Goal: Task Accomplishment & Management: Use online tool/utility

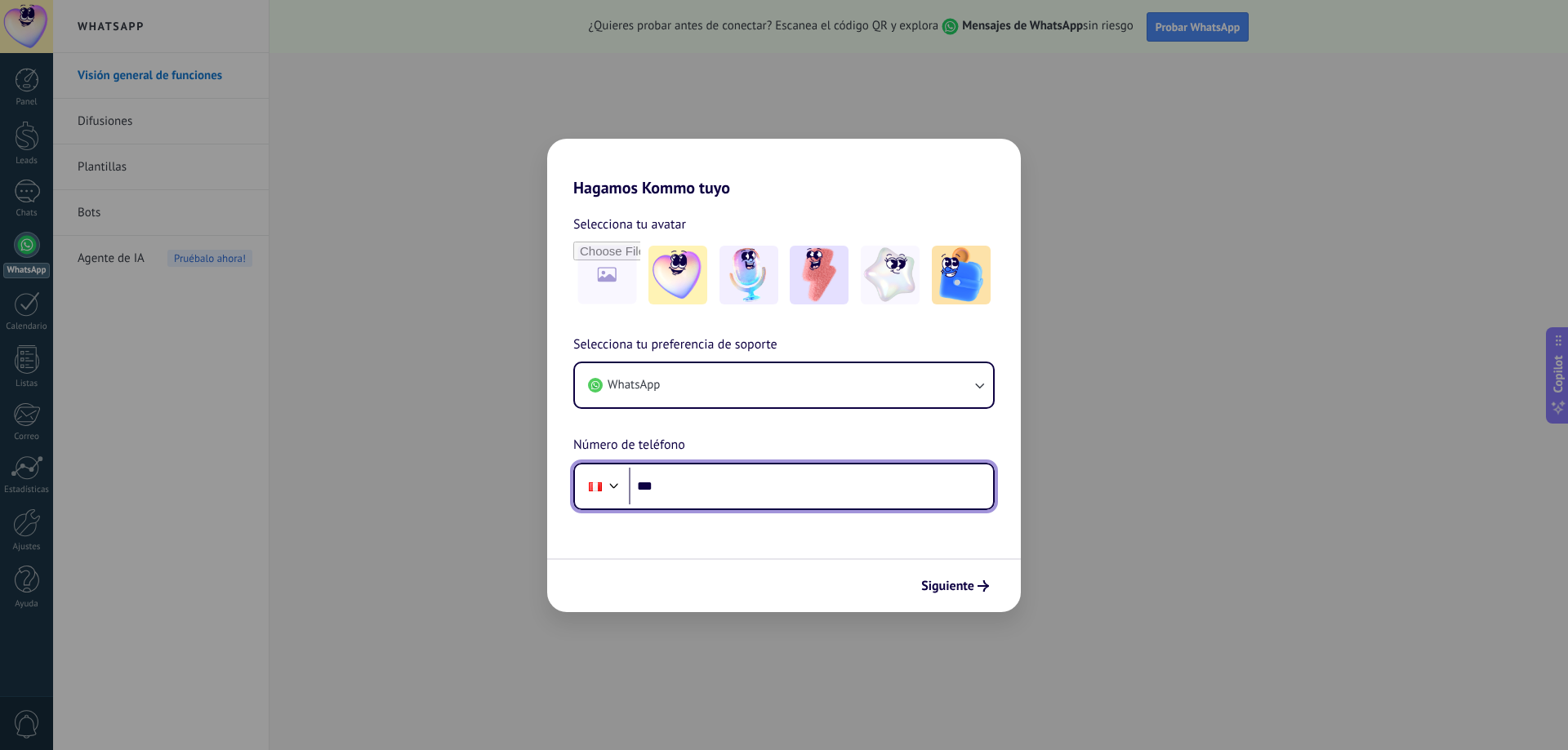
click at [715, 492] on input "***" at bounding box center [811, 486] width 364 height 38
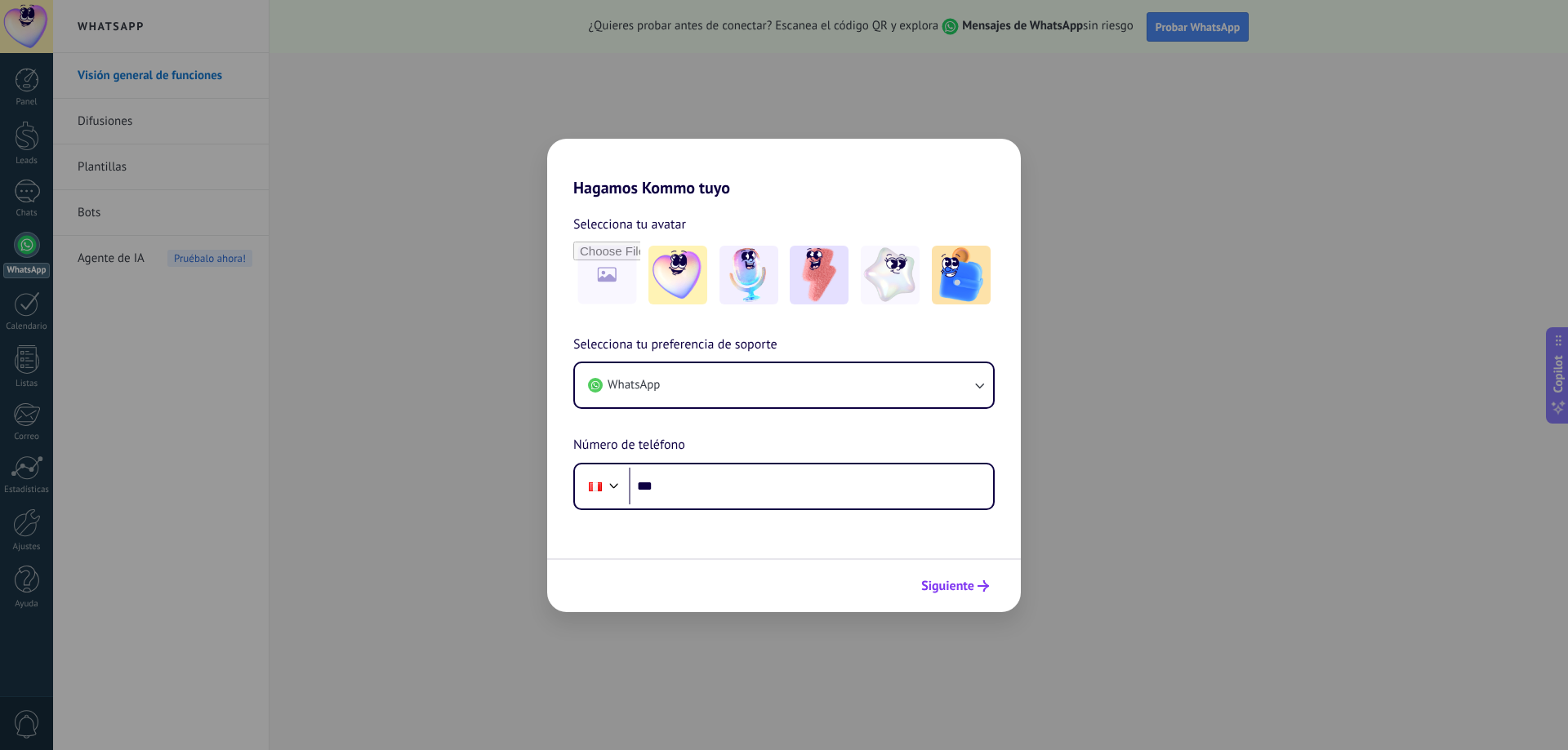
click at [937, 590] on span "Siguiente" at bounding box center [948, 586] width 53 height 11
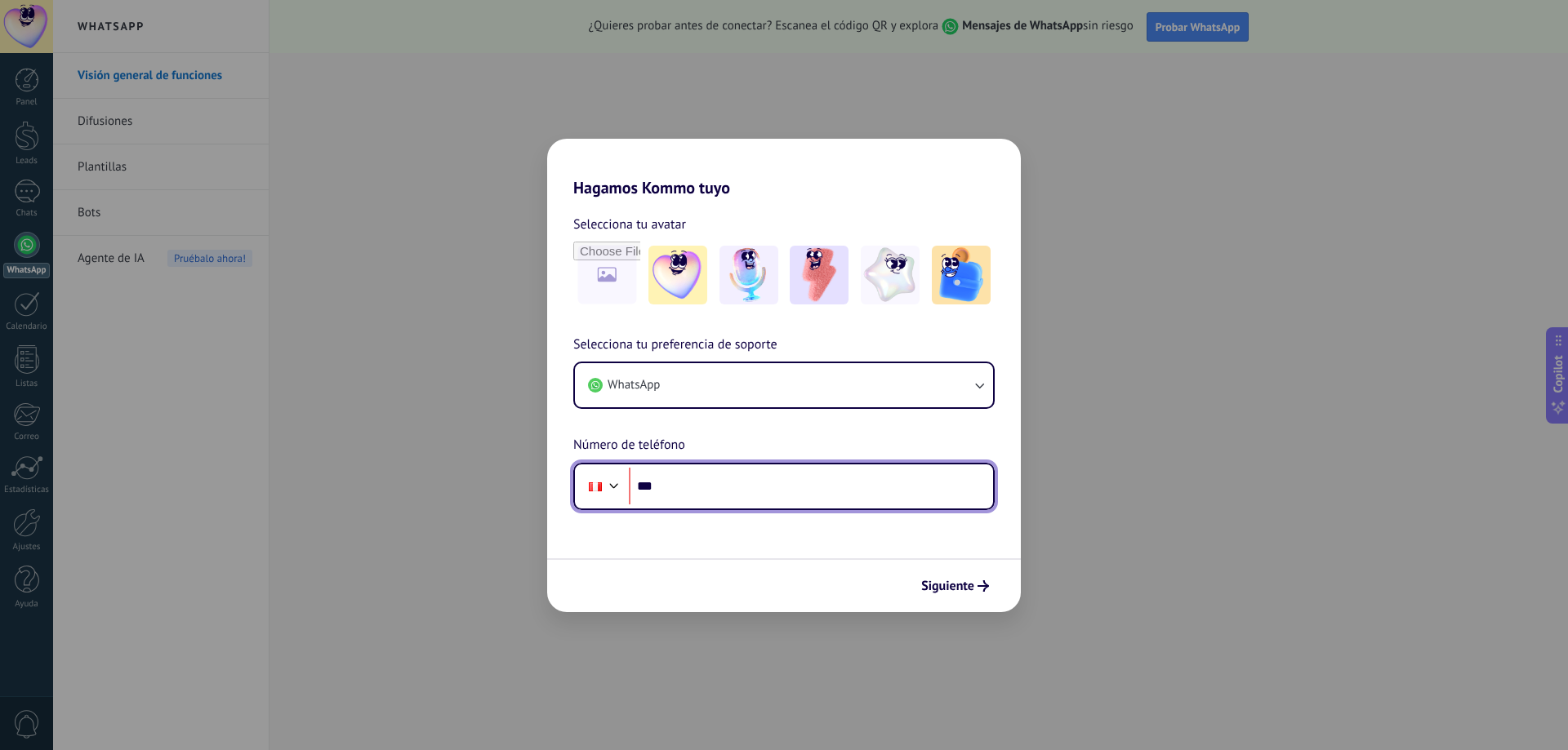
click at [896, 475] on input "***" at bounding box center [811, 486] width 364 height 38
click at [894, 477] on input "**********" at bounding box center [811, 486] width 364 height 38
type input "**********"
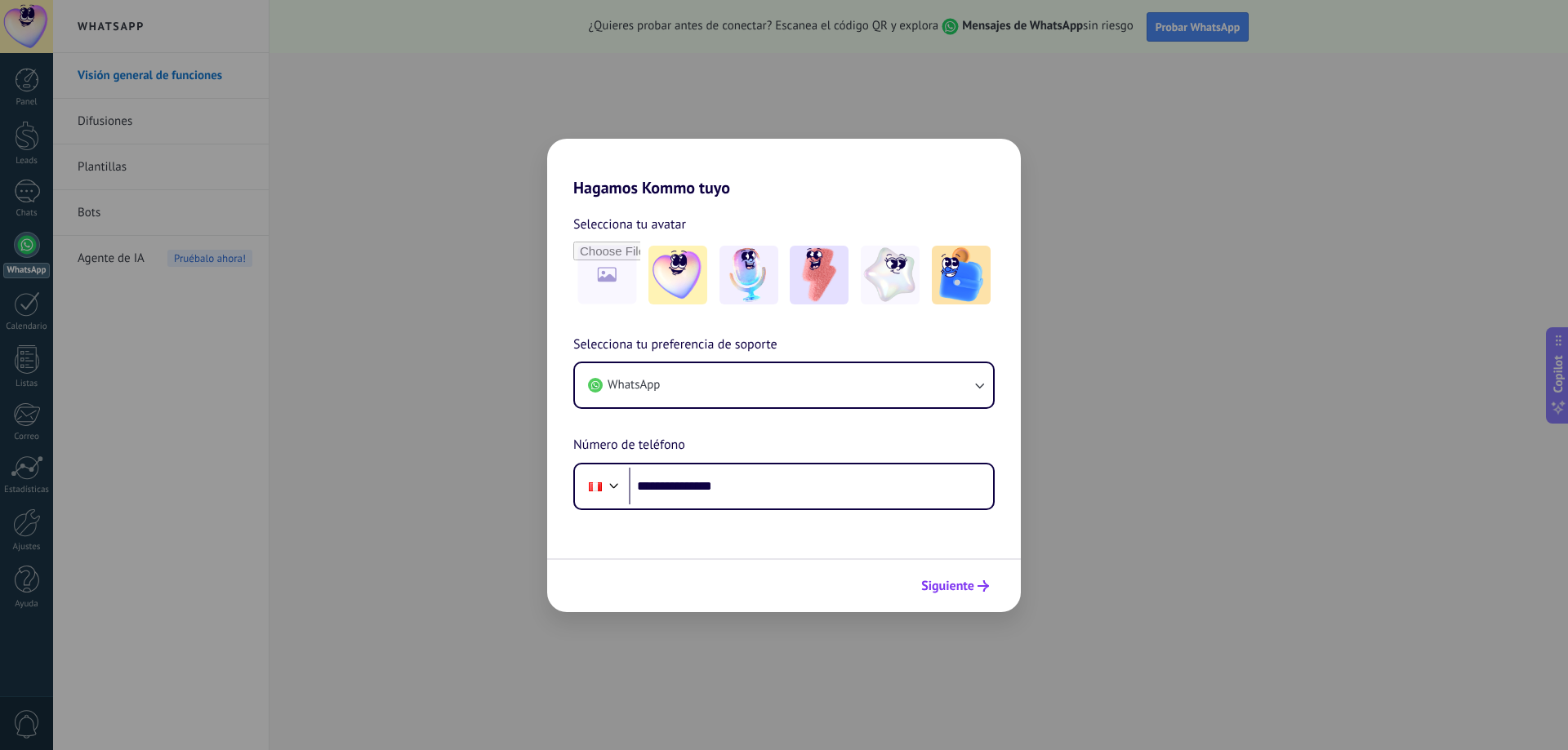
click at [966, 586] on span "Siguiente" at bounding box center [948, 586] width 53 height 11
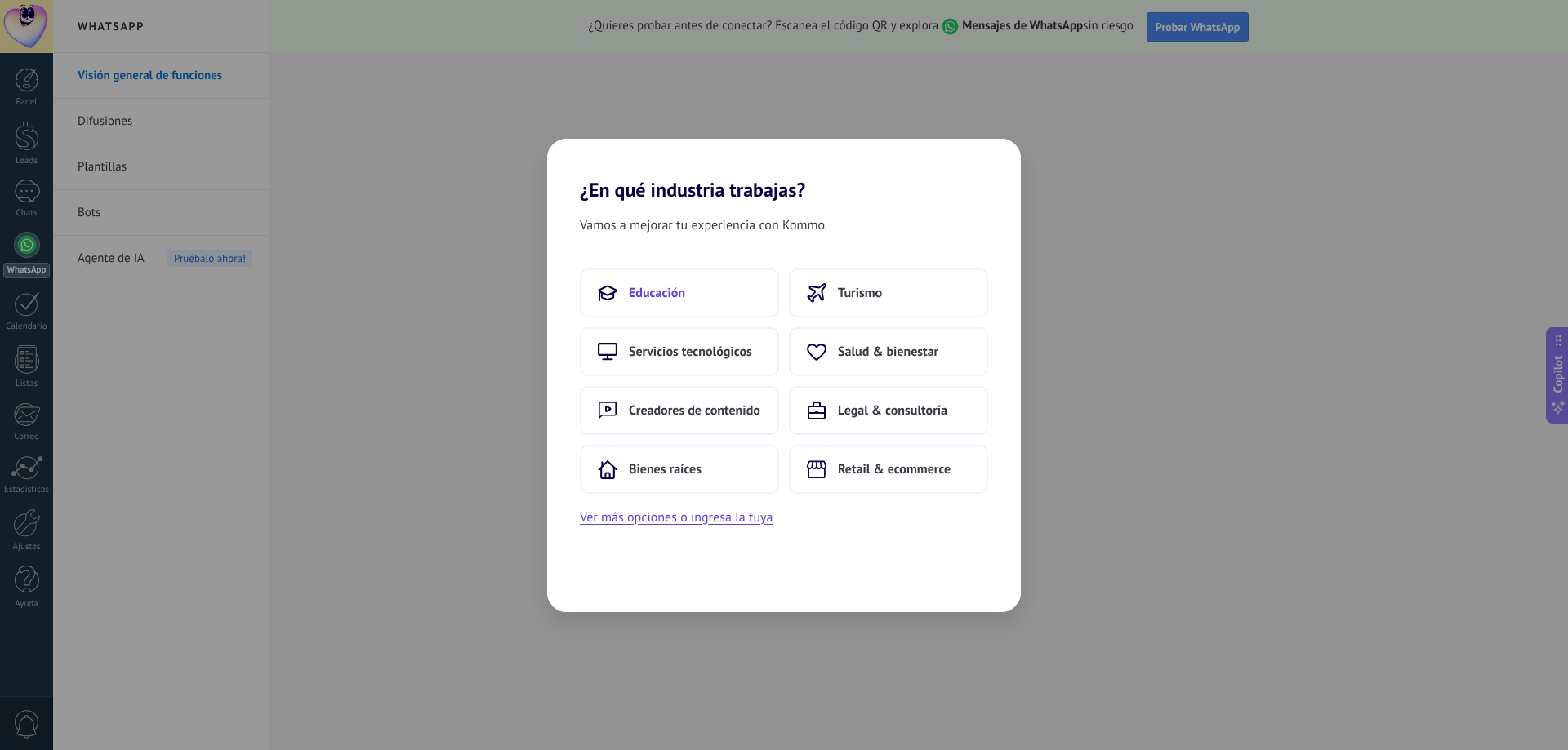
click at [696, 288] on button "Educación" at bounding box center [679, 294] width 200 height 49
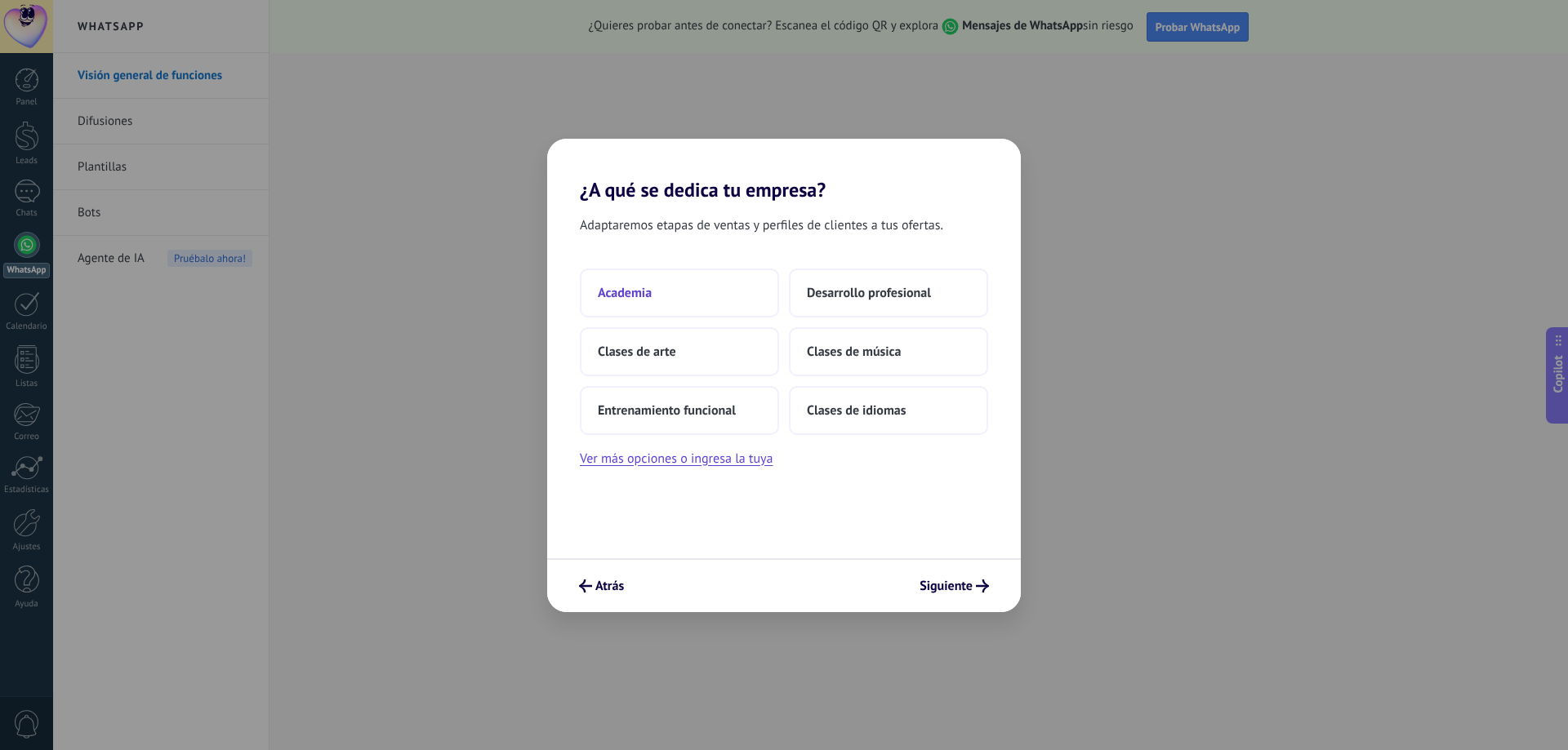
click at [704, 308] on button "Academia" at bounding box center [679, 294] width 200 height 49
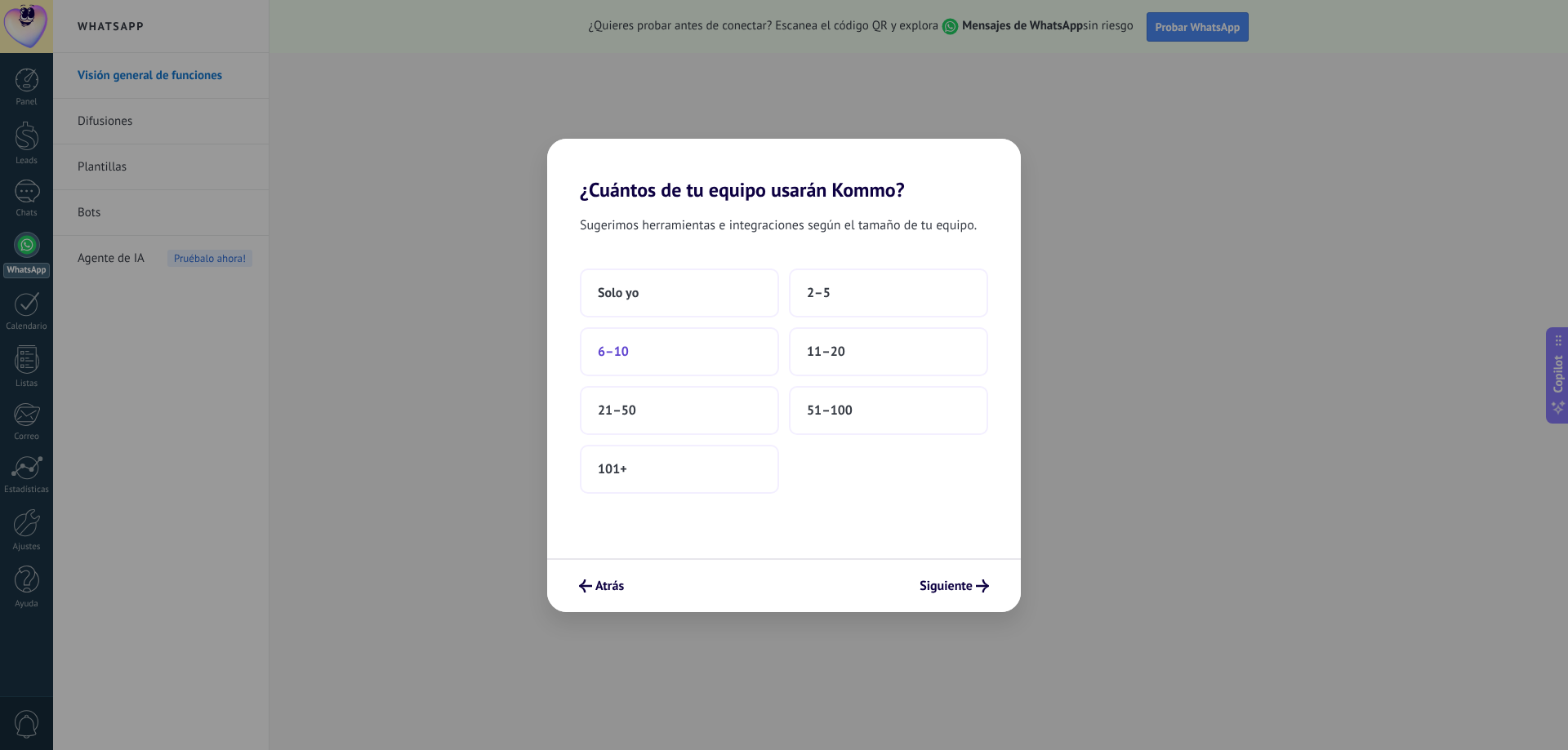
click at [692, 363] on button "6–10" at bounding box center [679, 352] width 200 height 49
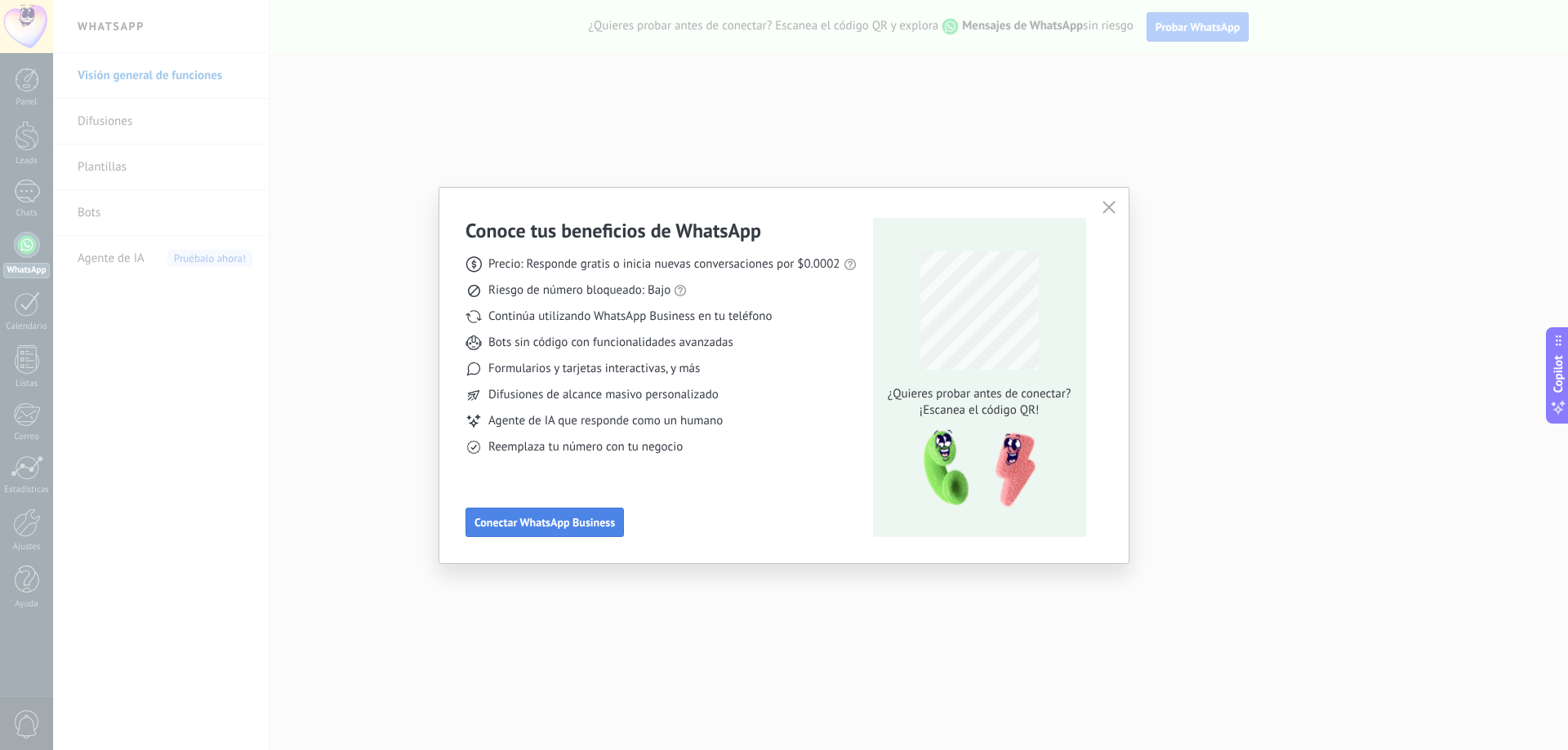
click at [509, 532] on button "Conectar WhatsApp Business" at bounding box center [544, 522] width 158 height 29
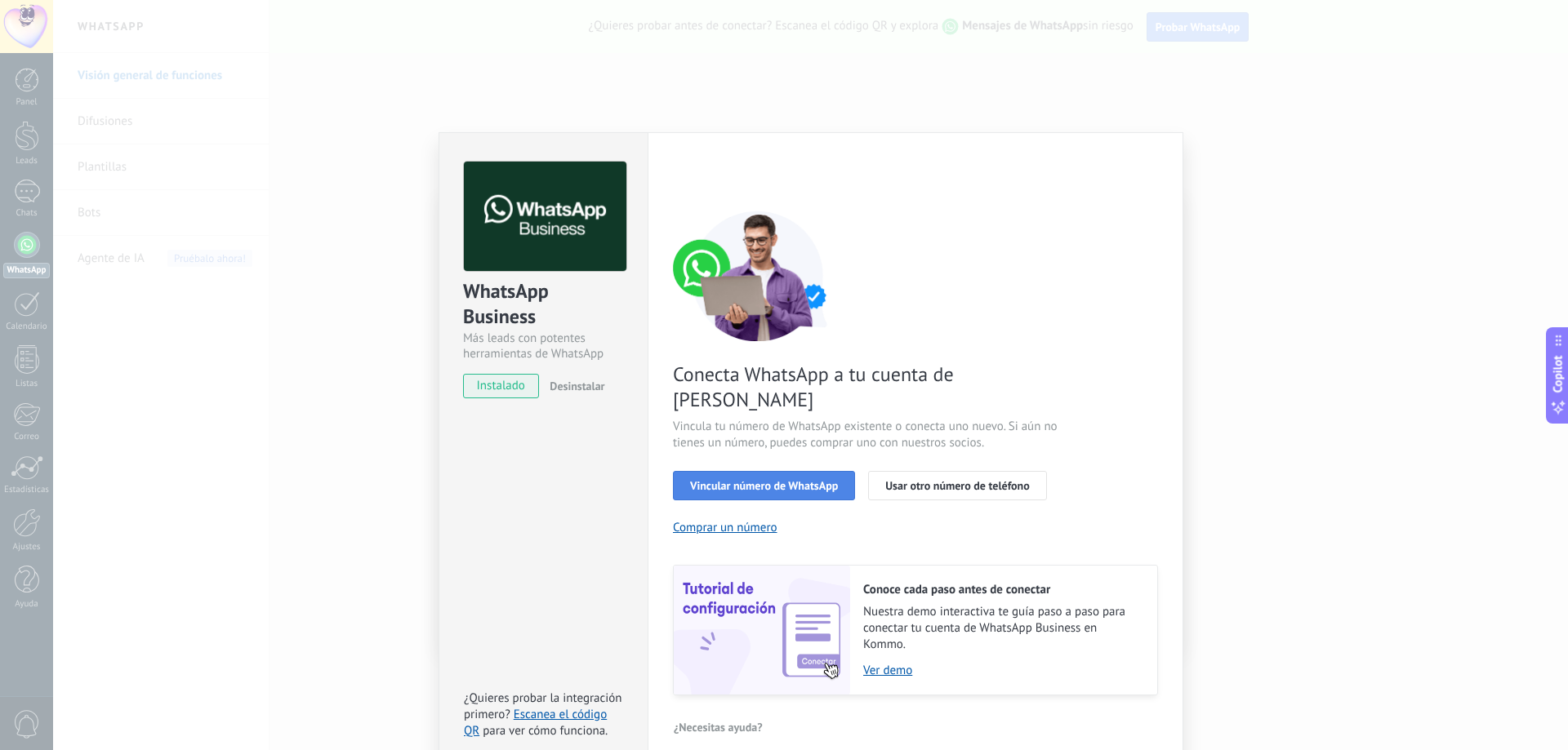
click at [779, 480] on span "Vincular número de WhatsApp" at bounding box center [764, 485] width 148 height 11
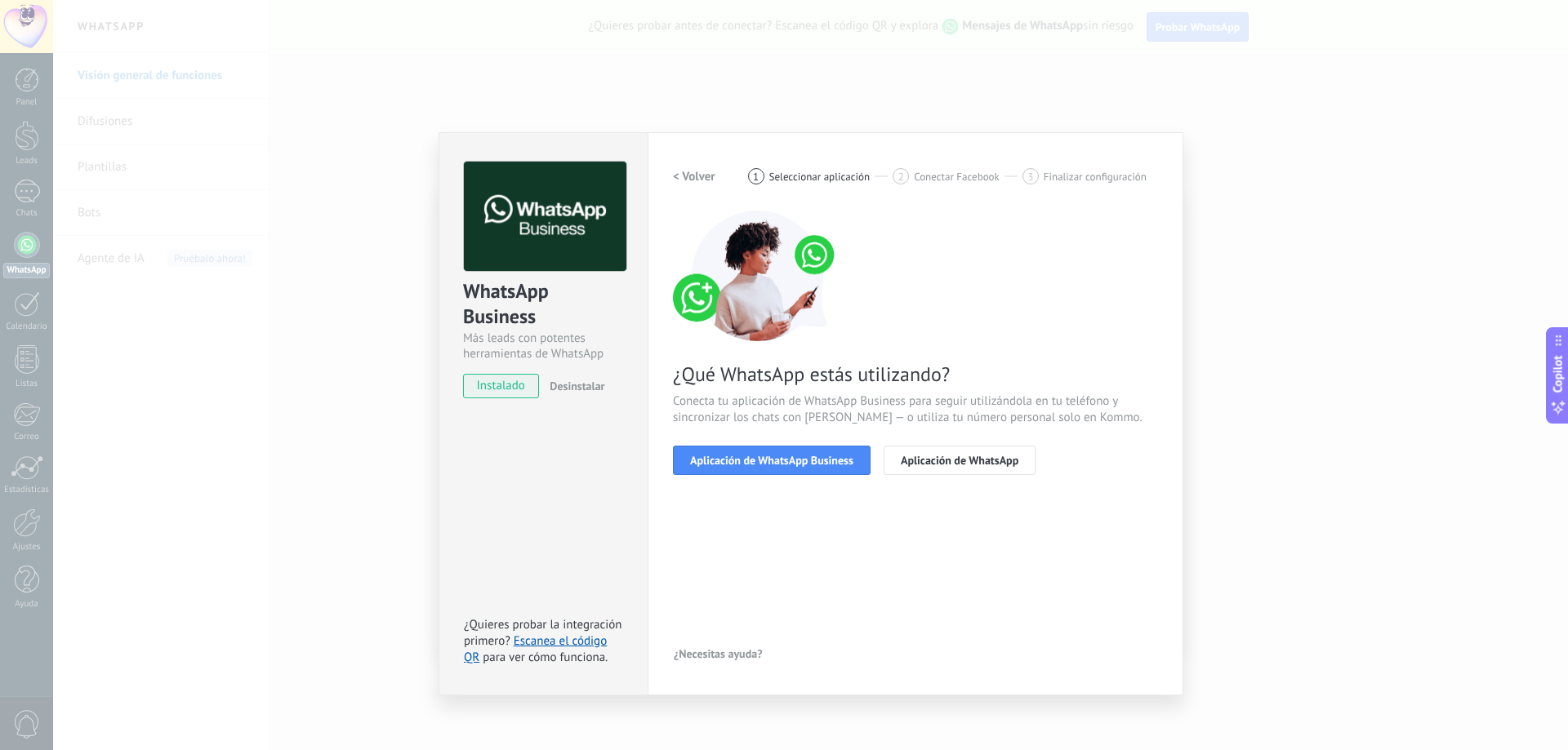
click at [779, 462] on span "Aplicación de WhatsApp Business" at bounding box center [772, 460] width 164 height 11
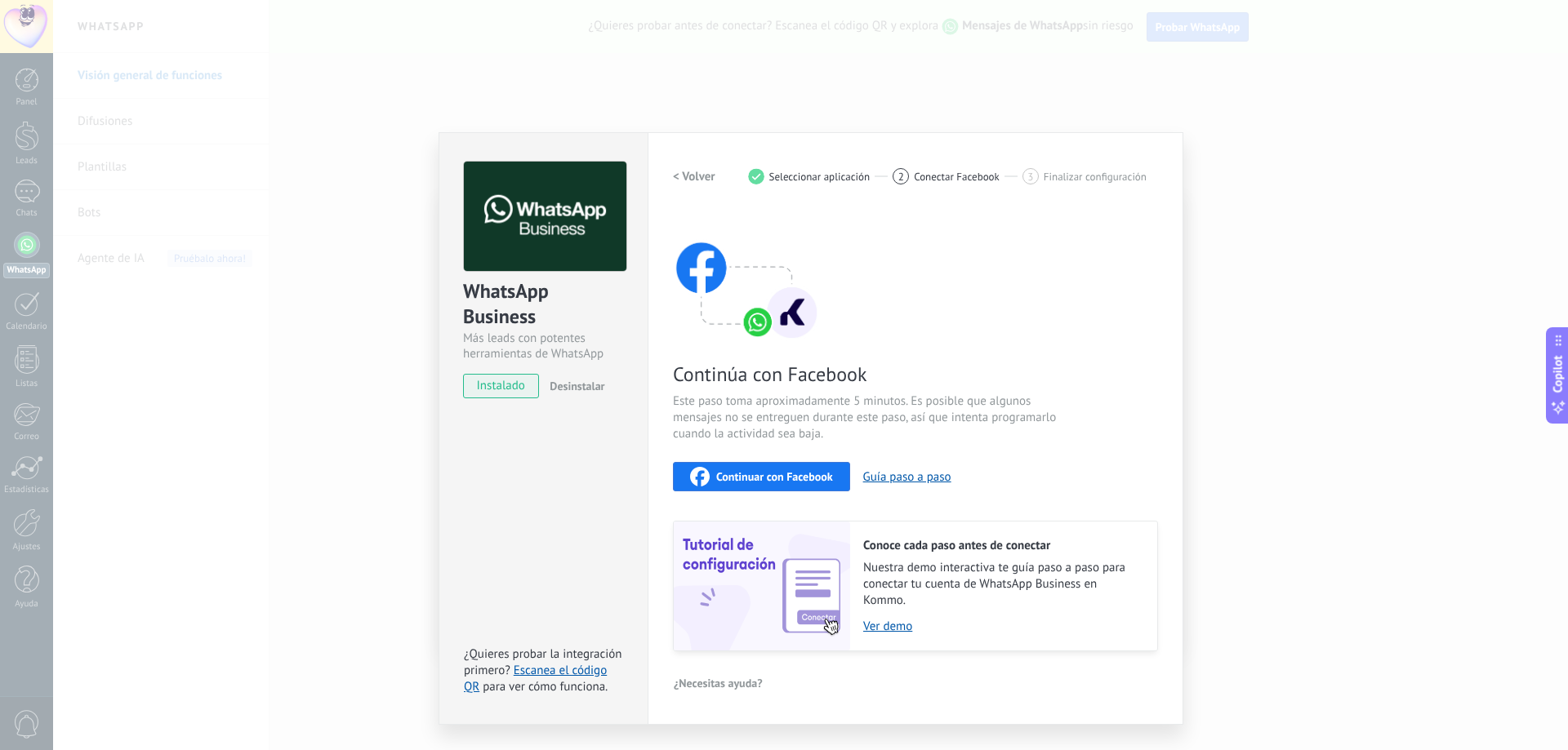
click at [1231, 432] on div "WhatsApp Business Más leads con potentes herramientas de WhatsApp instalado Des…" at bounding box center [810, 375] width 1515 height 750
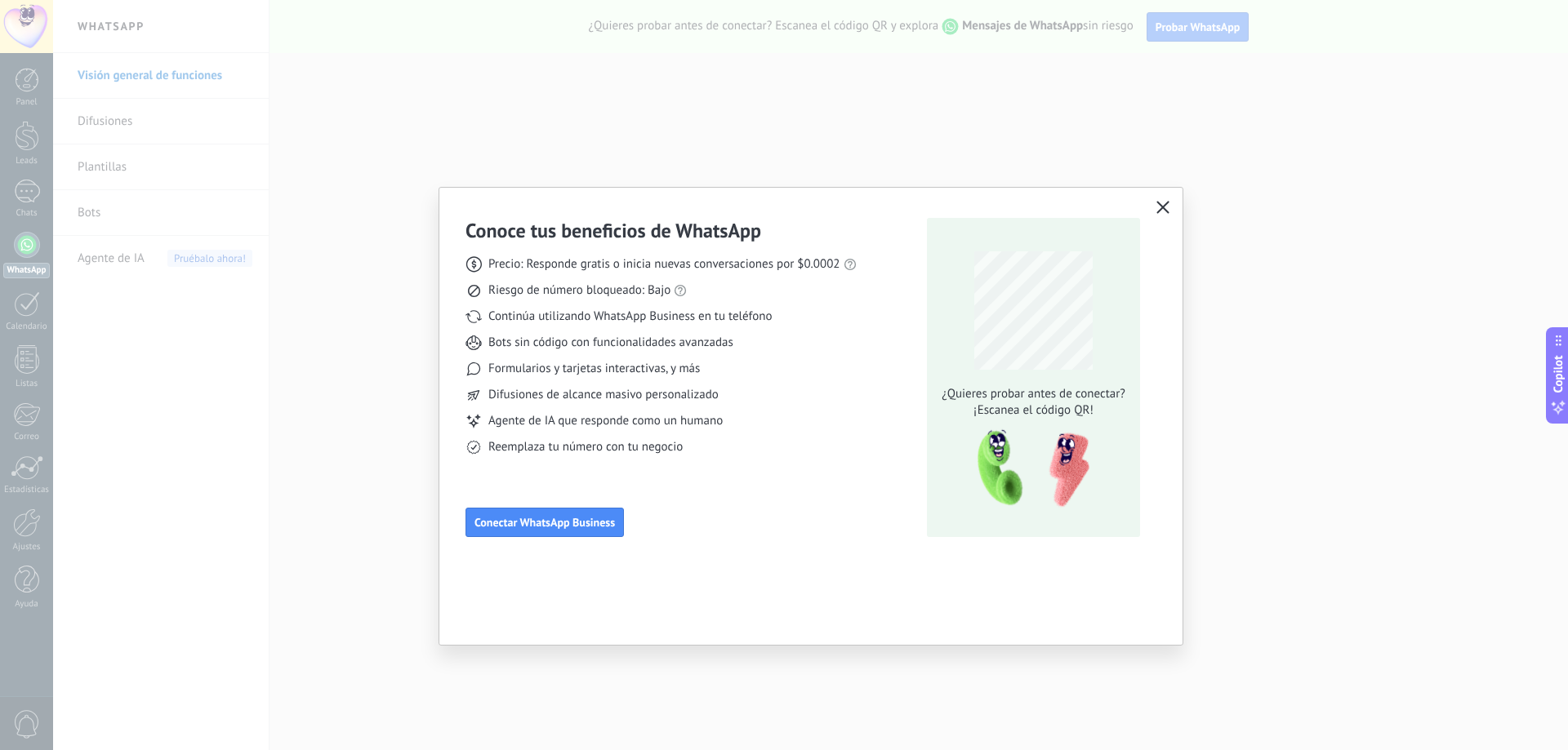
click at [1167, 203] on use "button" at bounding box center [1163, 207] width 12 height 12
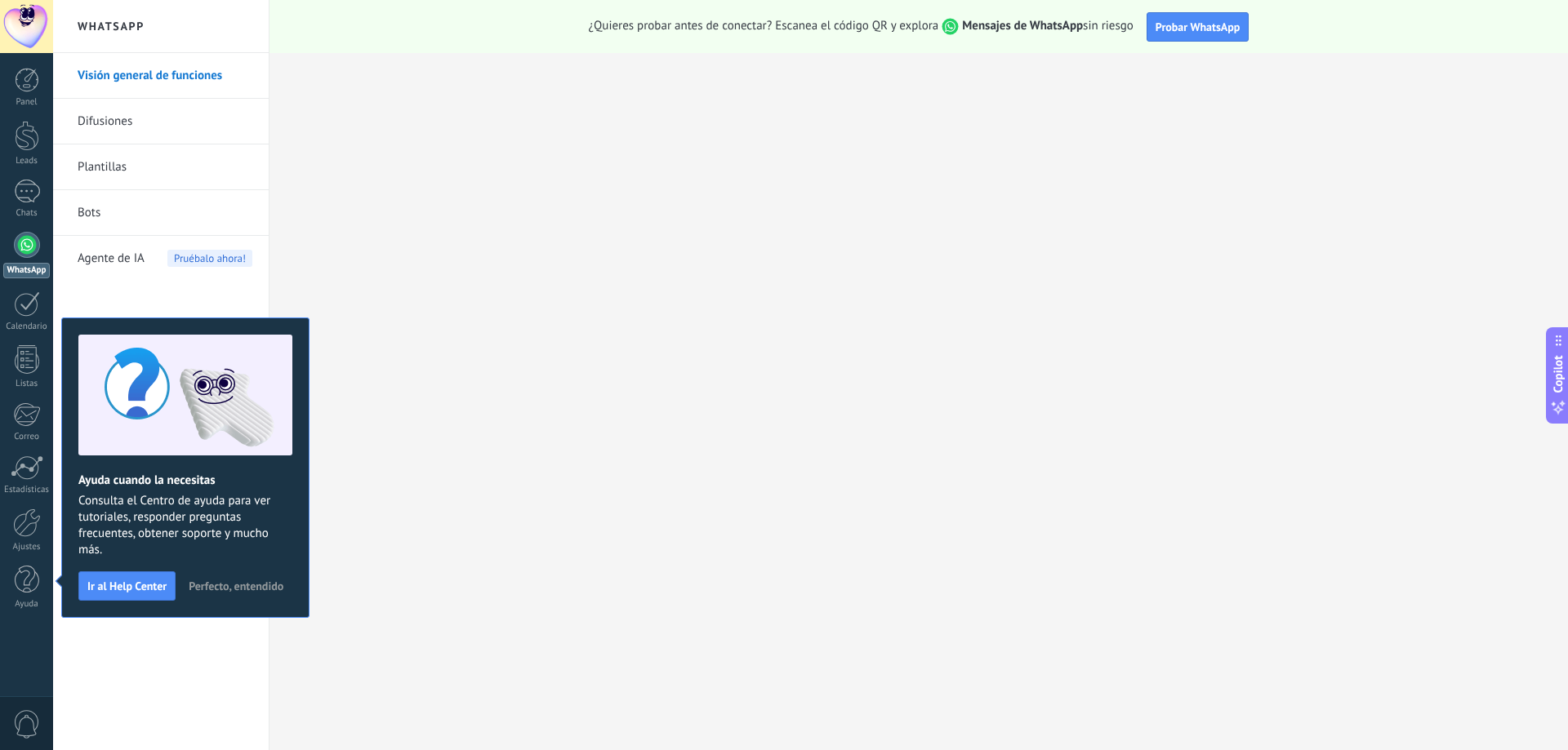
click at [273, 587] on span "Perfecto, entendido" at bounding box center [237, 586] width 95 height 11
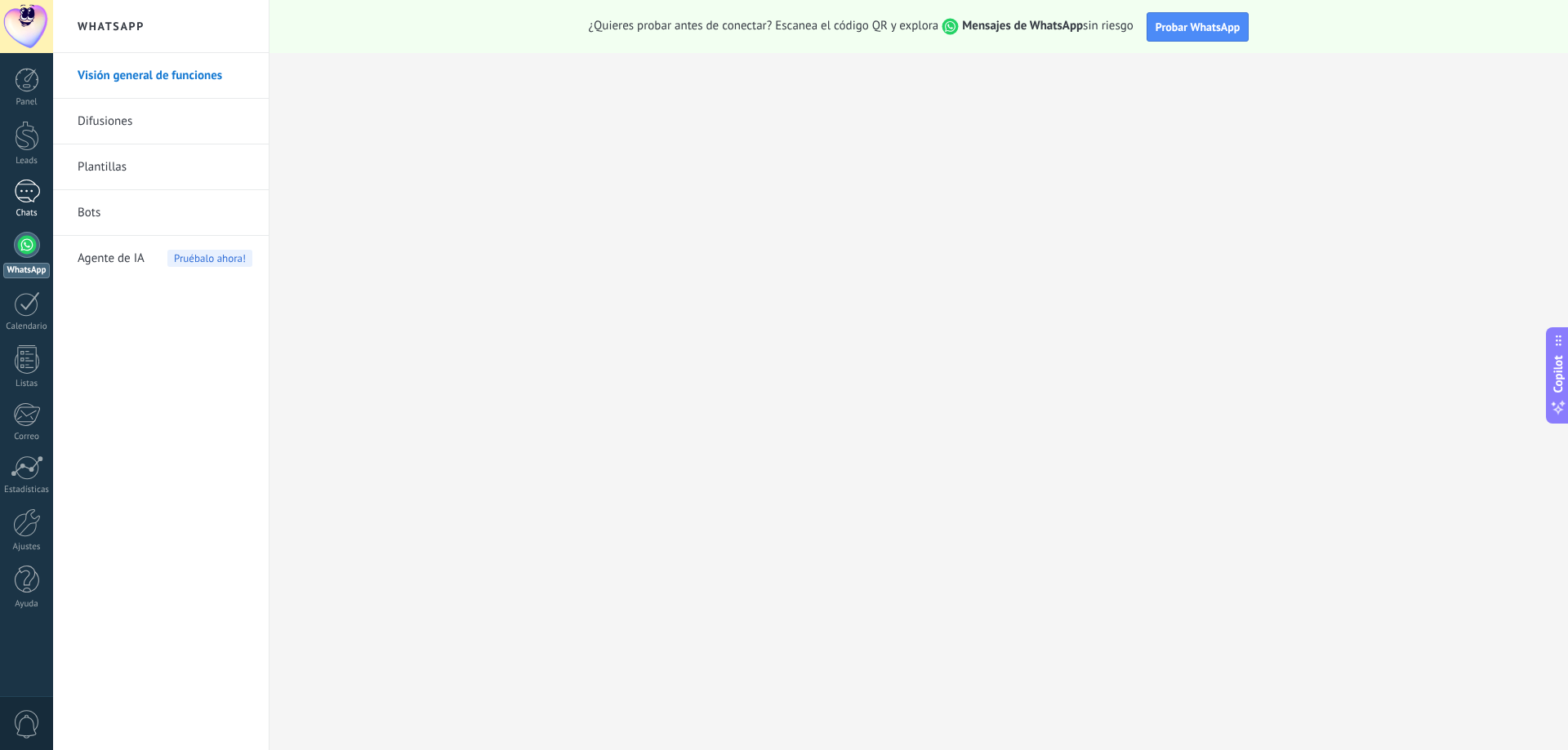
click at [43, 206] on link "Chats" at bounding box center [26, 199] width 53 height 40
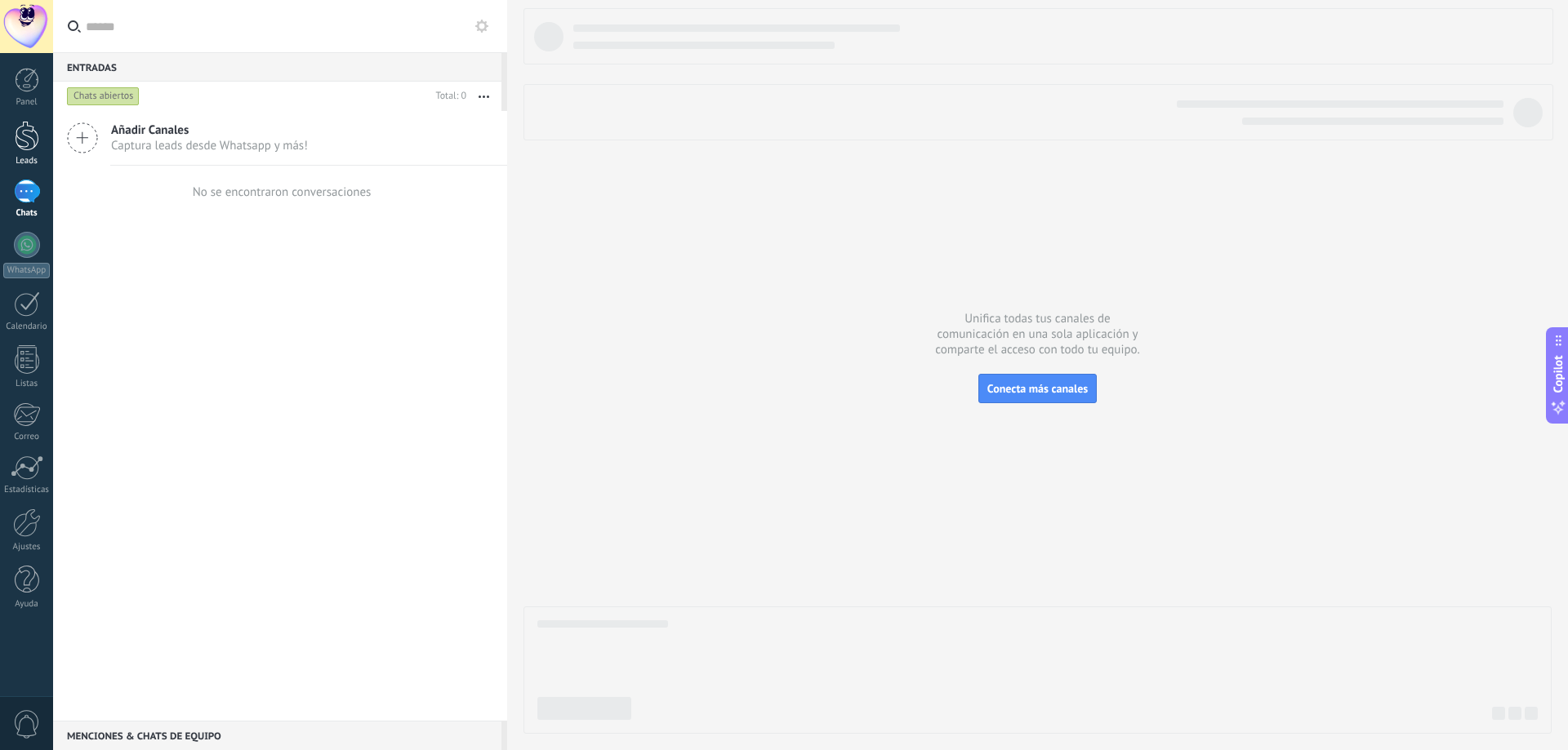
click at [16, 143] on div at bounding box center [27, 135] width 25 height 30
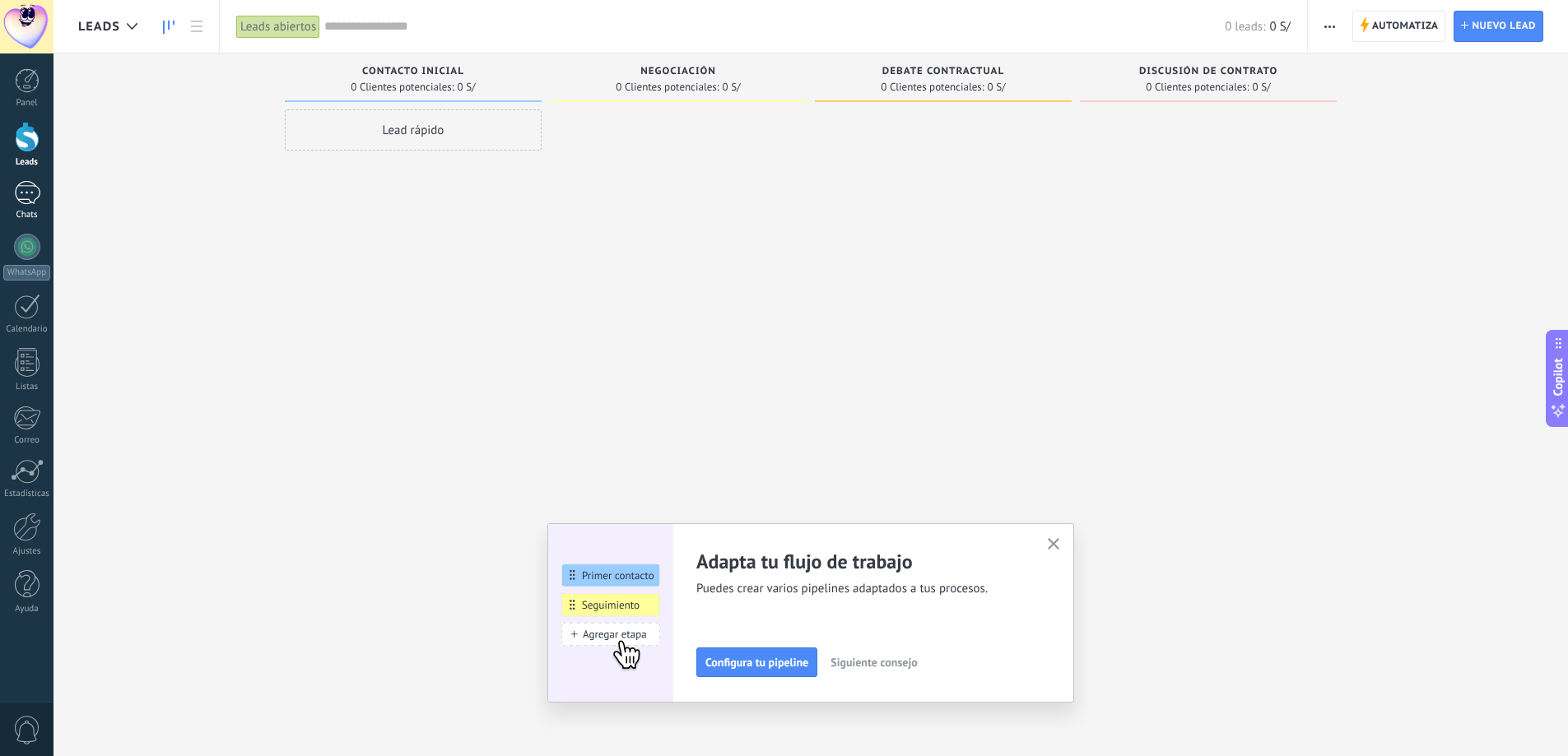
click at [31, 202] on div at bounding box center [27, 192] width 27 height 24
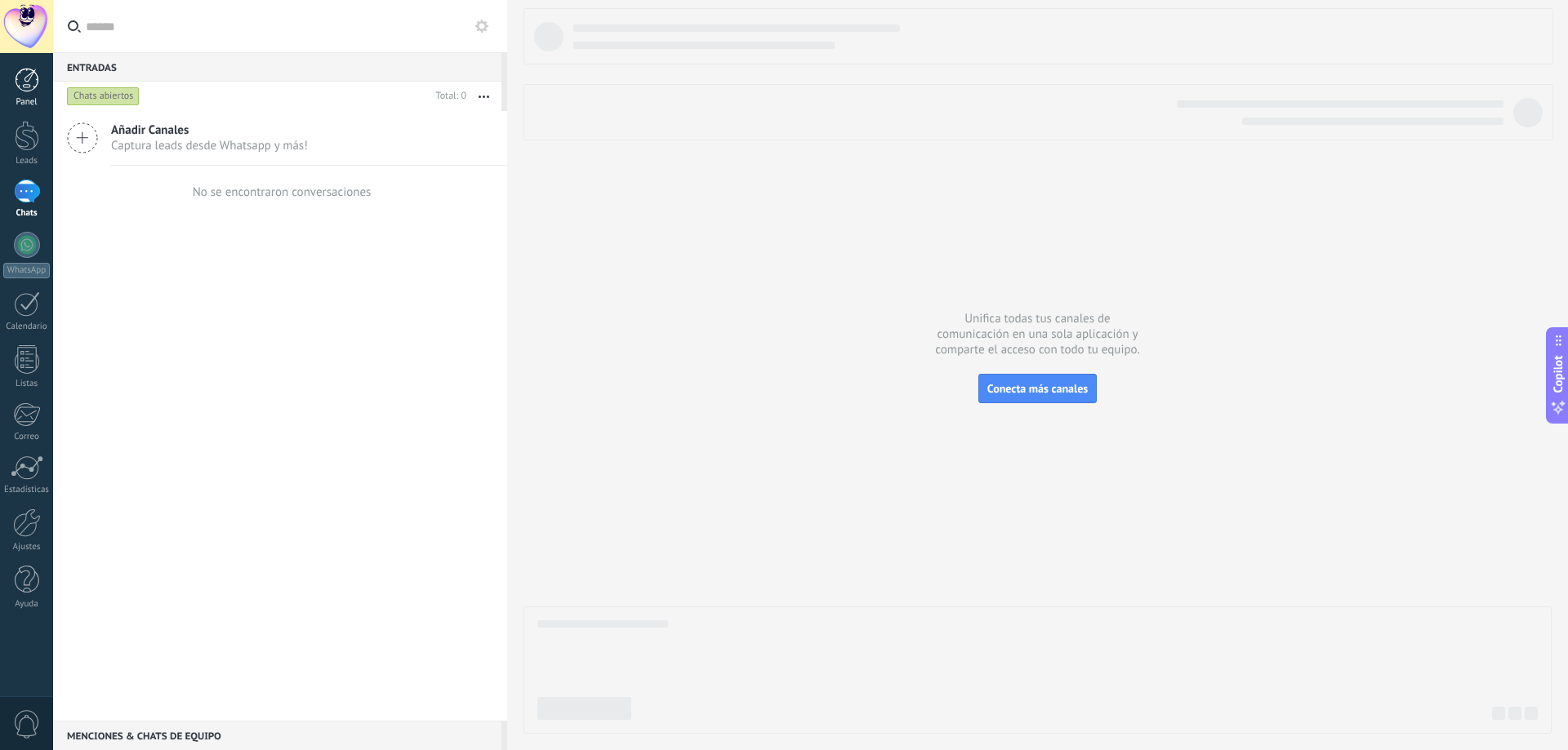
click at [34, 100] on div "Panel" at bounding box center [27, 103] width 47 height 11
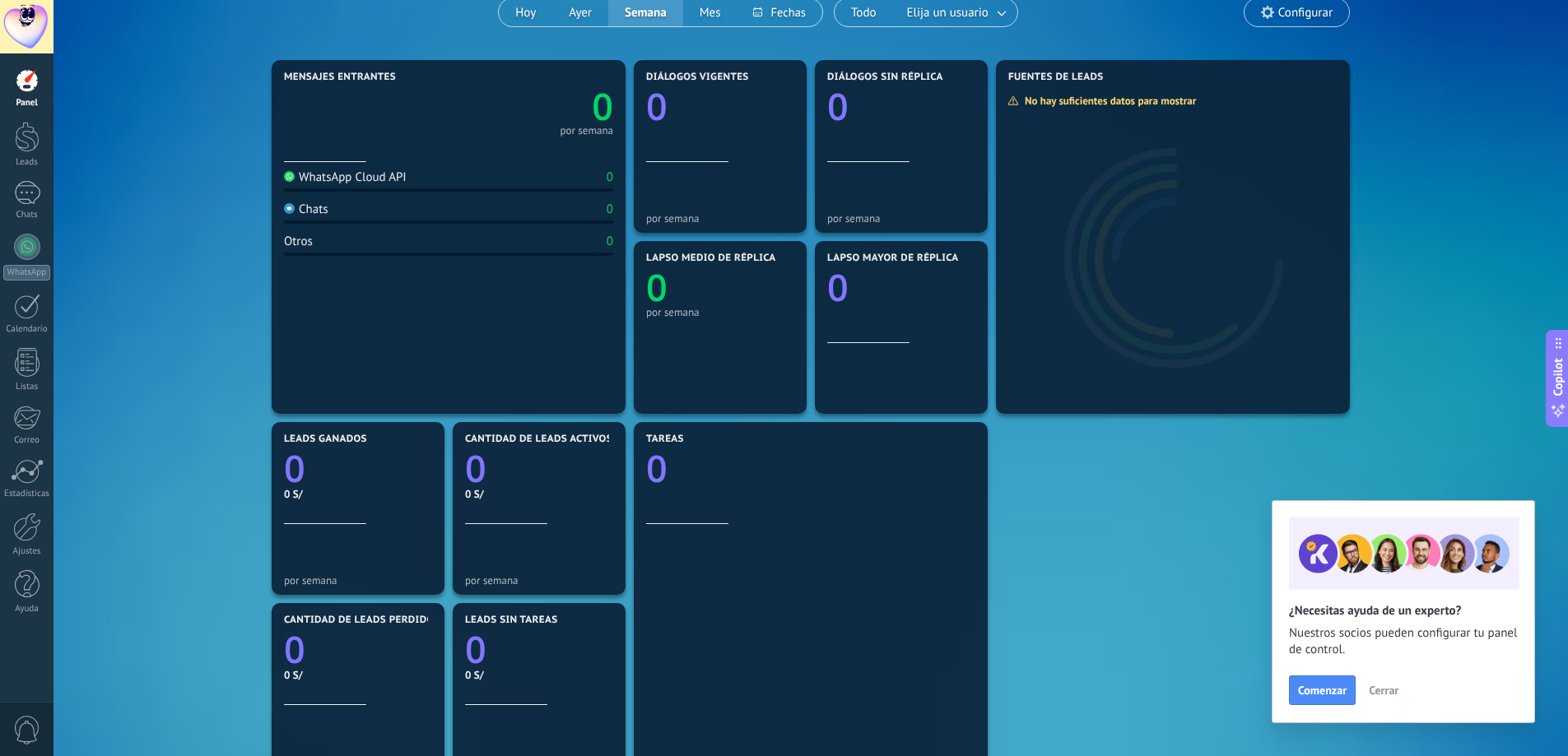
scroll to position [294, 0]
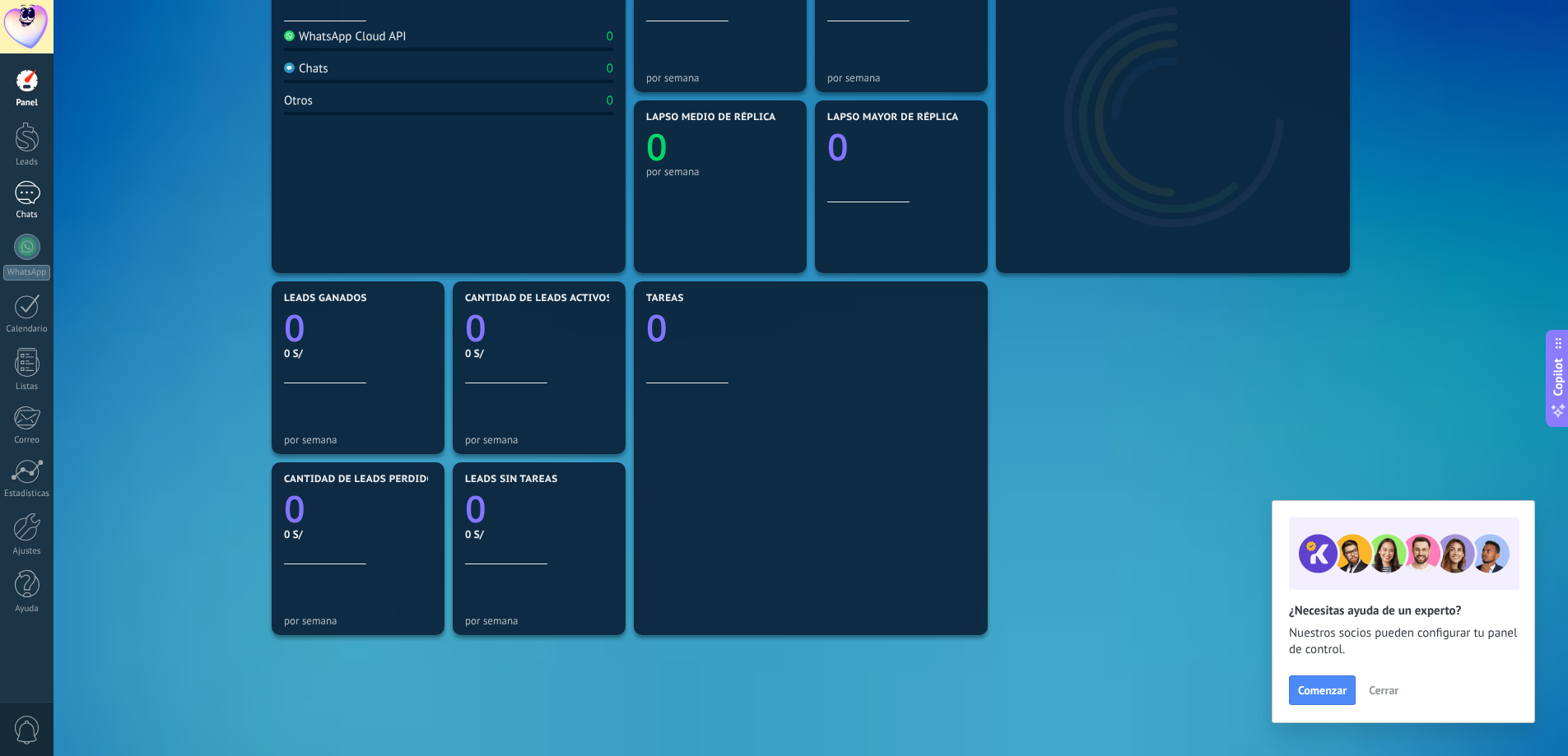
click at [14, 198] on div at bounding box center [27, 192] width 27 height 24
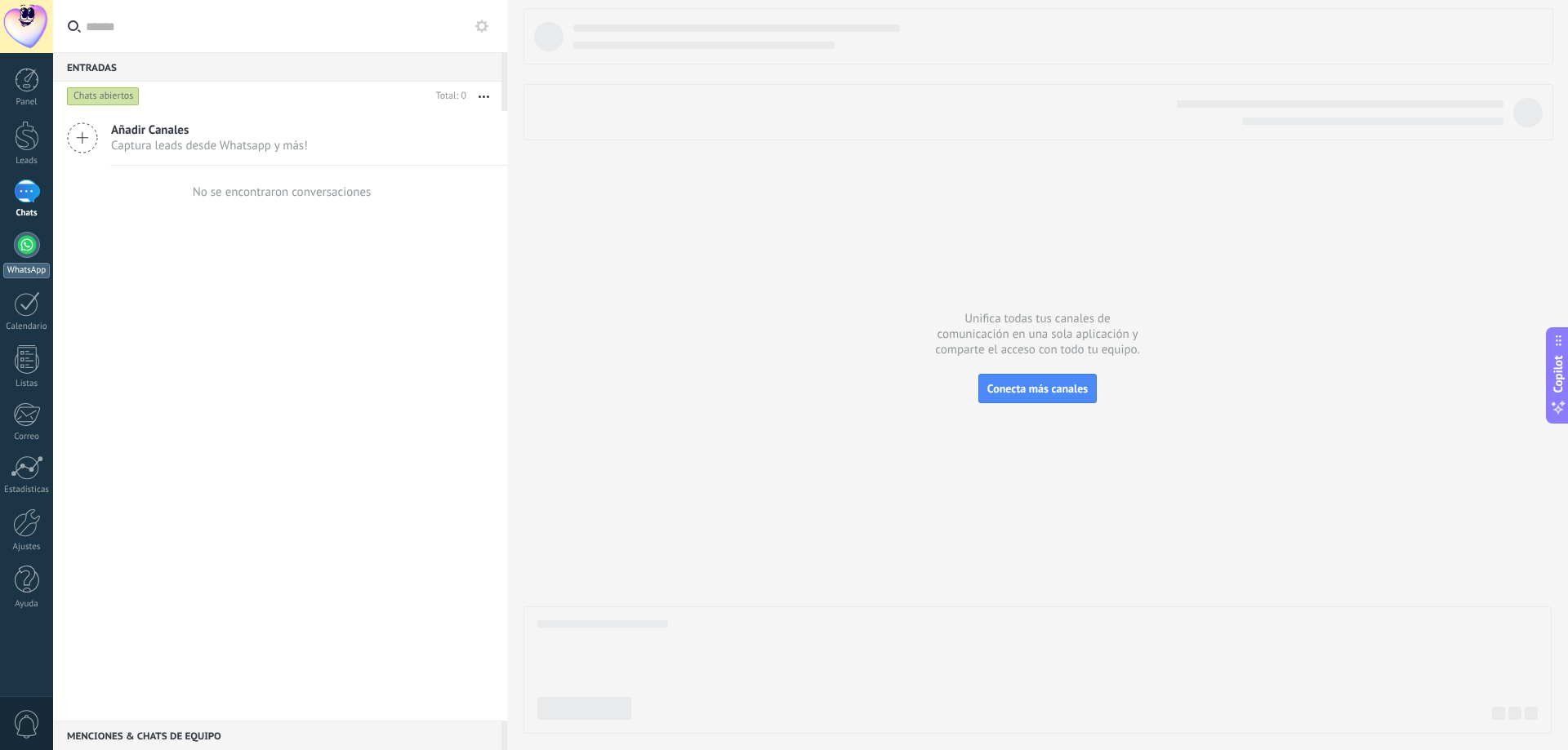
click at [26, 240] on div at bounding box center [27, 245] width 26 height 26
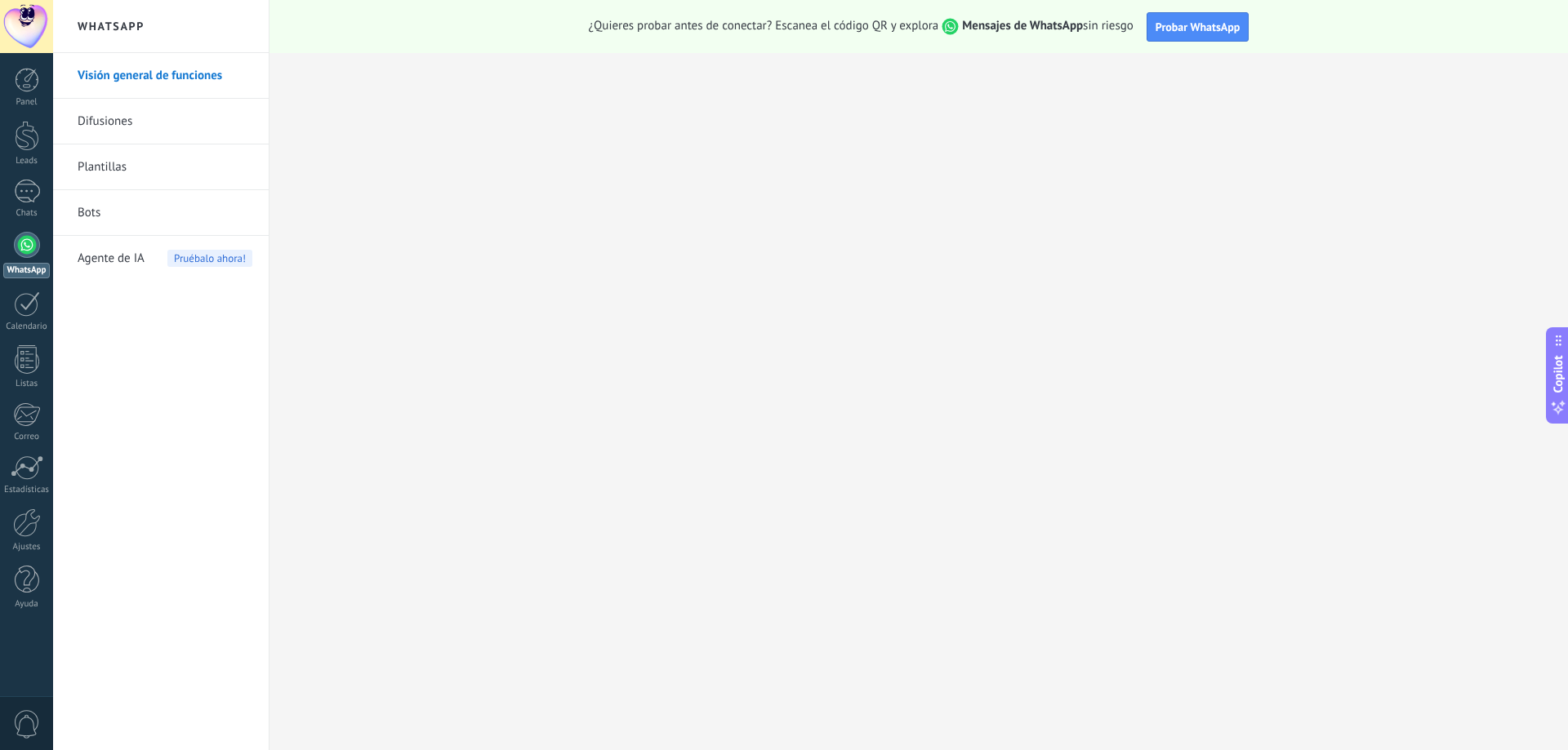
click at [131, 223] on link "Bots" at bounding box center [164, 213] width 175 height 46
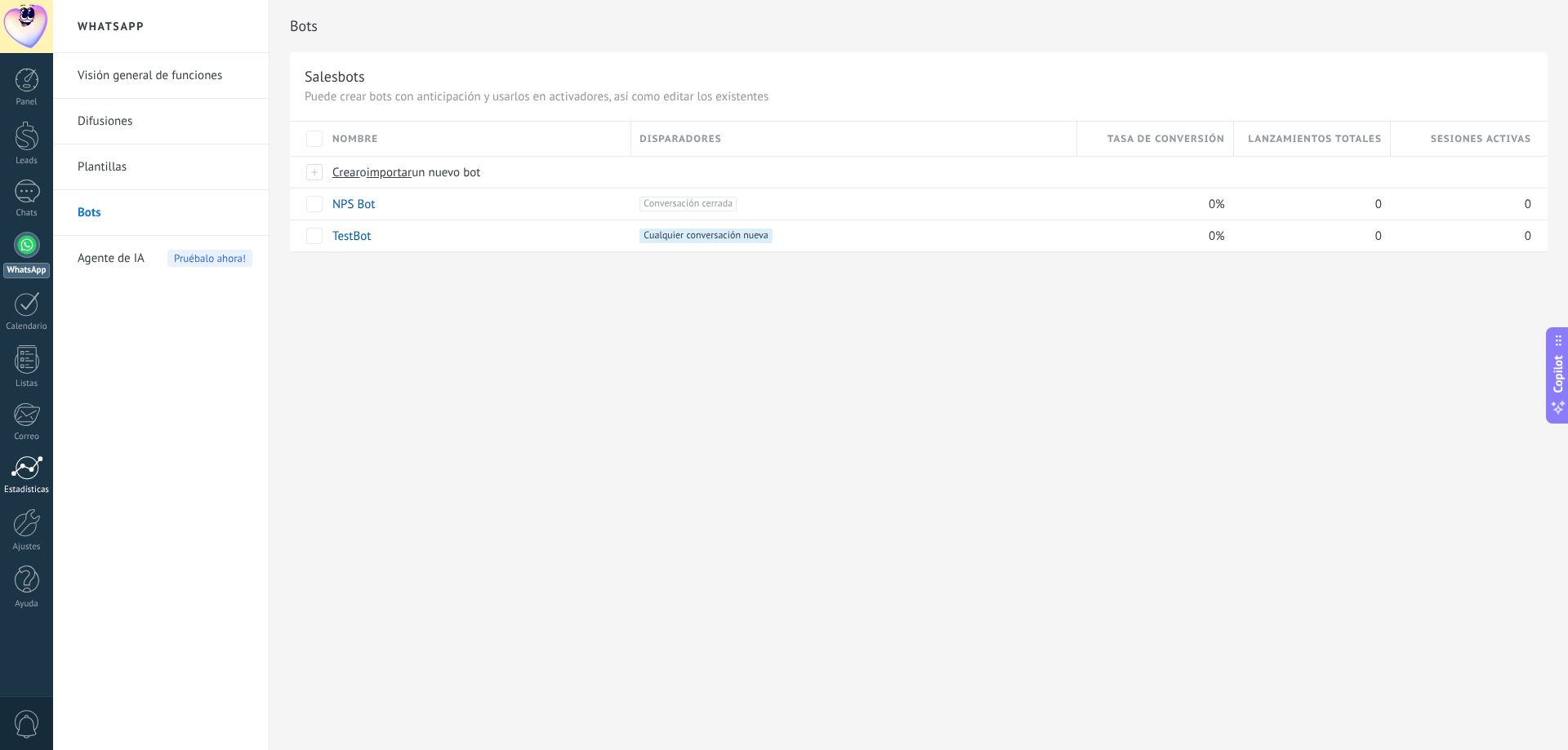
click at [18, 468] on div at bounding box center [26, 468] width 33 height 25
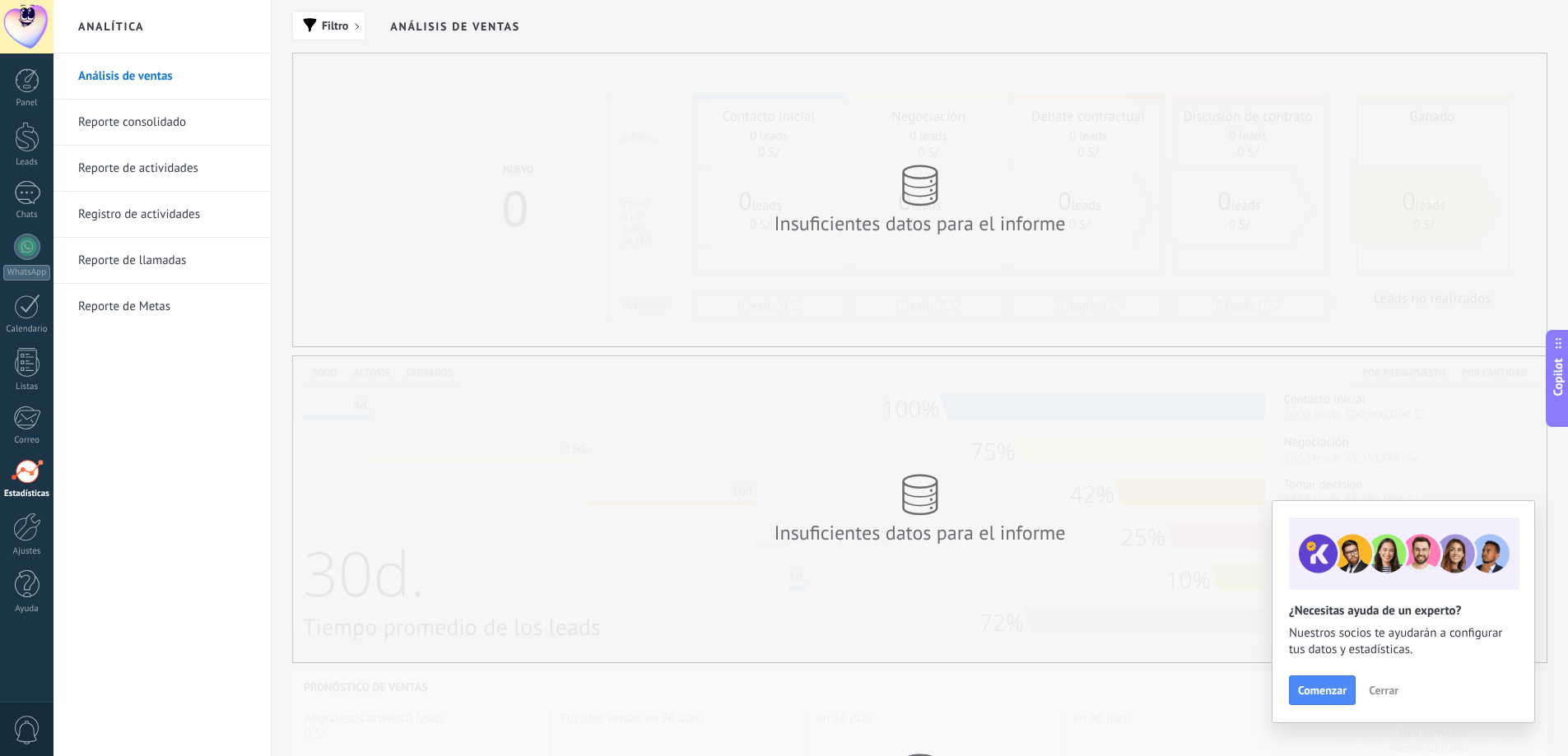
click at [1378, 700] on button "Cerrar" at bounding box center [1384, 690] width 44 height 25
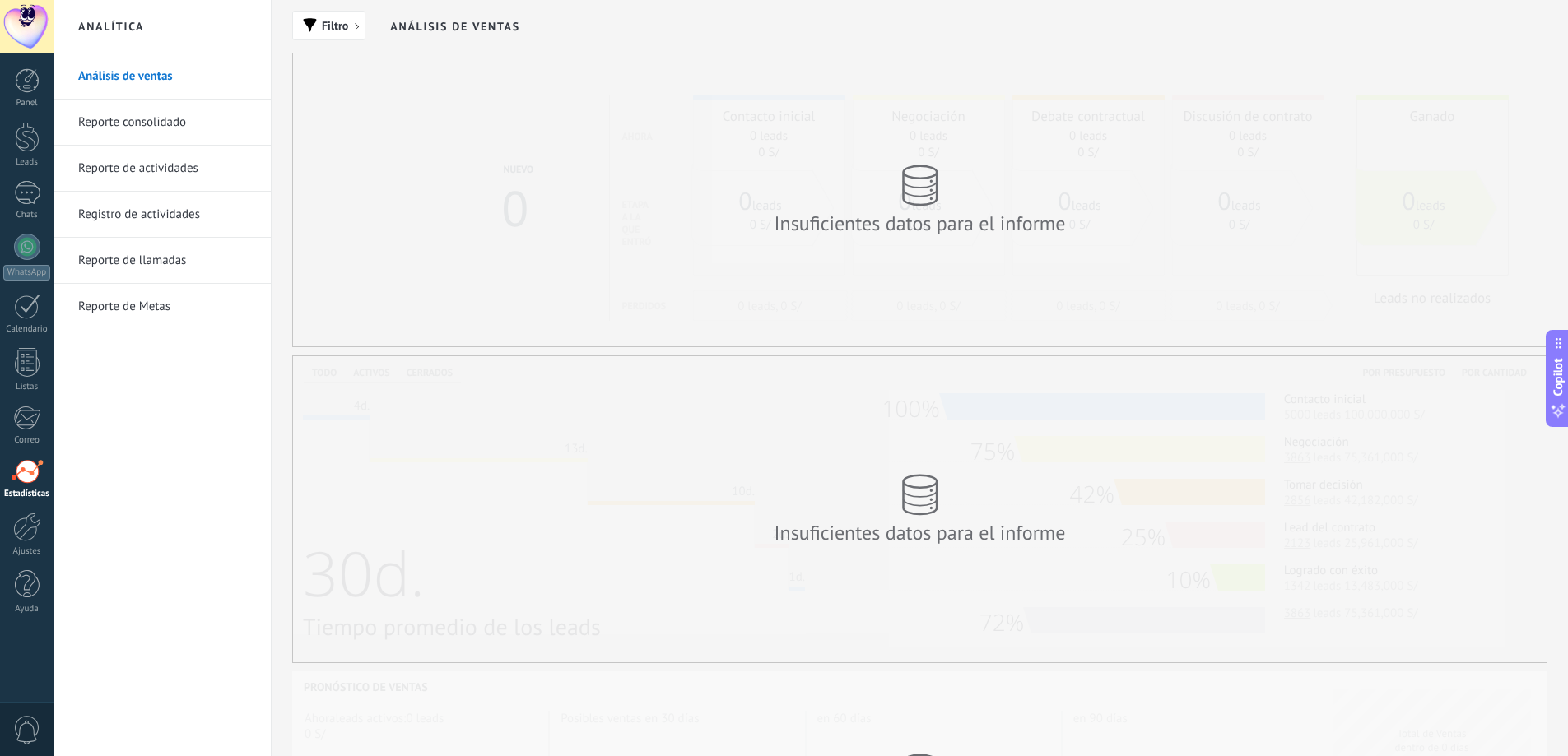
click at [222, 126] on link "Reporte consolidado" at bounding box center [166, 122] width 176 height 46
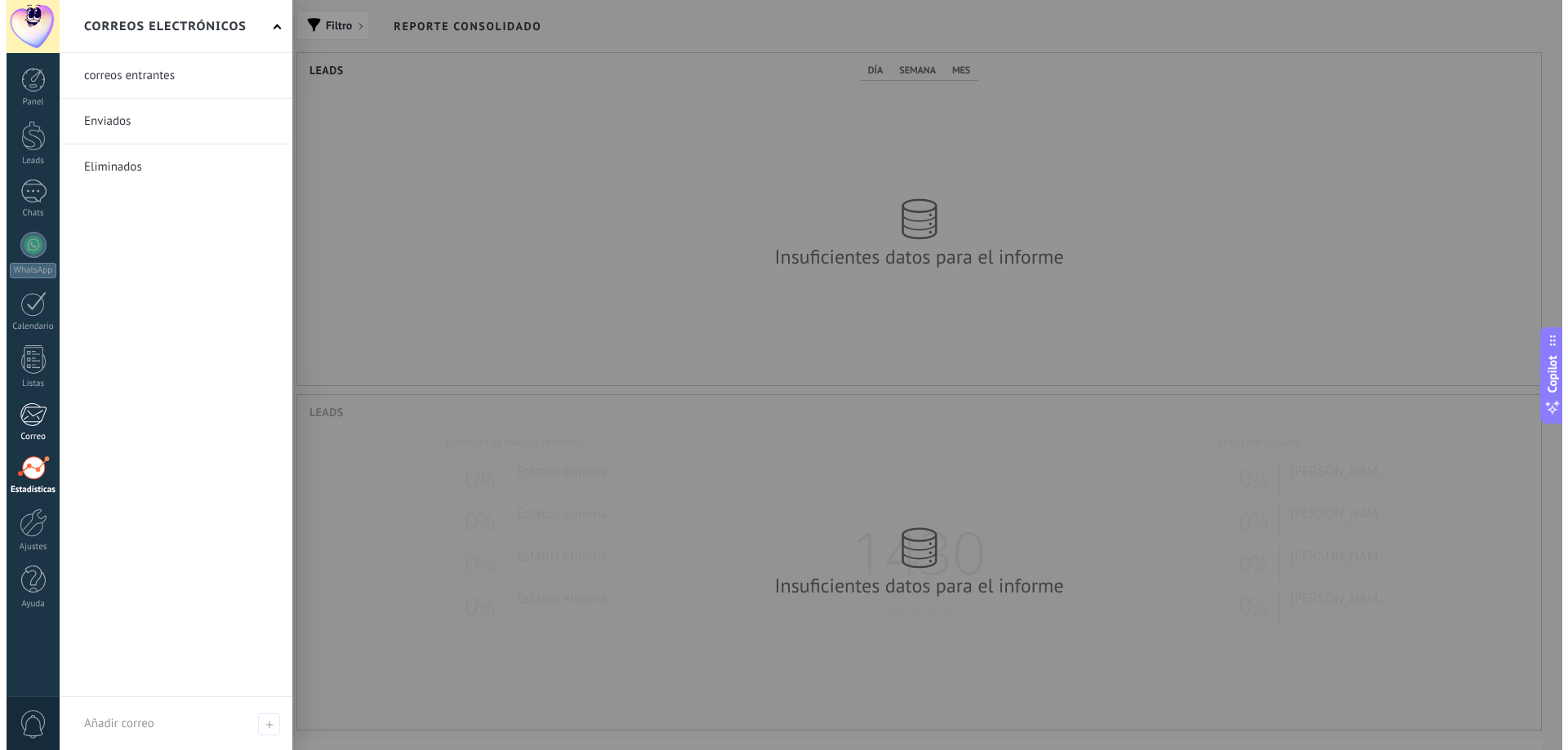
scroll to position [332, 1243]
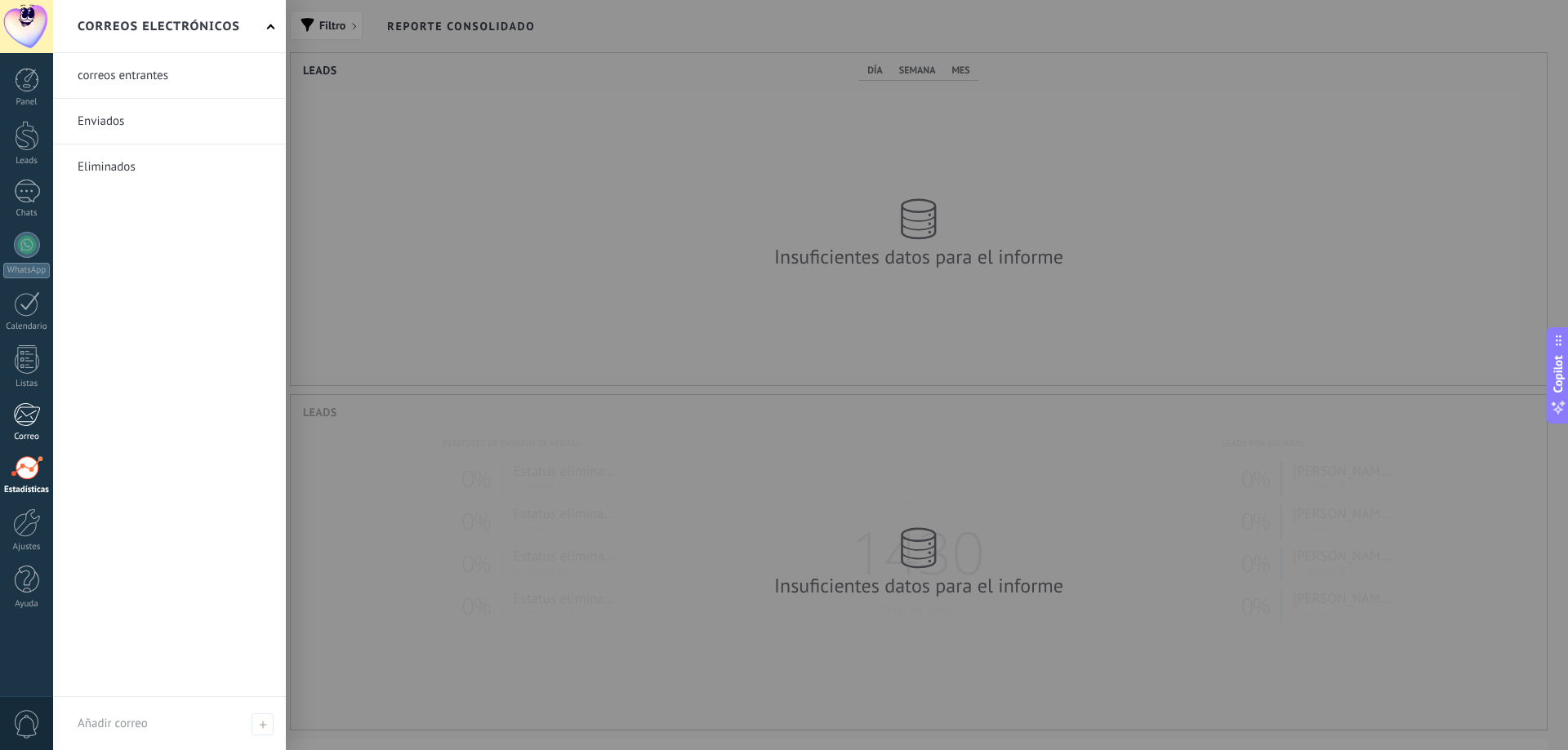
click at [26, 414] on div at bounding box center [26, 415] width 27 height 25
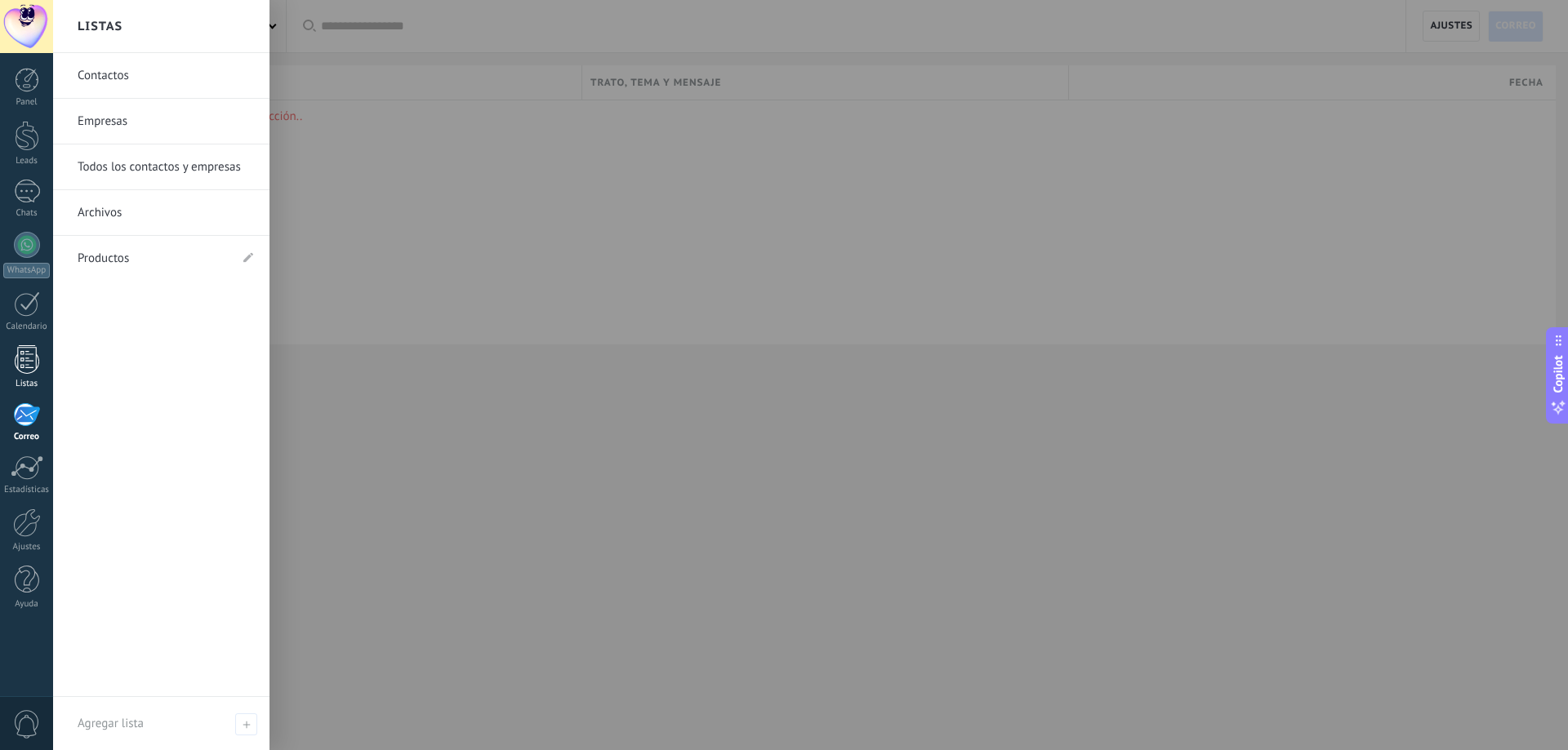
click at [28, 376] on link "Listas" at bounding box center [26, 368] width 53 height 44
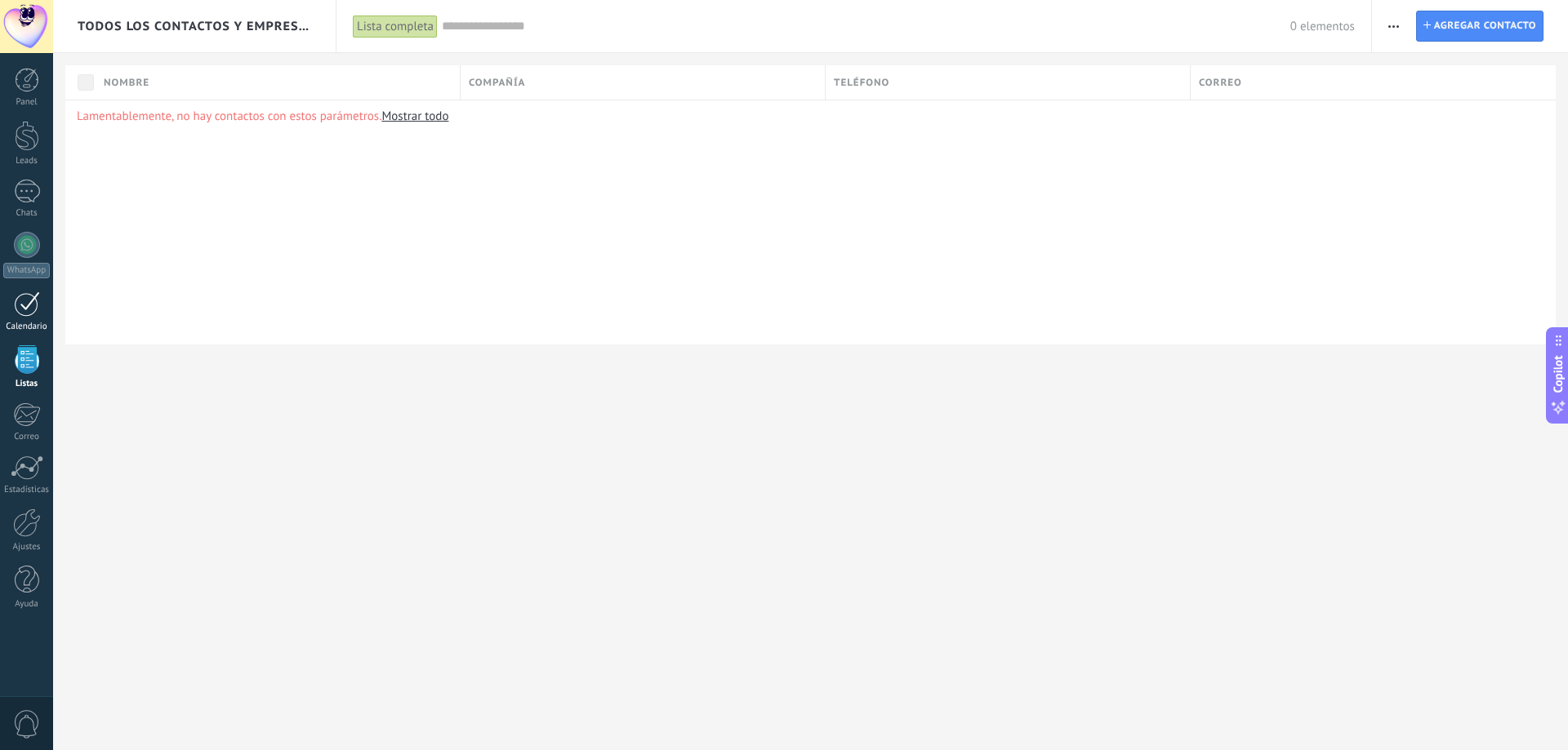
click at [29, 309] on div at bounding box center [27, 304] width 26 height 25
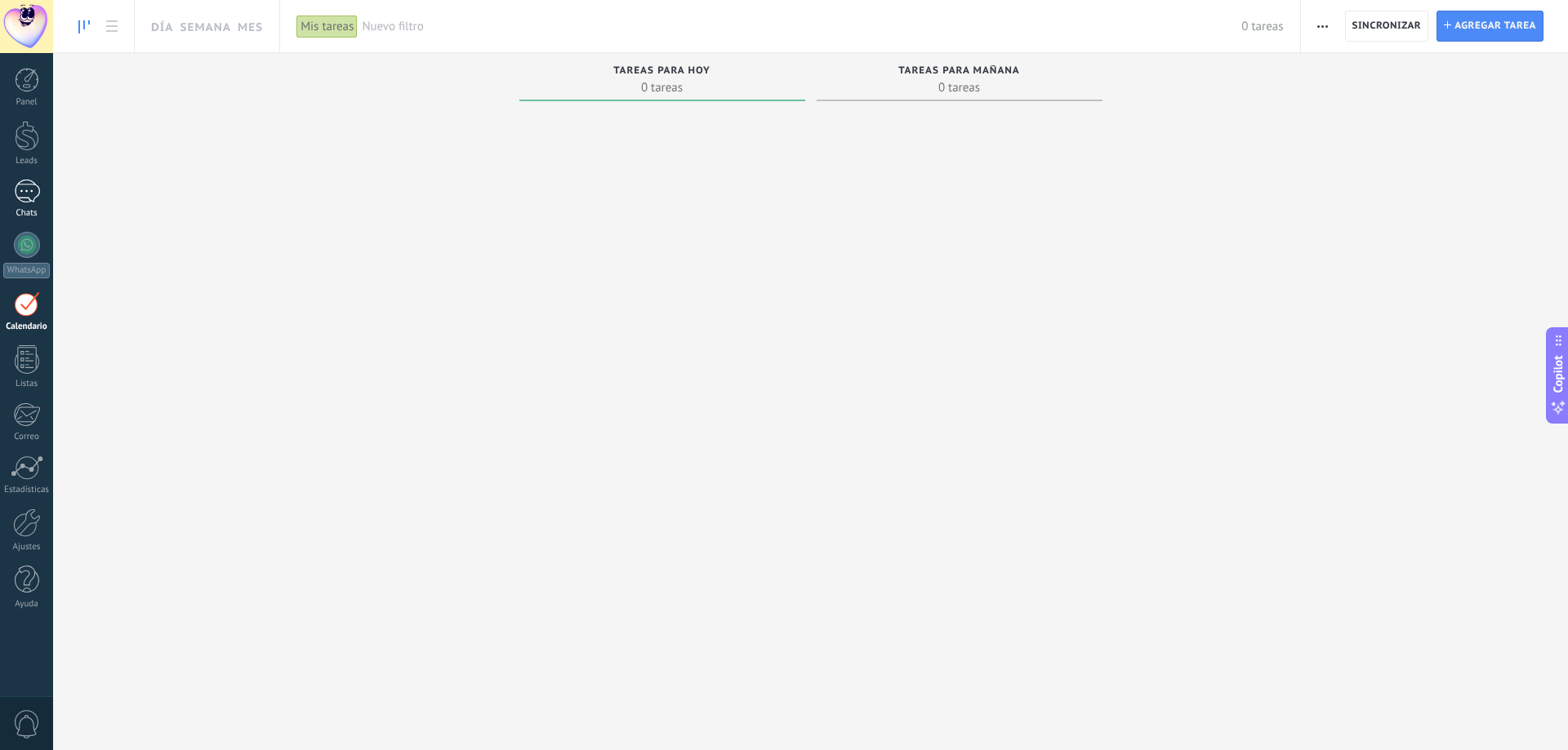
click at [23, 215] on div "Chats" at bounding box center [27, 214] width 47 height 11
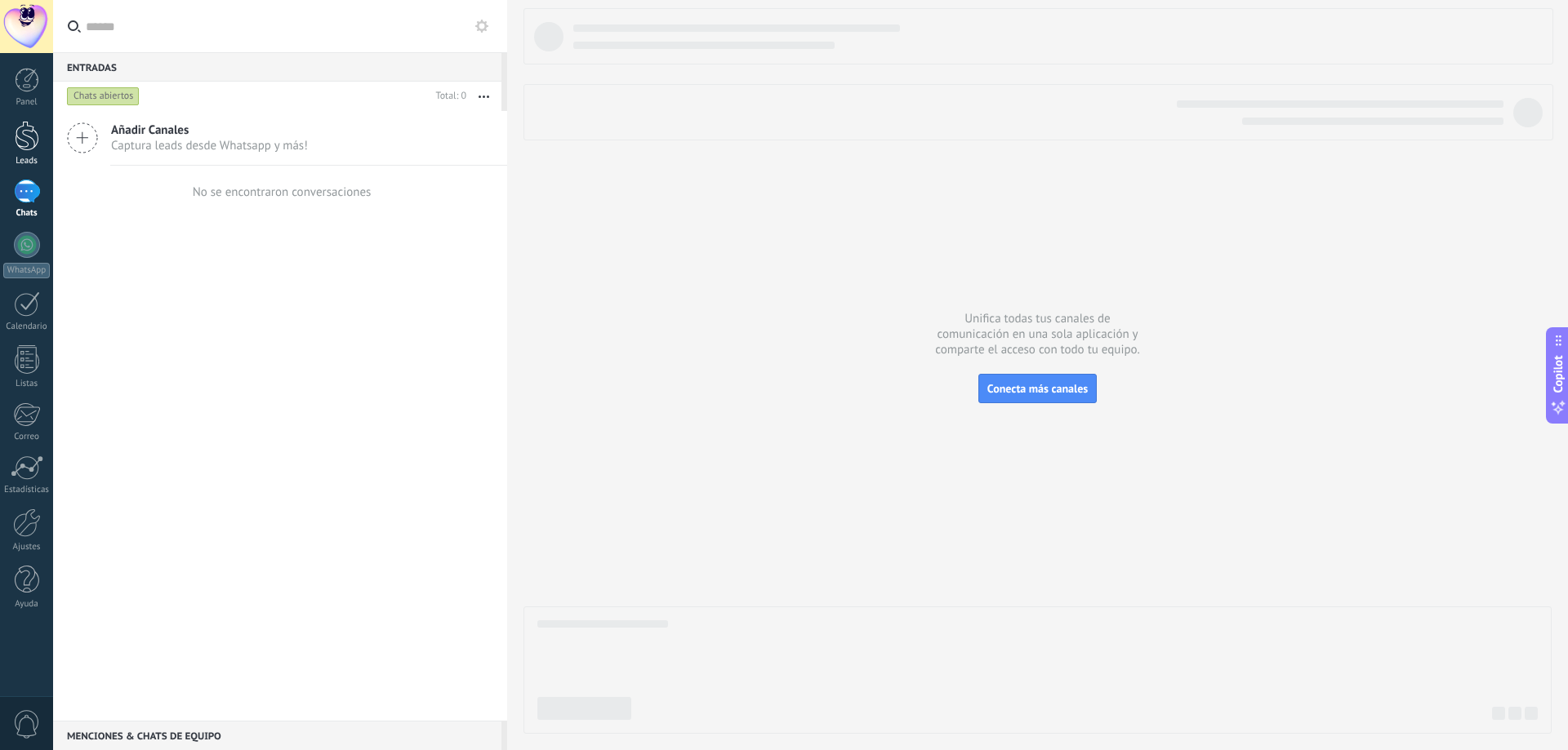
click at [26, 149] on div at bounding box center [27, 135] width 25 height 30
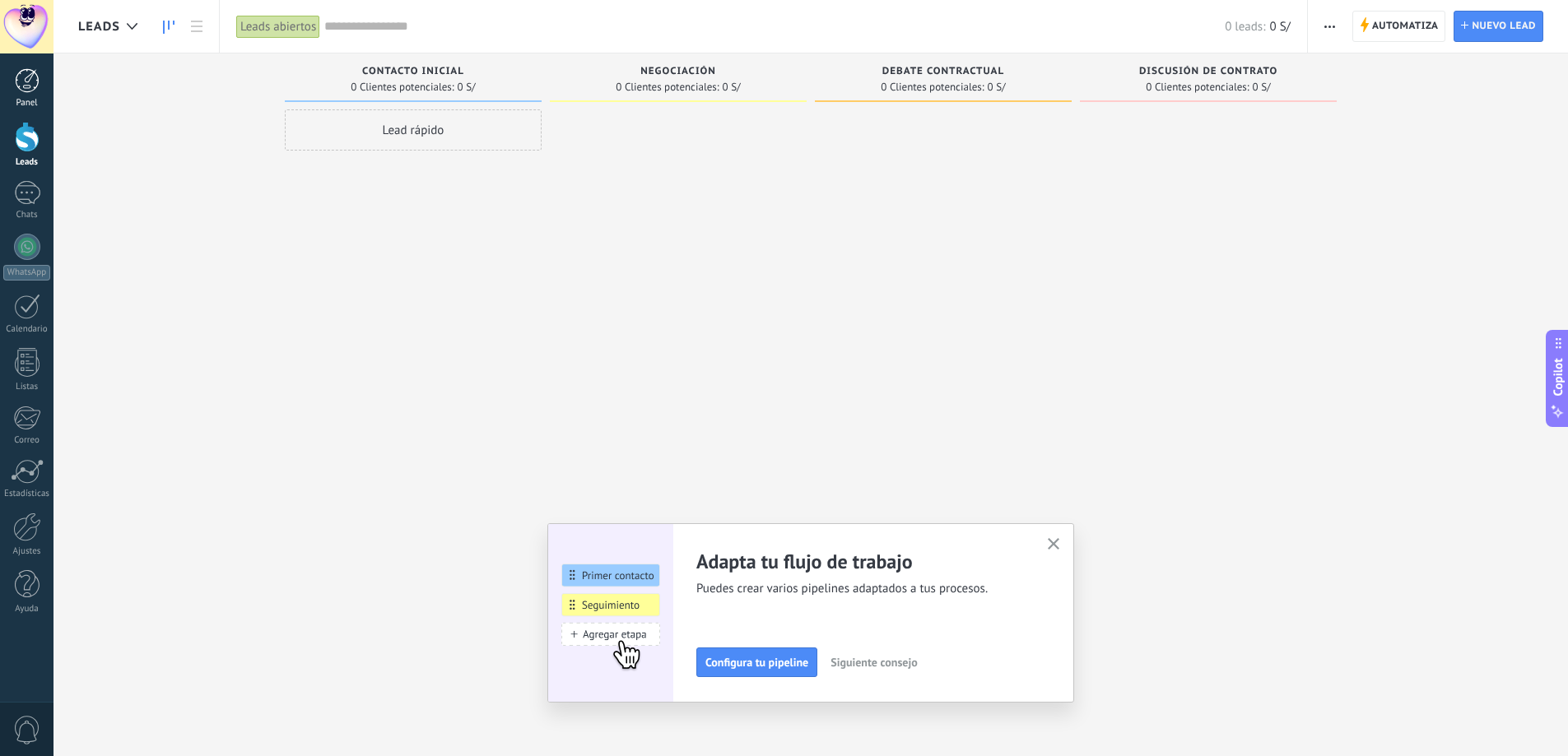
click at [27, 87] on div at bounding box center [27, 81] width 25 height 25
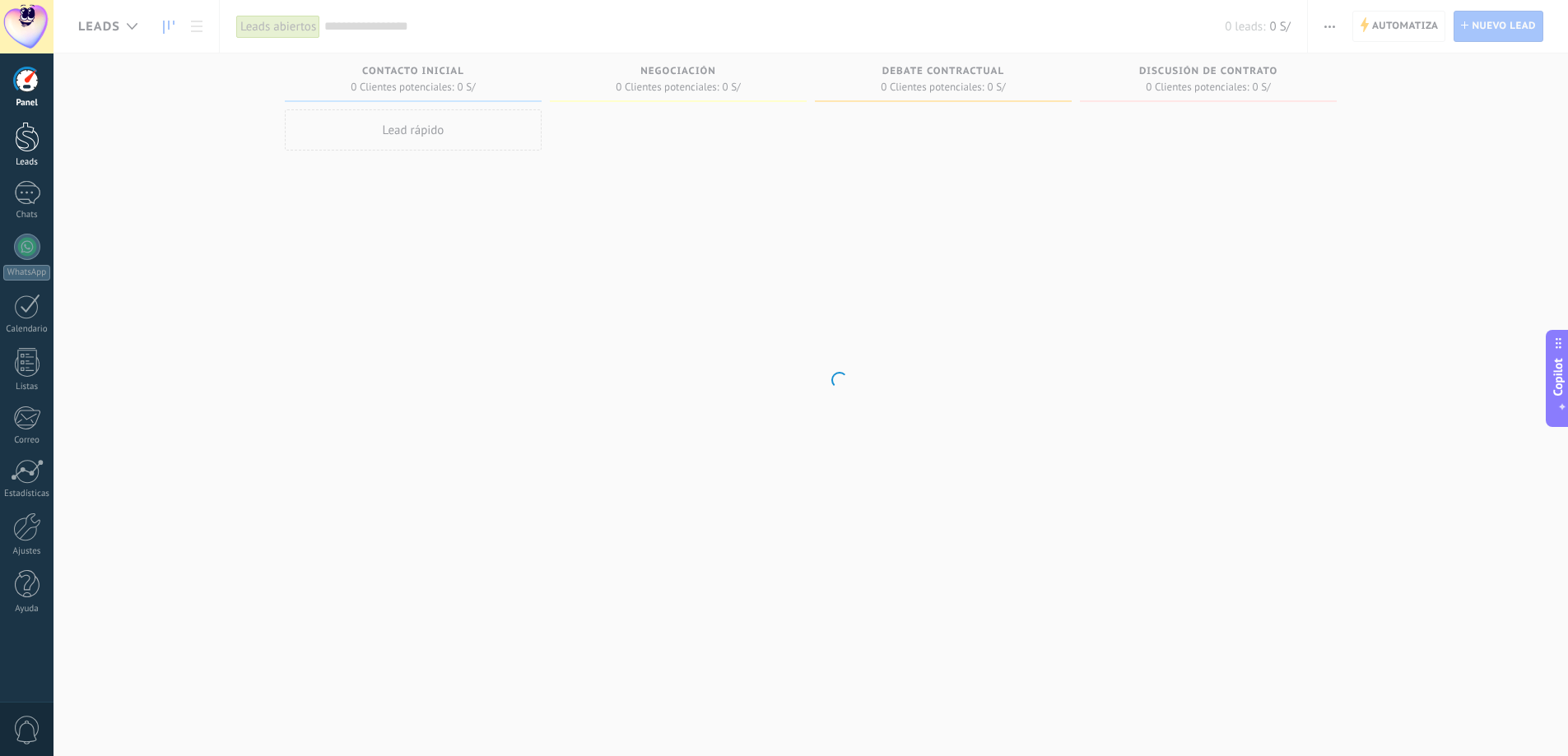
click at [28, 160] on div "Leads" at bounding box center [27, 162] width 48 height 11
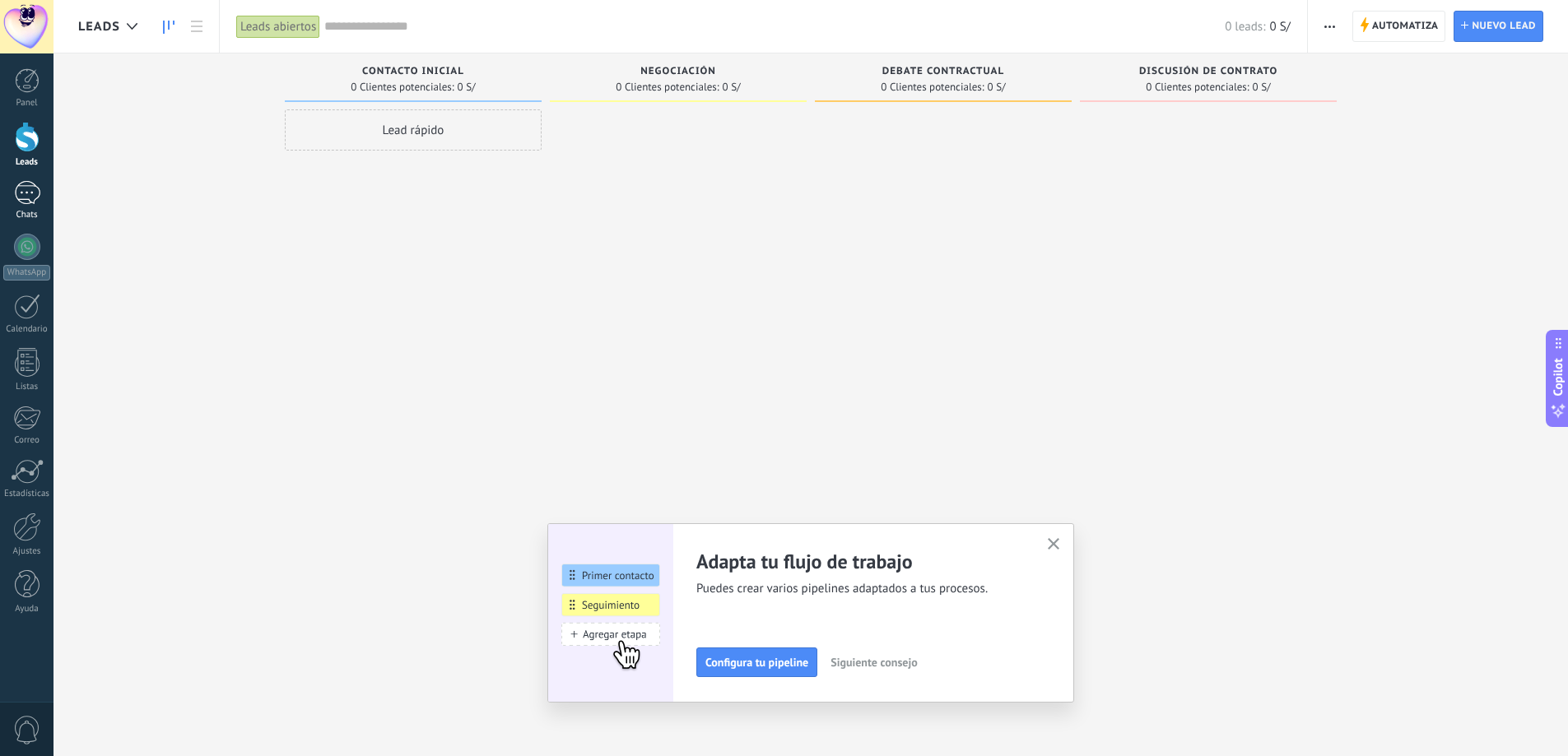
click at [27, 194] on div at bounding box center [27, 192] width 27 height 24
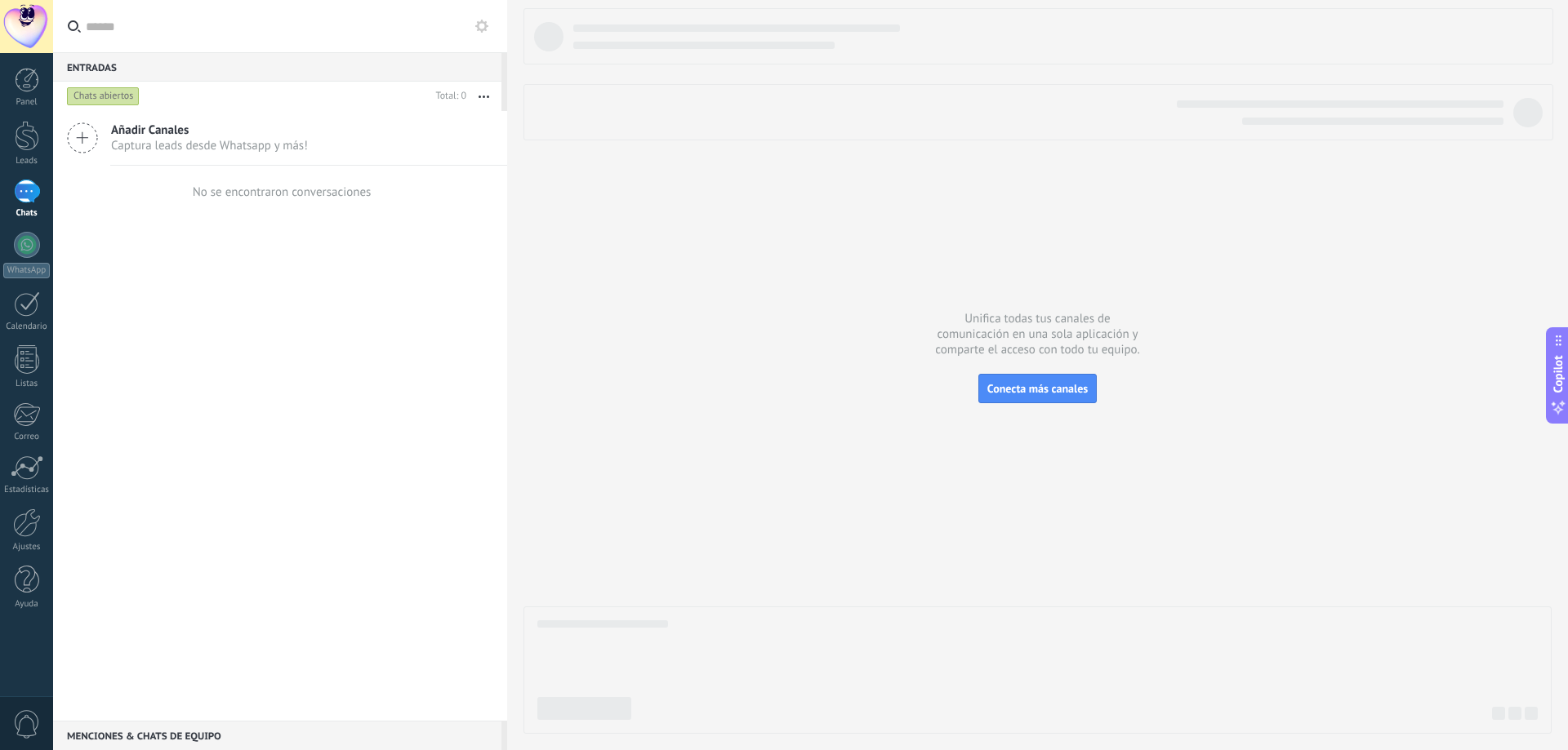
click at [84, 149] on icon at bounding box center [82, 137] width 31 height 31
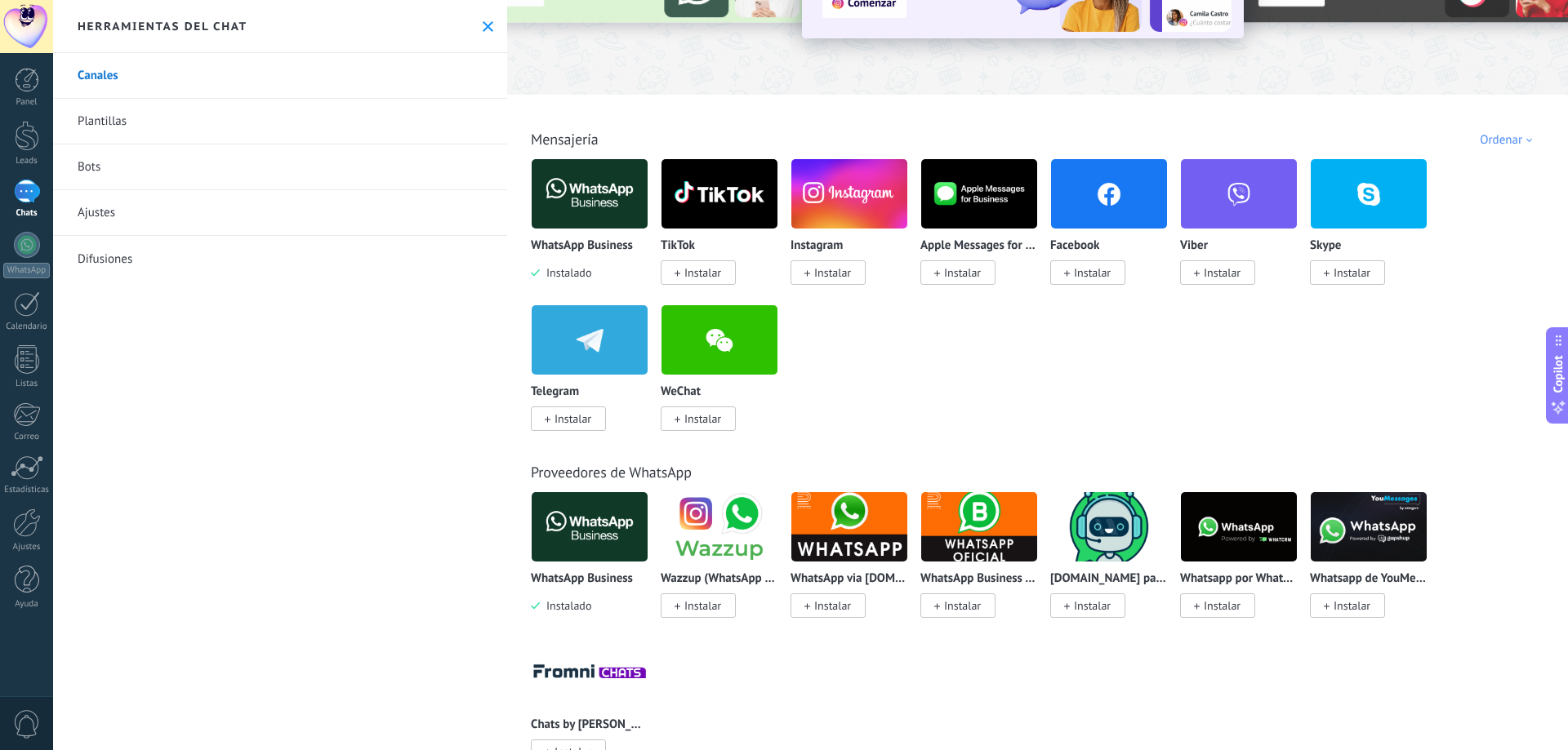
scroll to position [172, 0]
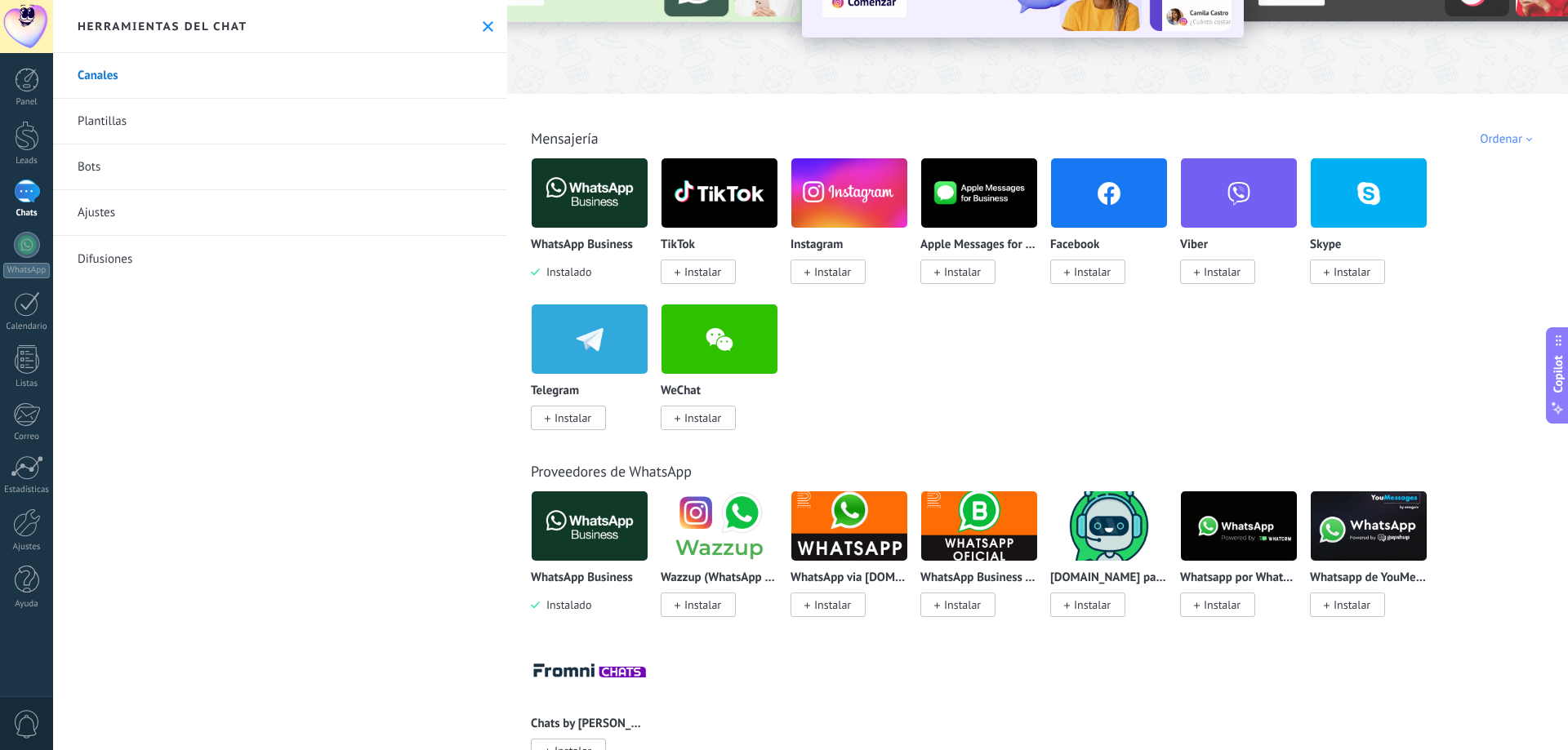
click at [1087, 273] on span "Instalar" at bounding box center [1092, 272] width 37 height 15
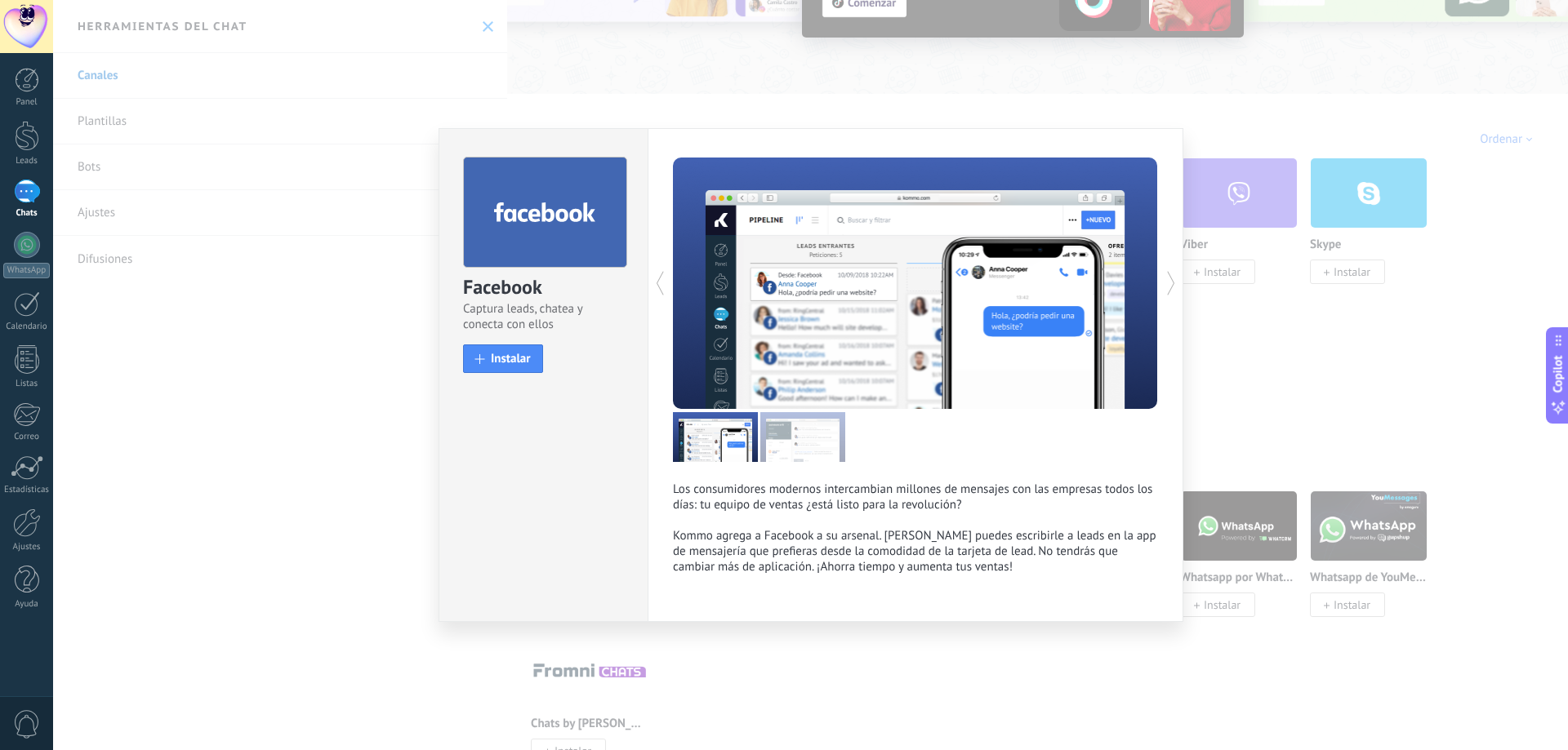
click at [315, 380] on div "Facebook Captura leads, chatea y conecta con ellos install Instalar Los consumi…" at bounding box center [810, 375] width 1515 height 750
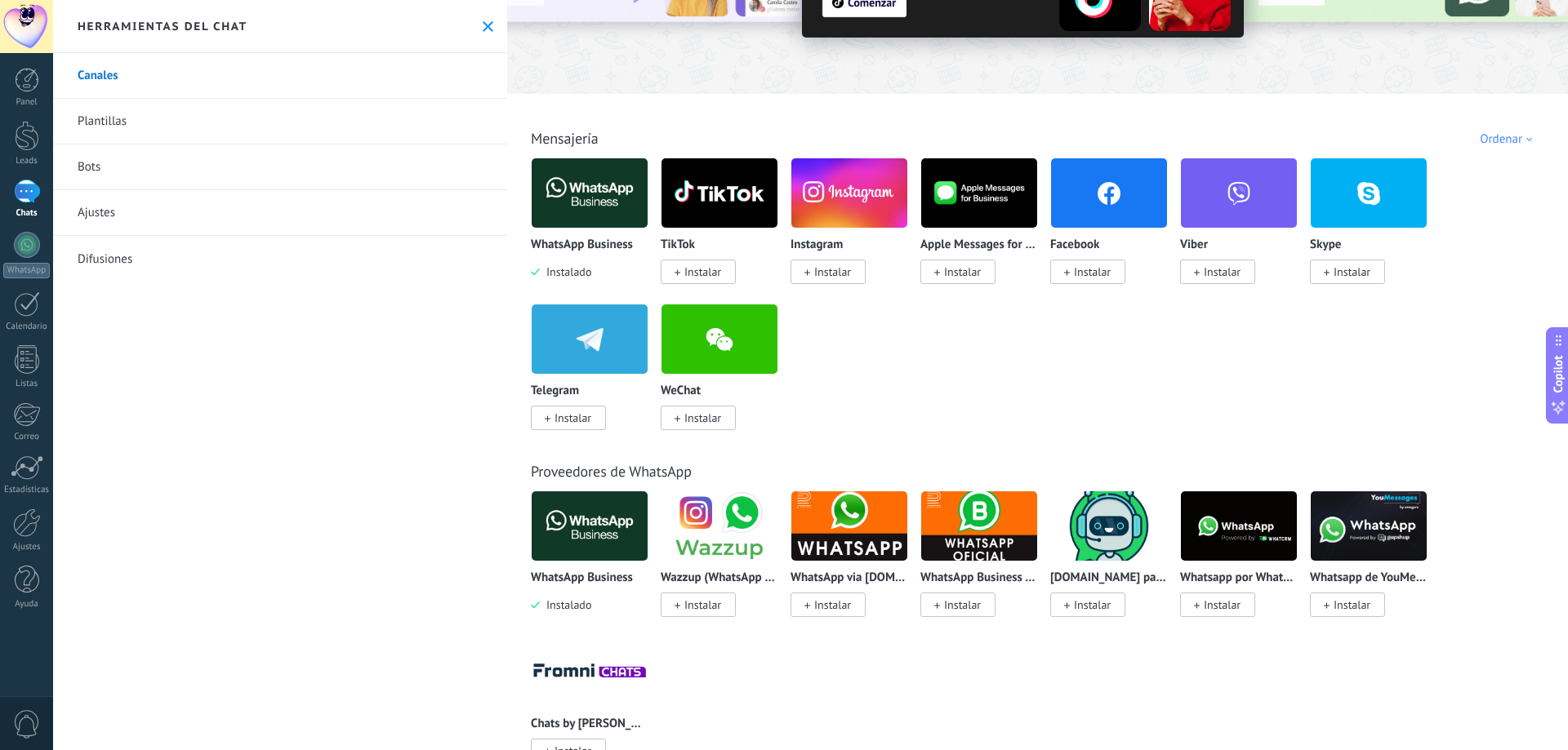
drag, startPoint x: 315, startPoint y: 380, endPoint x: 370, endPoint y: 413, distance: 64.1
click at [370, 413] on div "Canales Plantillas Bots Ajustes Difusiones" at bounding box center [280, 401] width 454 height 697
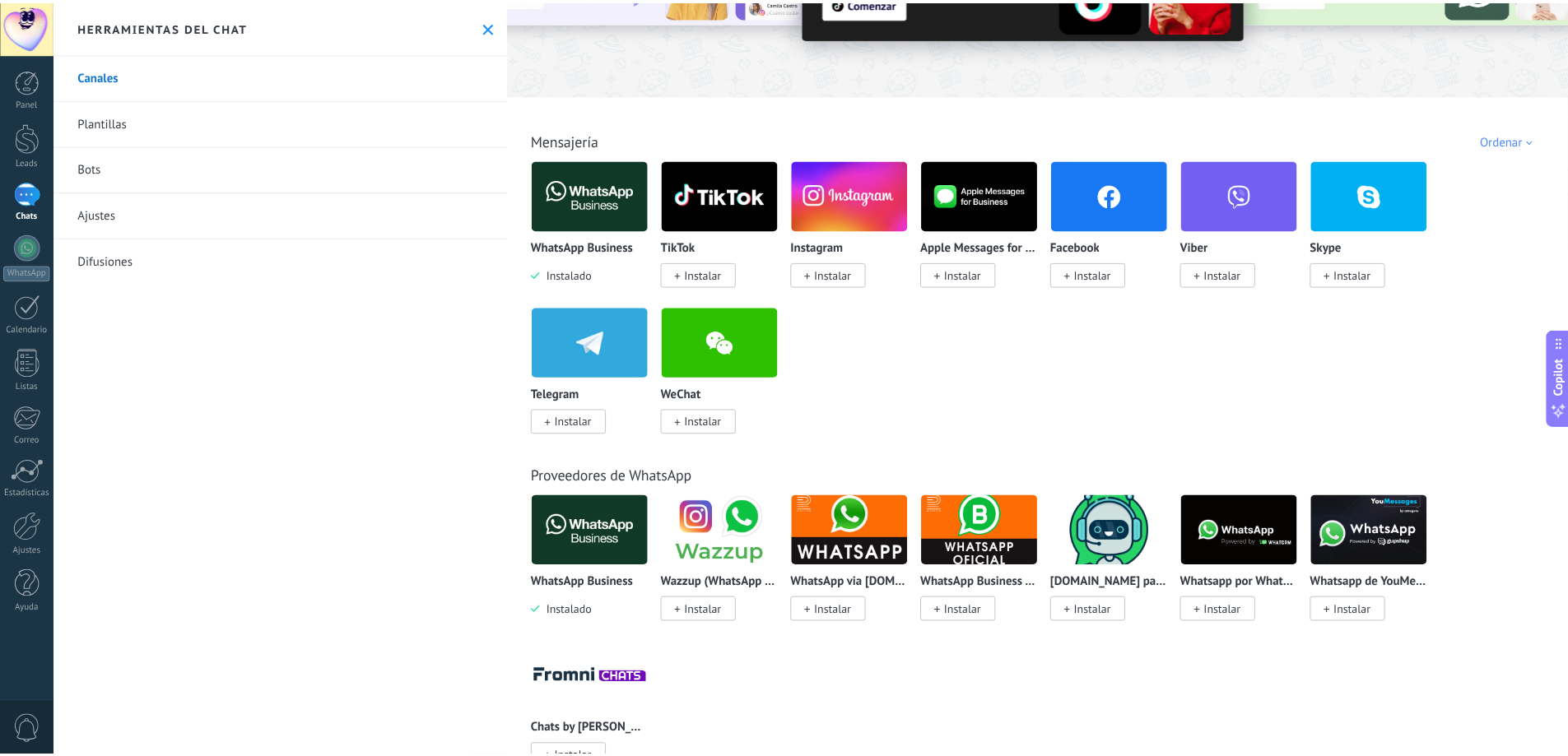
scroll to position [0, 0]
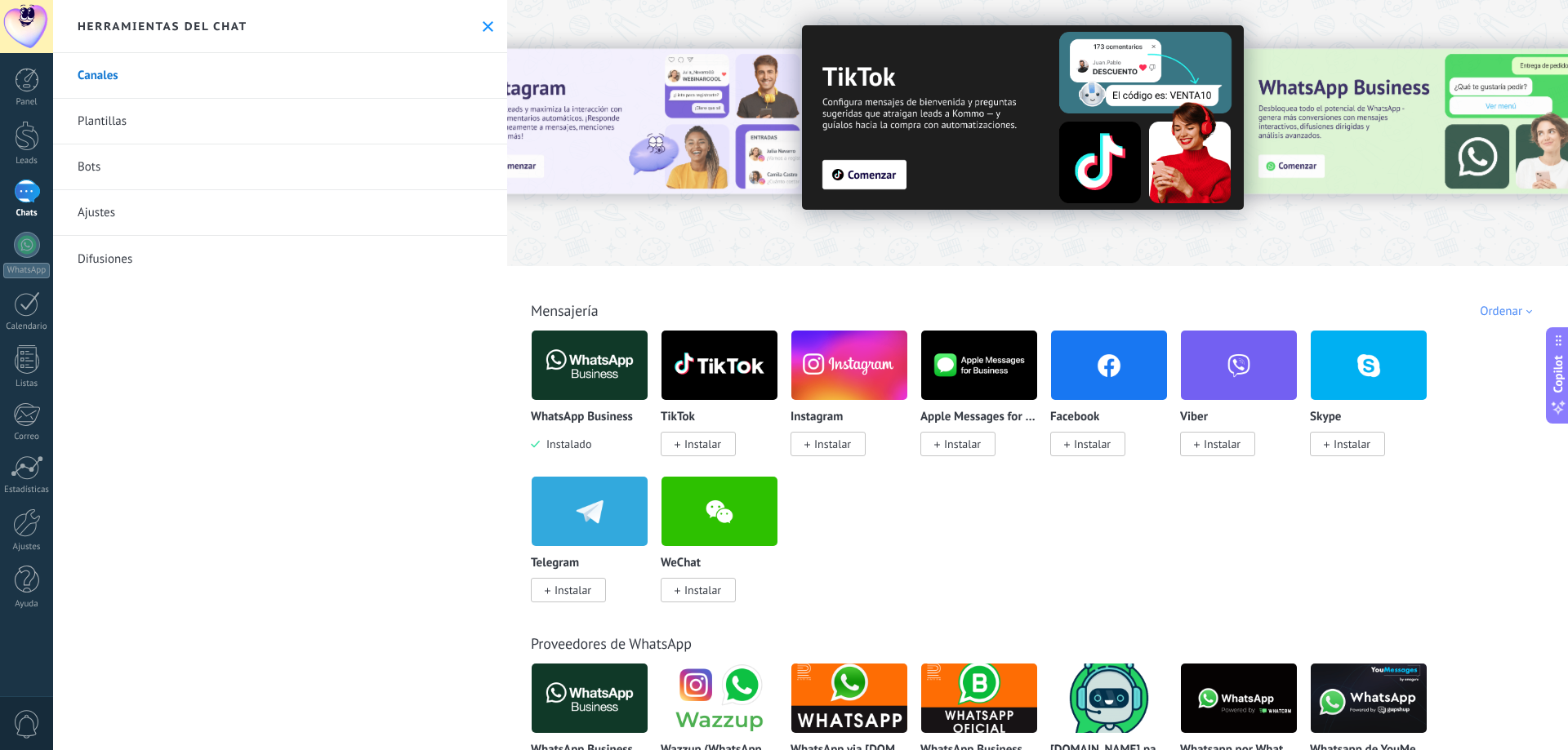
click at [30, 731] on span "0" at bounding box center [27, 725] width 28 height 29
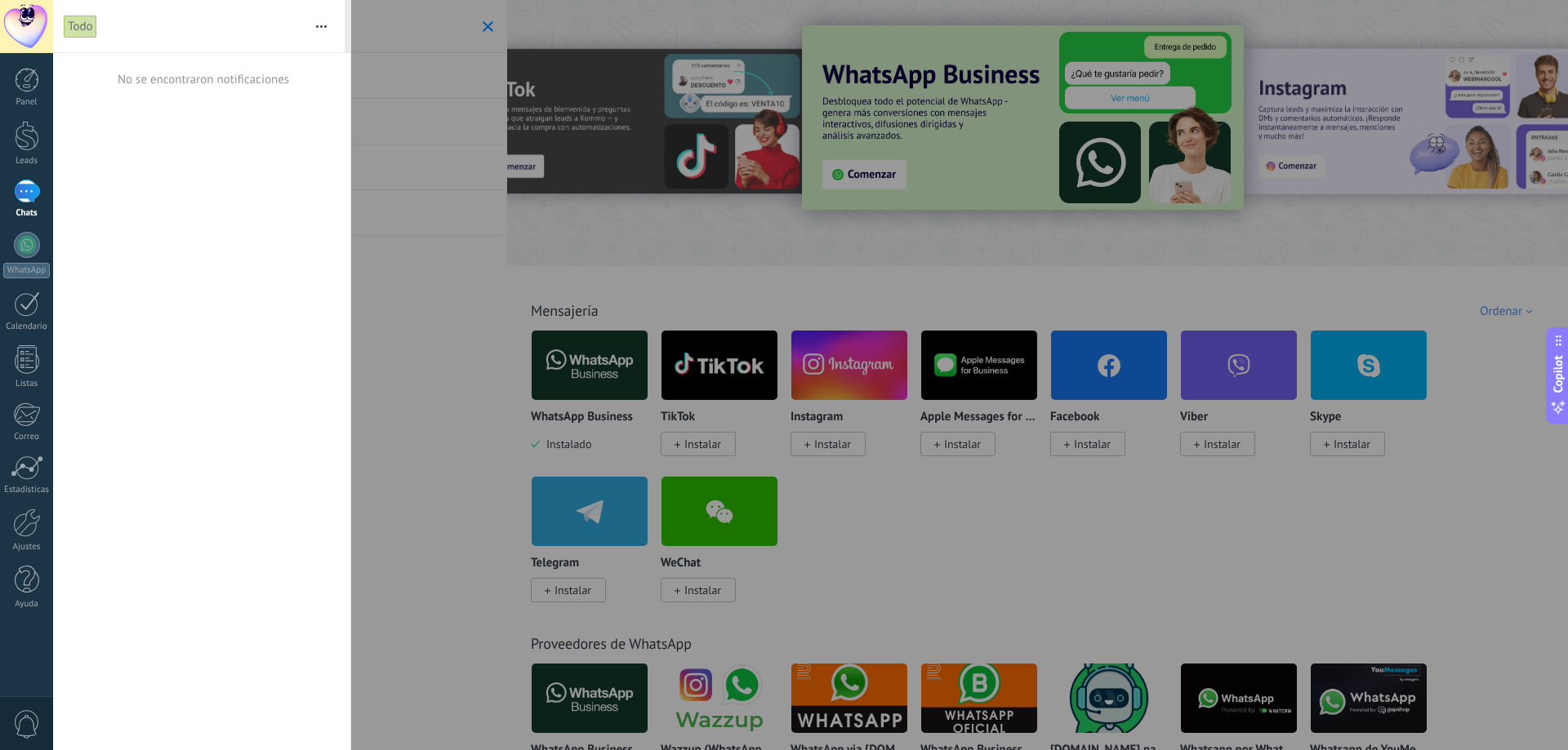
click at [30, 731] on span "0" at bounding box center [27, 725] width 28 height 29
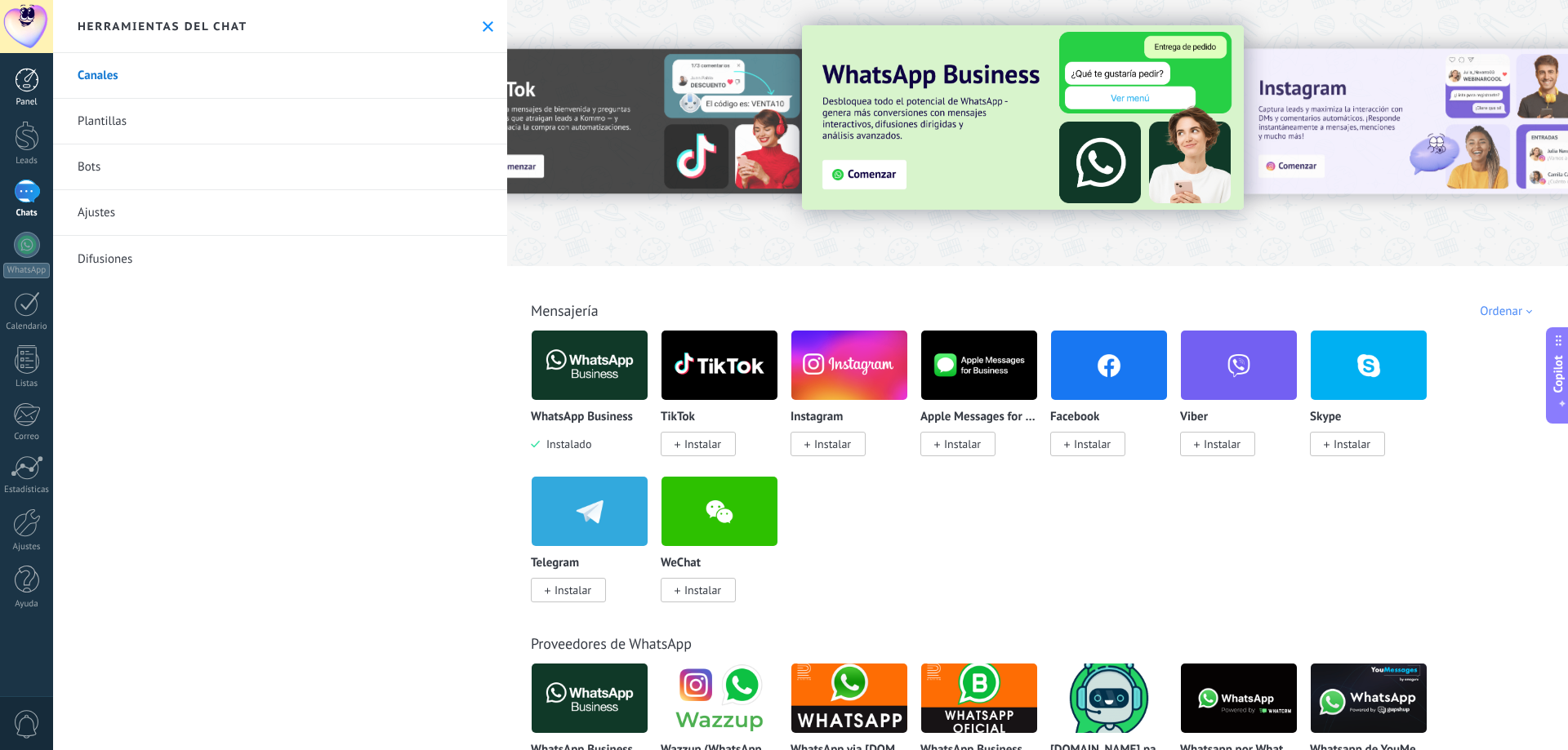
click at [36, 78] on div at bounding box center [27, 80] width 25 height 25
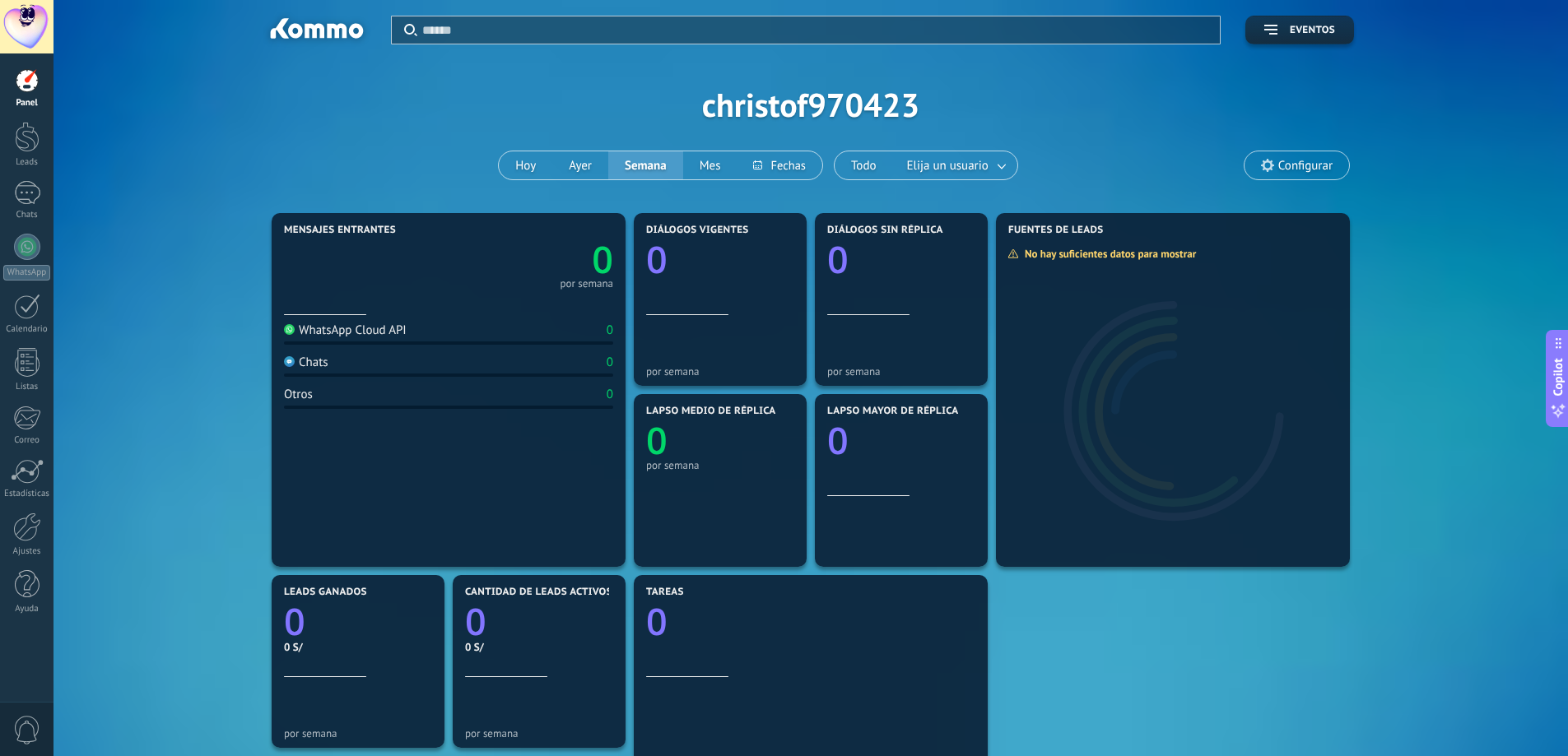
click at [1269, 162] on use at bounding box center [1268, 165] width 13 height 13
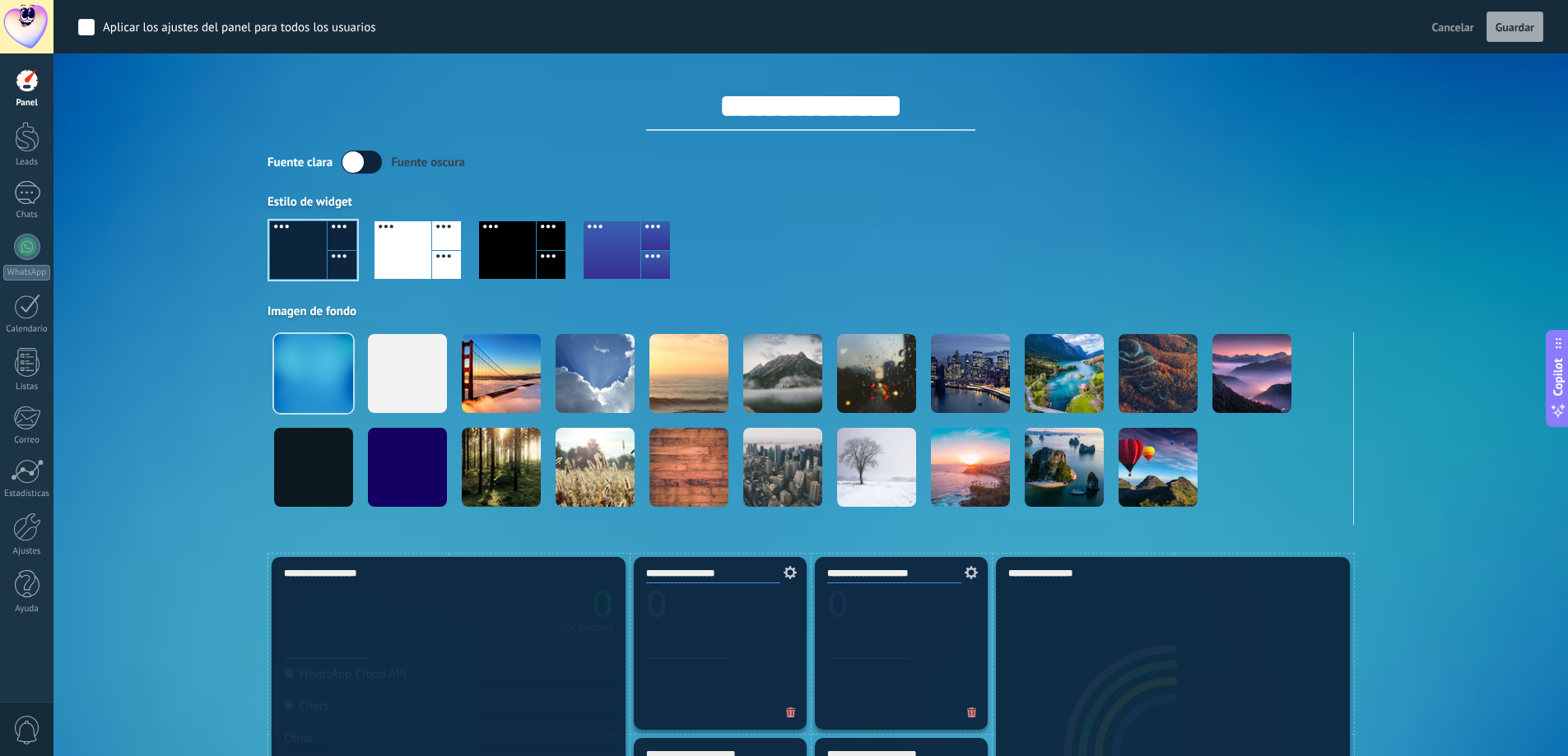
click at [427, 252] on div at bounding box center [403, 250] width 57 height 58
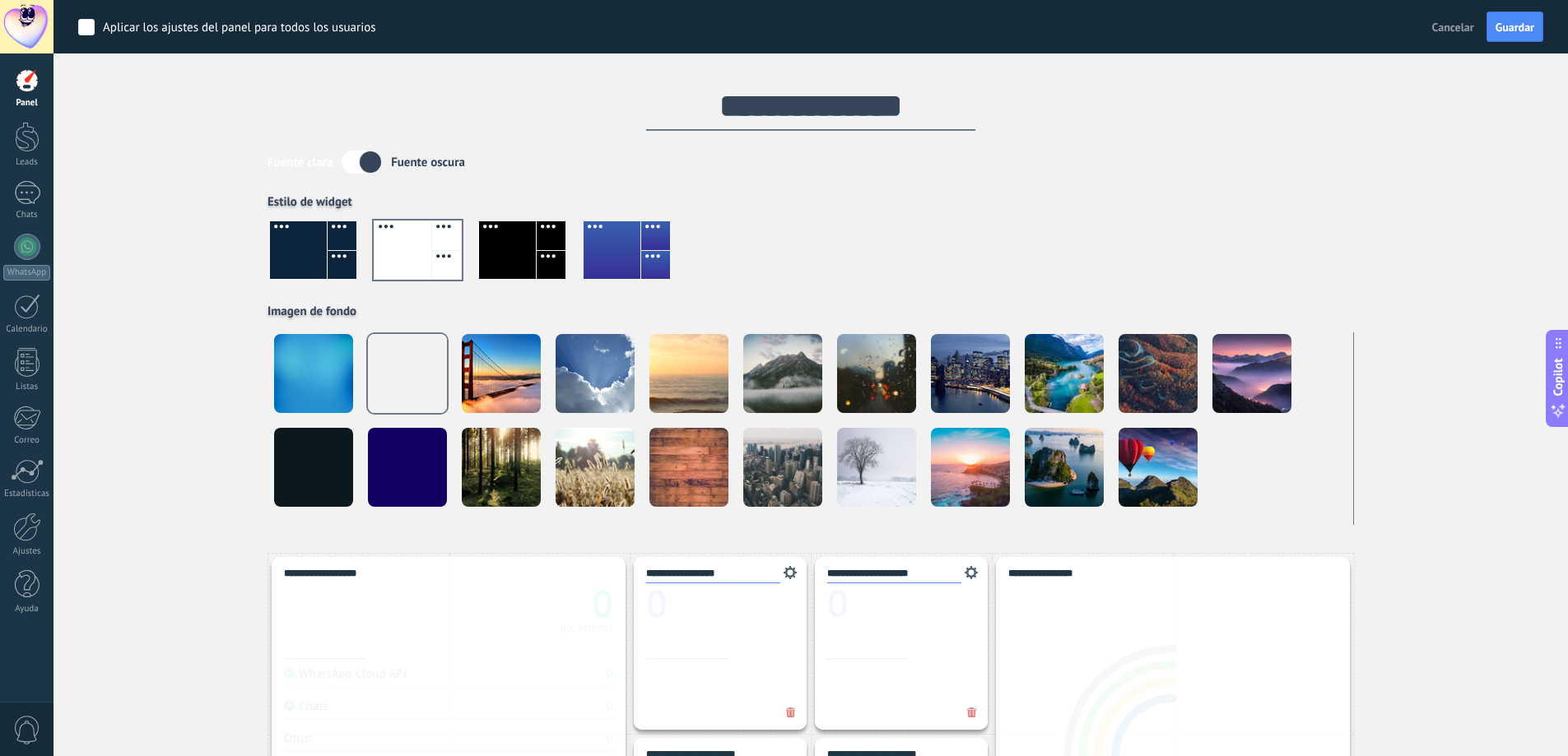
click at [502, 253] on div at bounding box center [507, 250] width 57 height 58
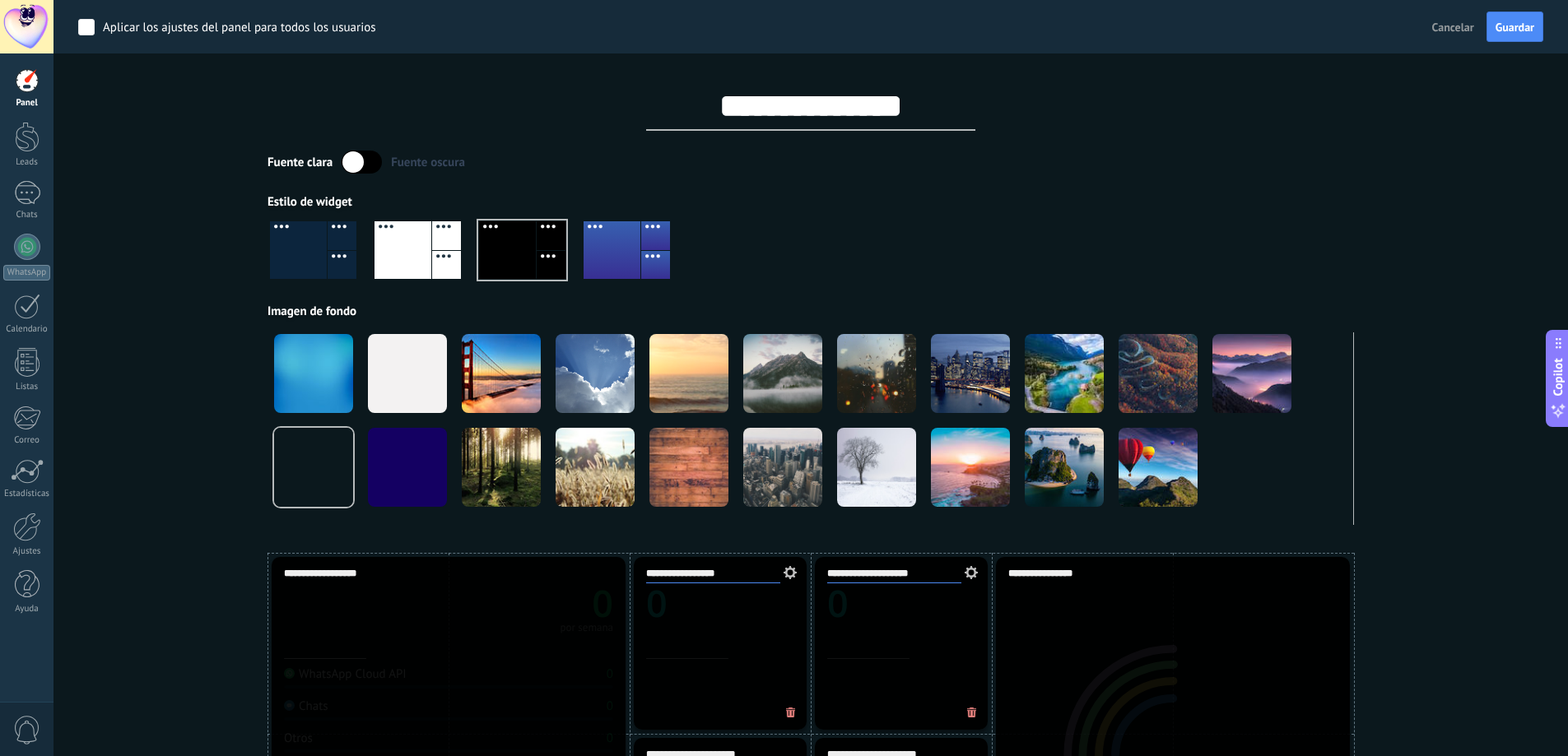
click at [324, 229] on div at bounding box center [299, 250] width 57 height 58
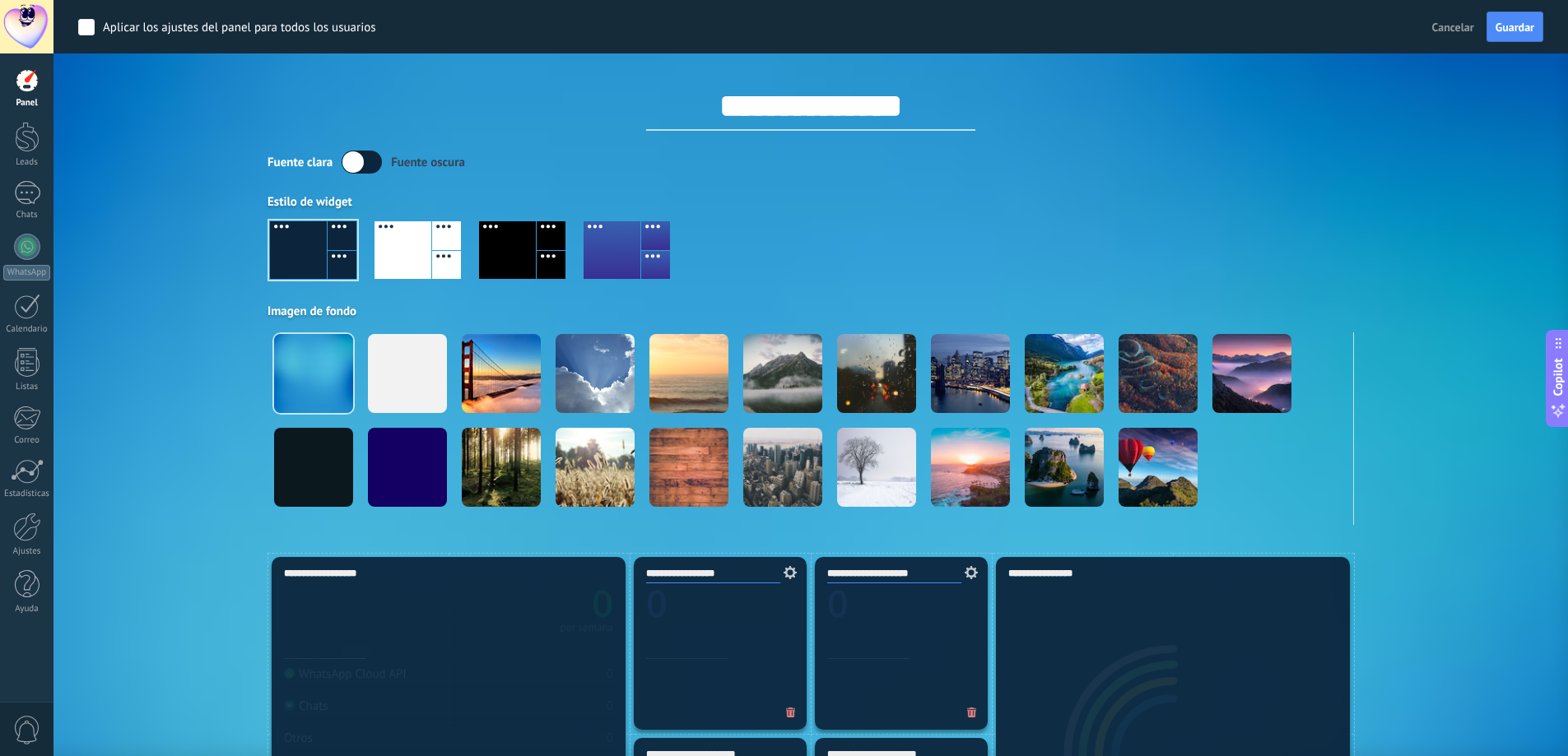
click at [358, 164] on label at bounding box center [362, 162] width 41 height 23
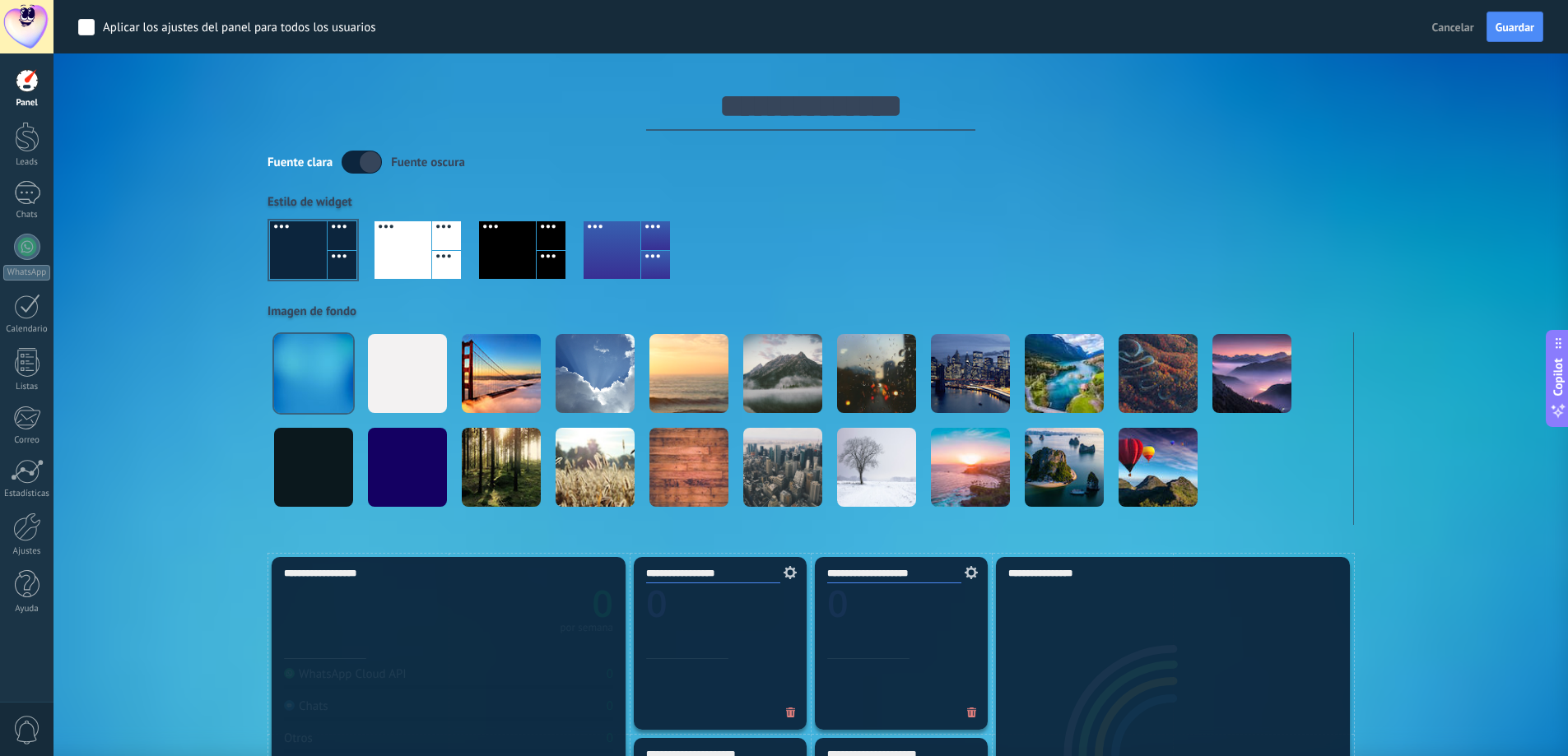
click at [358, 164] on label at bounding box center [362, 162] width 41 height 23
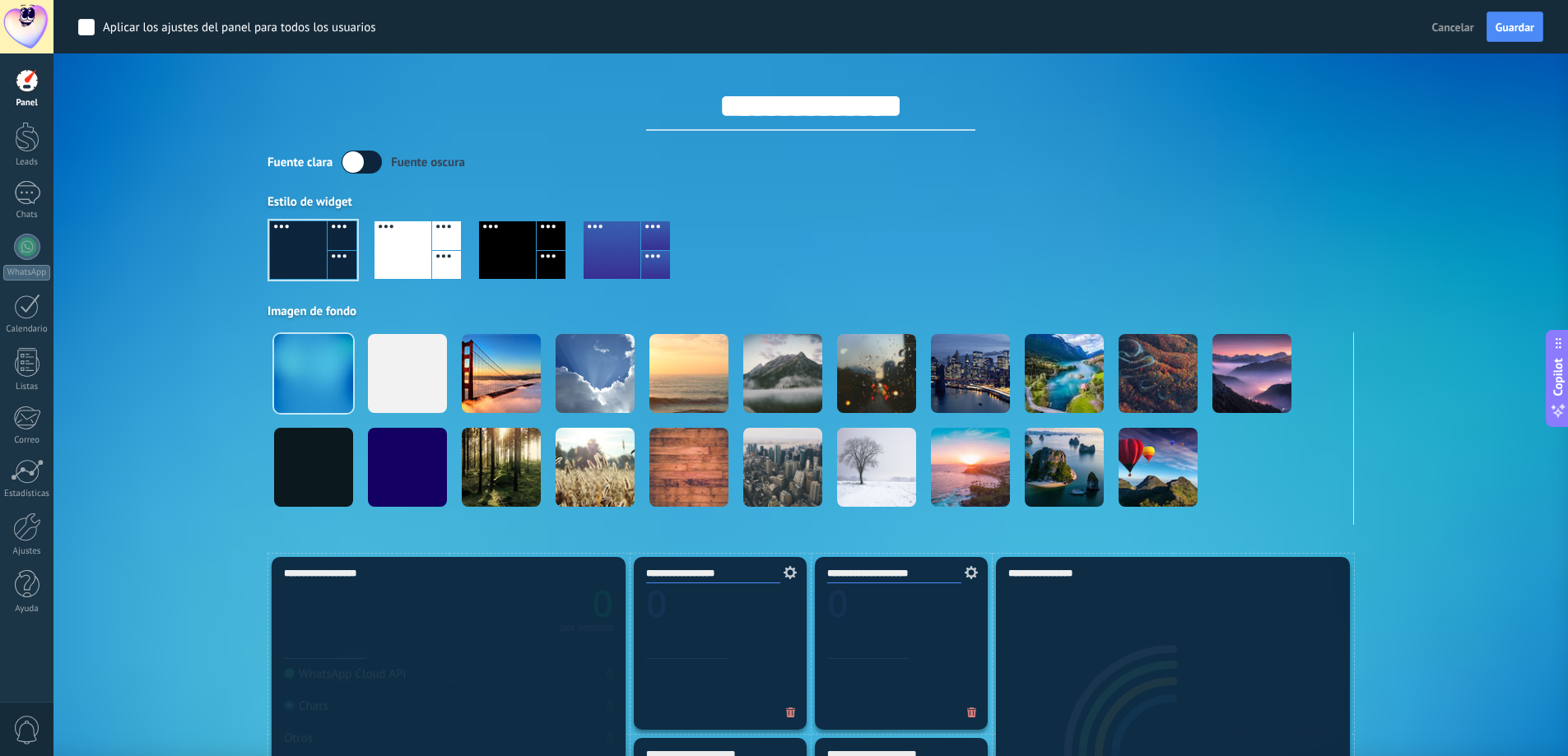
click at [1442, 22] on span "Cancelar" at bounding box center [1453, 27] width 42 height 15
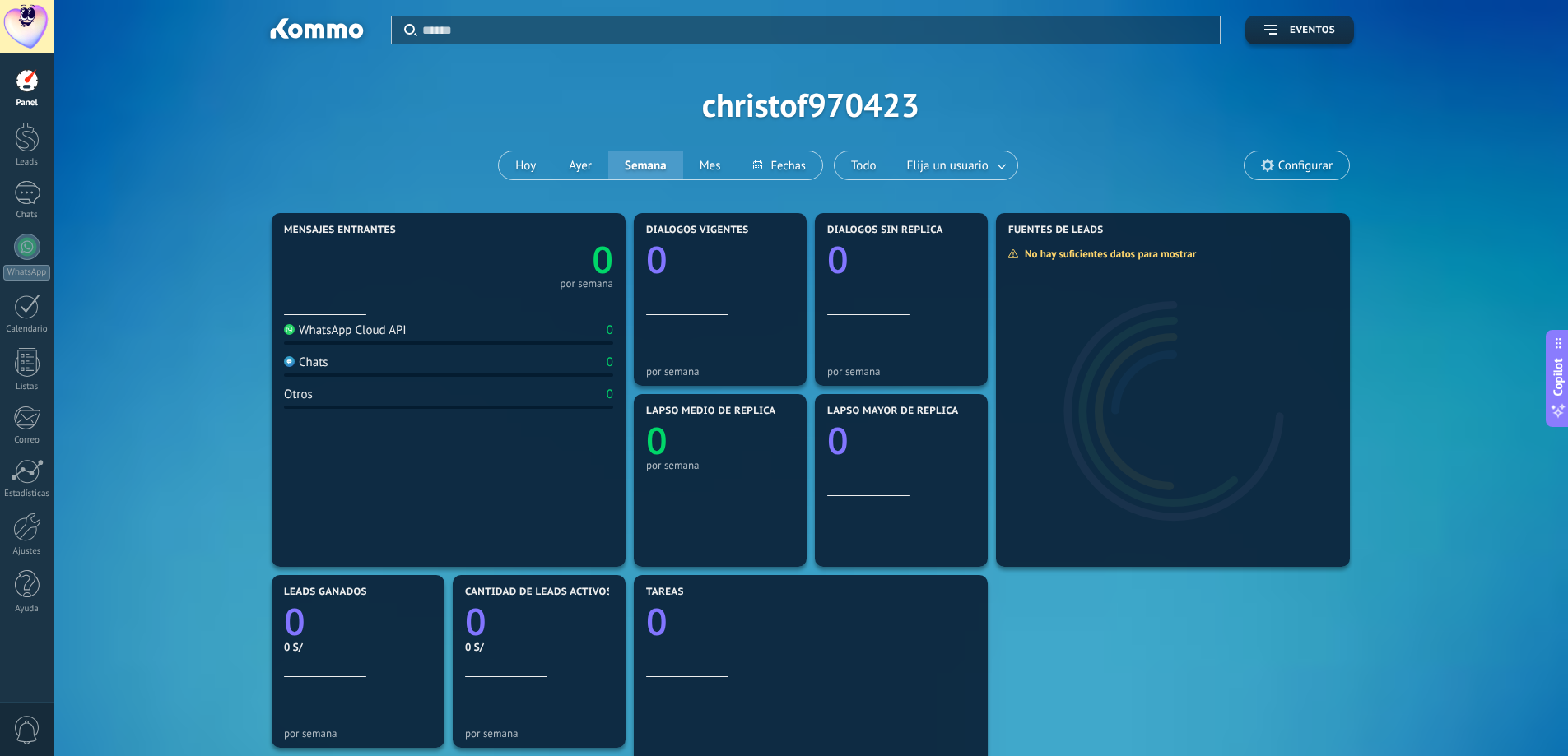
click at [23, 23] on div at bounding box center [27, 27] width 53 height 53
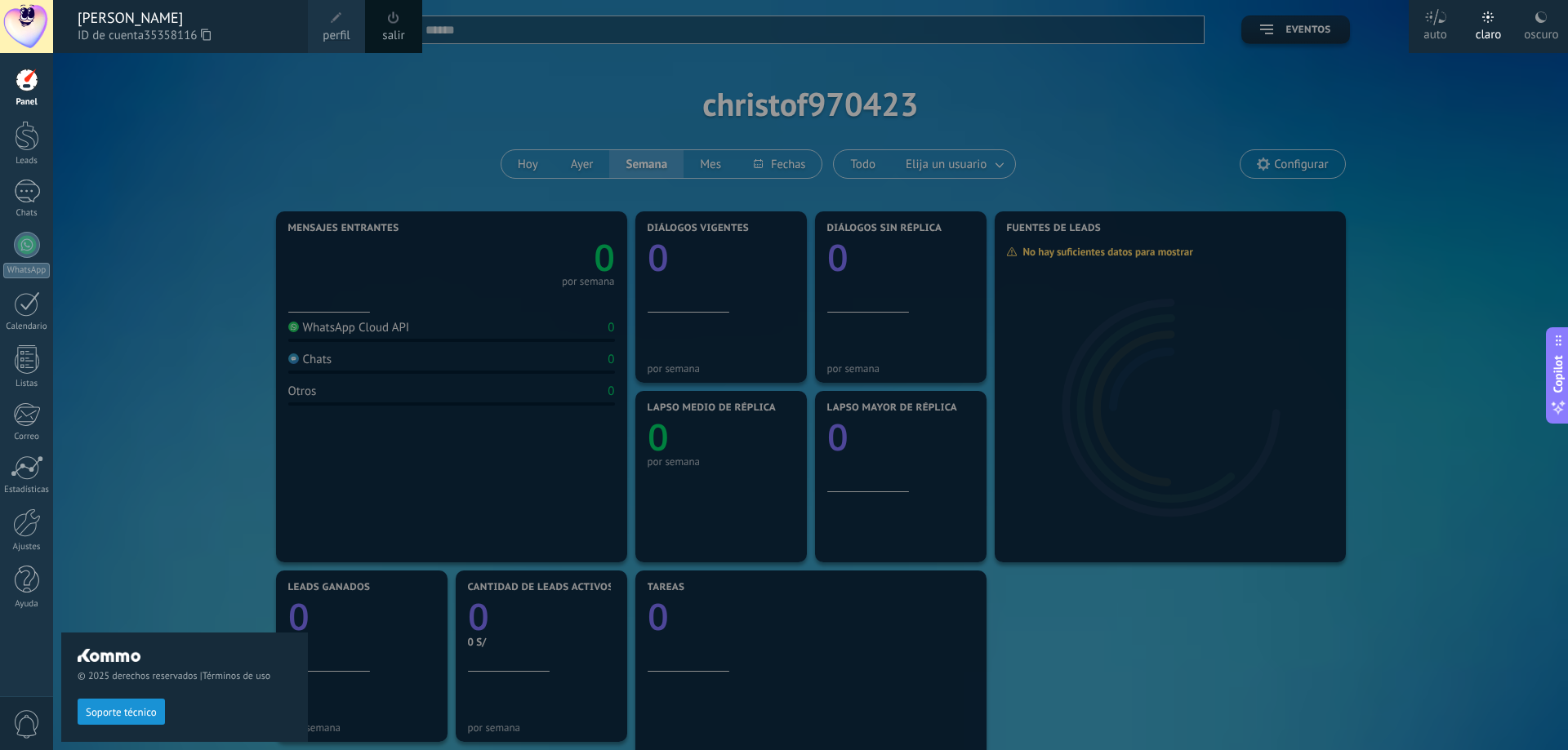
click at [150, 18] on div "[PERSON_NAME]" at bounding box center [184, 18] width 214 height 18
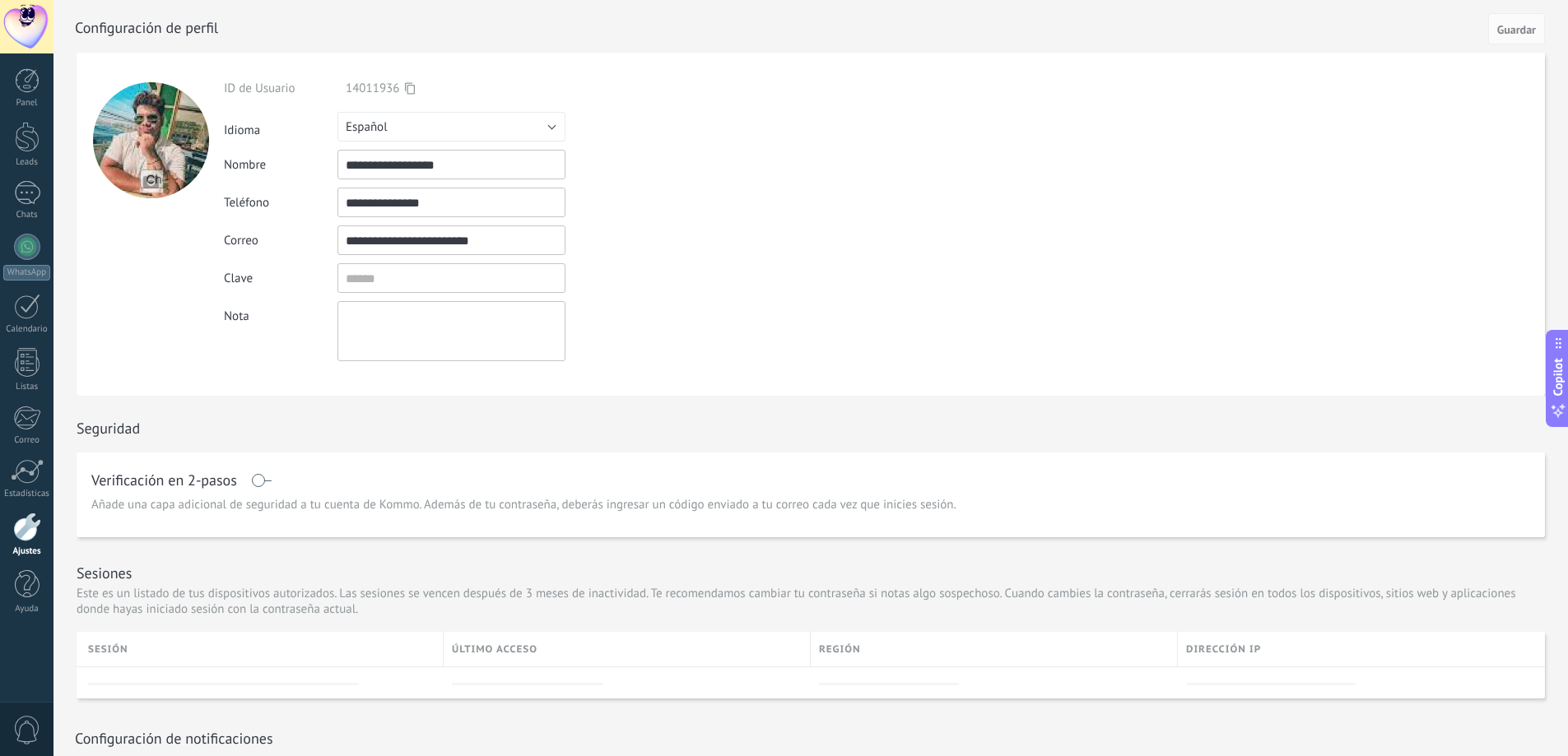
click at [25, 19] on div at bounding box center [27, 27] width 53 height 53
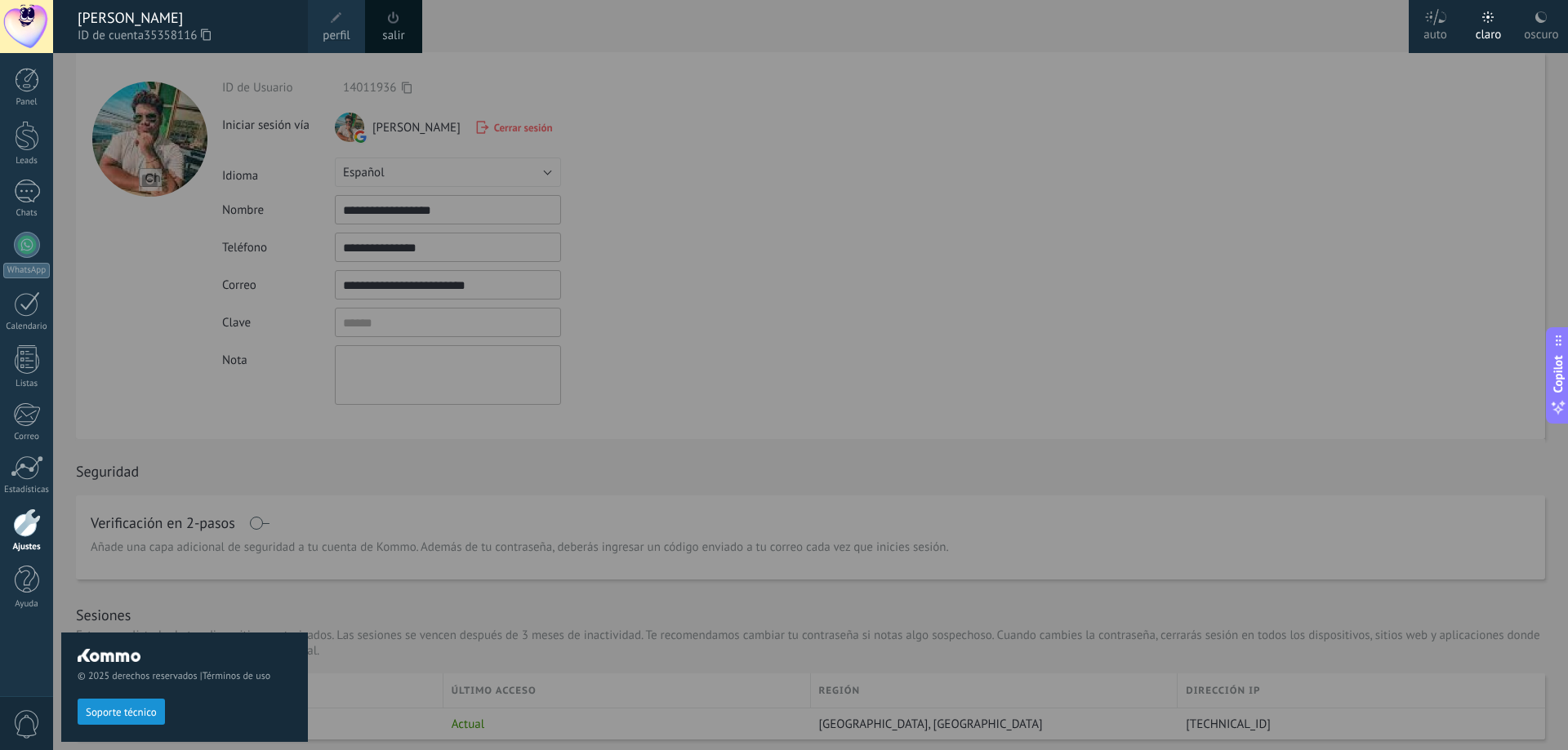
click at [743, 214] on div at bounding box center [836, 375] width 1568 height 750
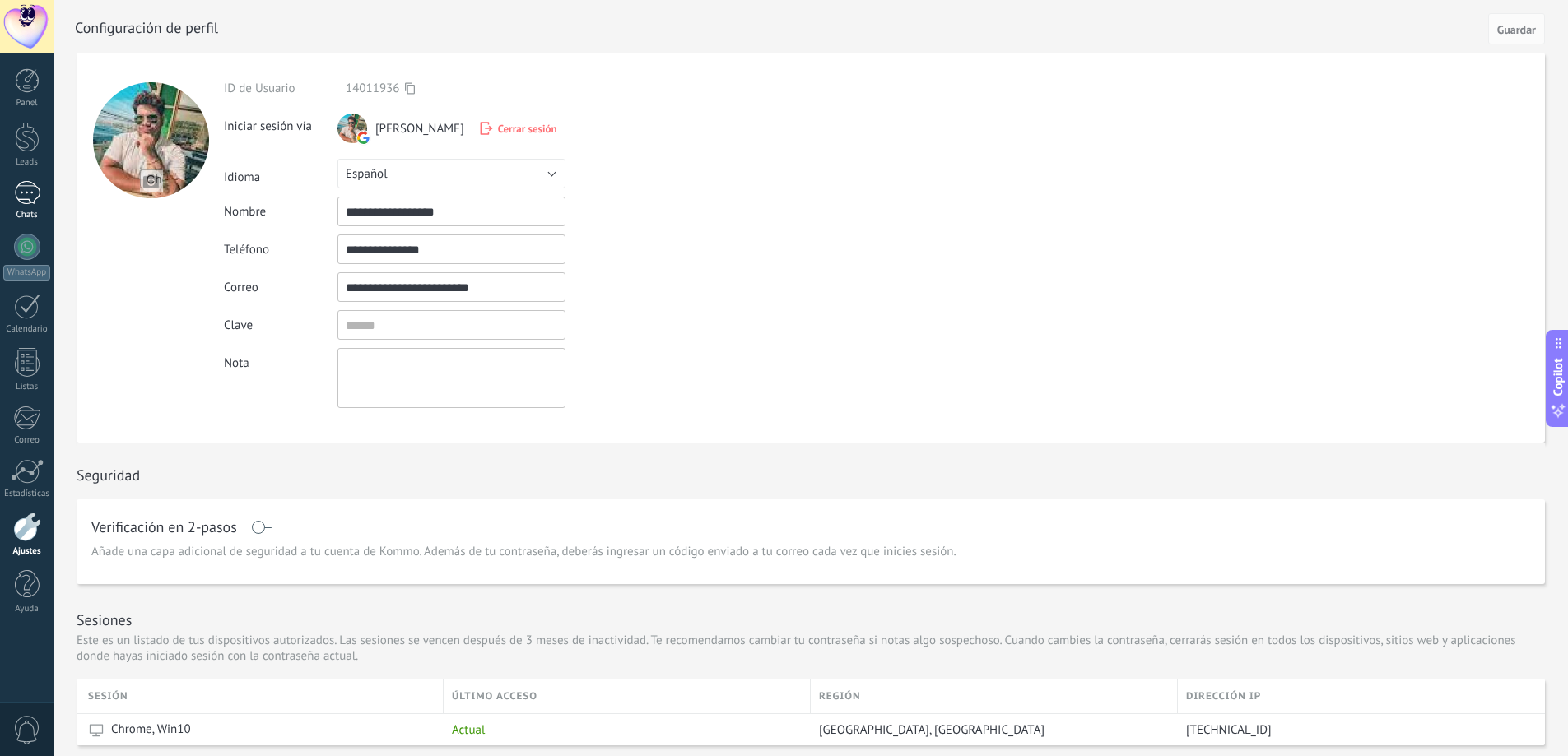
click at [41, 214] on div "Chats" at bounding box center [27, 215] width 48 height 11
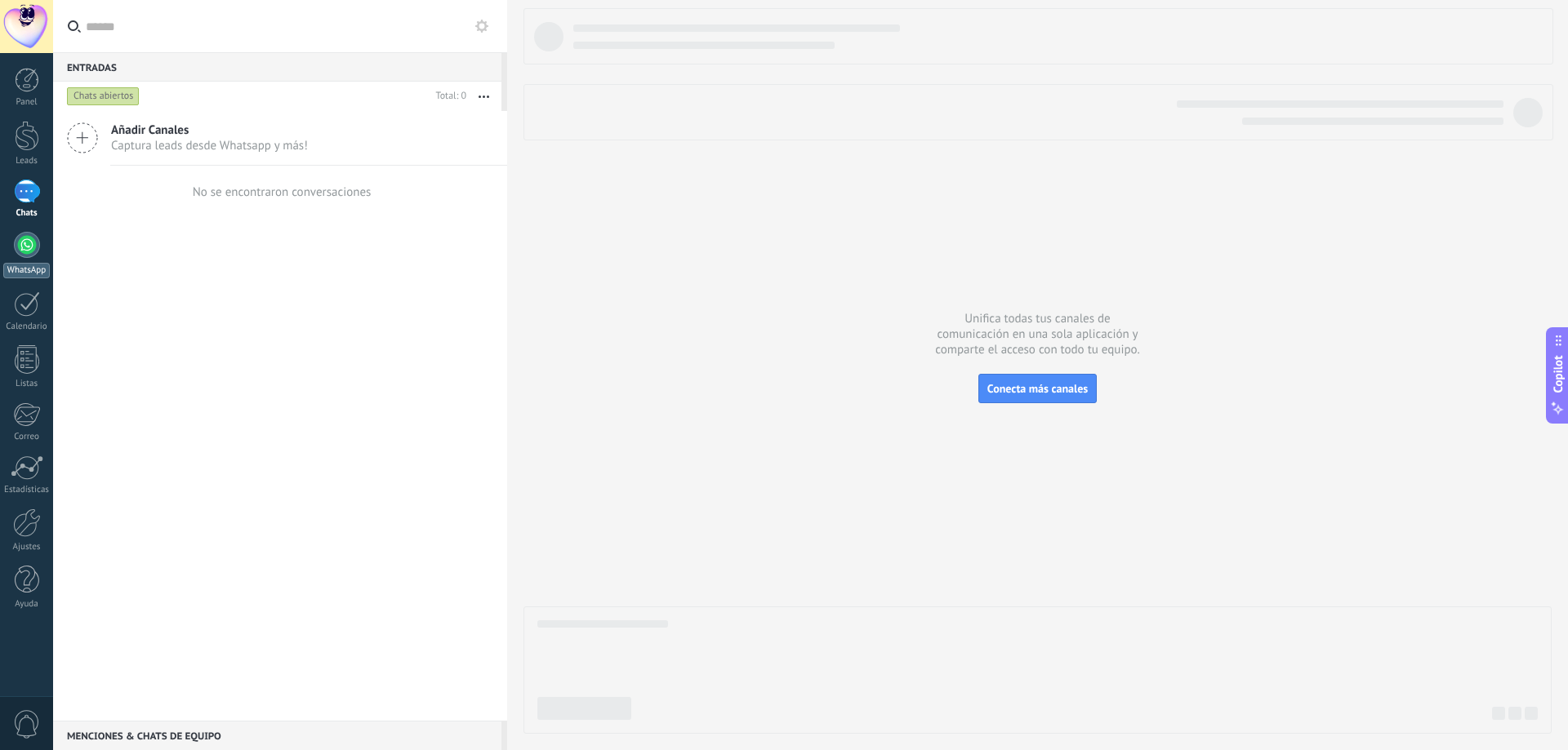
click at [38, 250] on div at bounding box center [27, 245] width 26 height 26
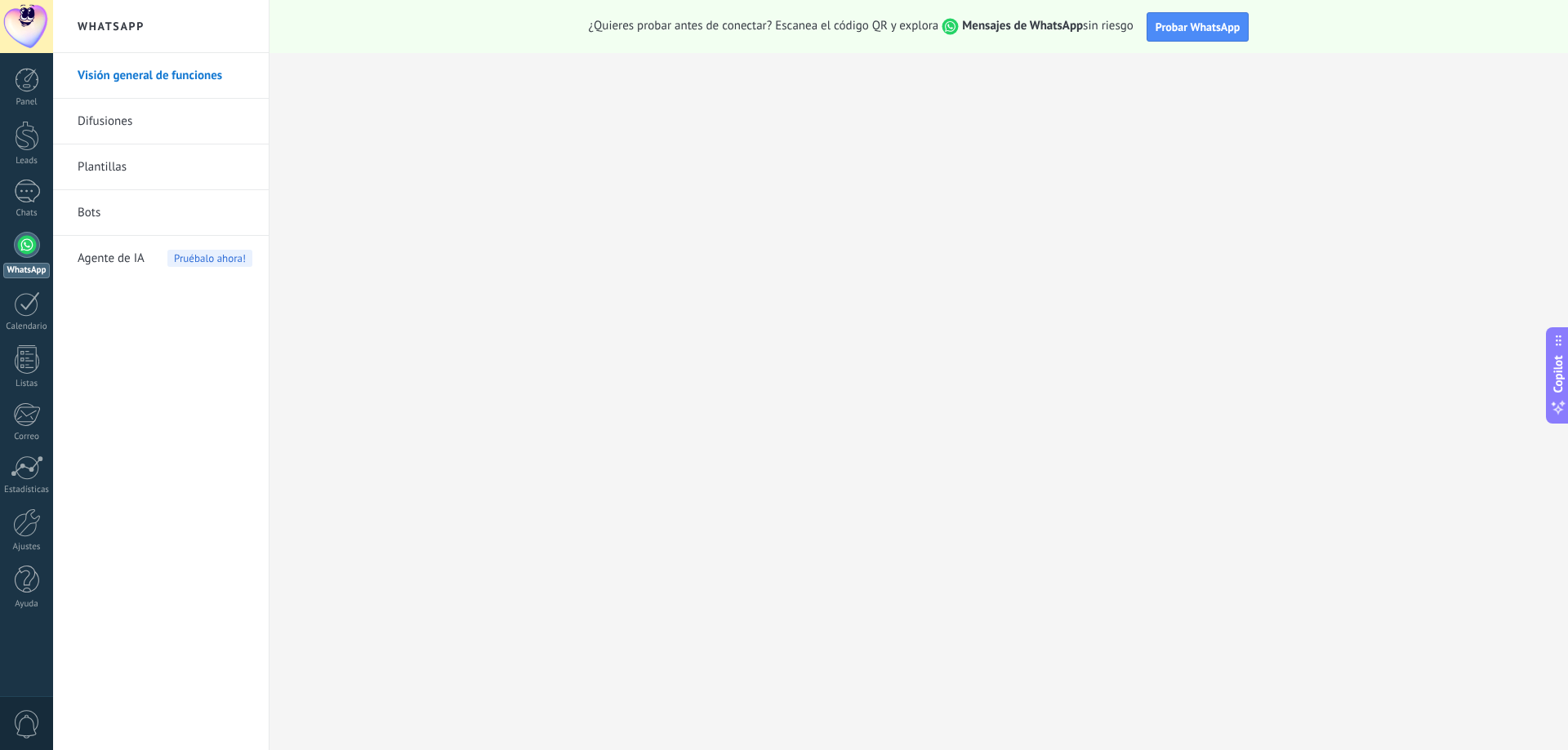
click at [128, 212] on link "Bots" at bounding box center [164, 213] width 175 height 46
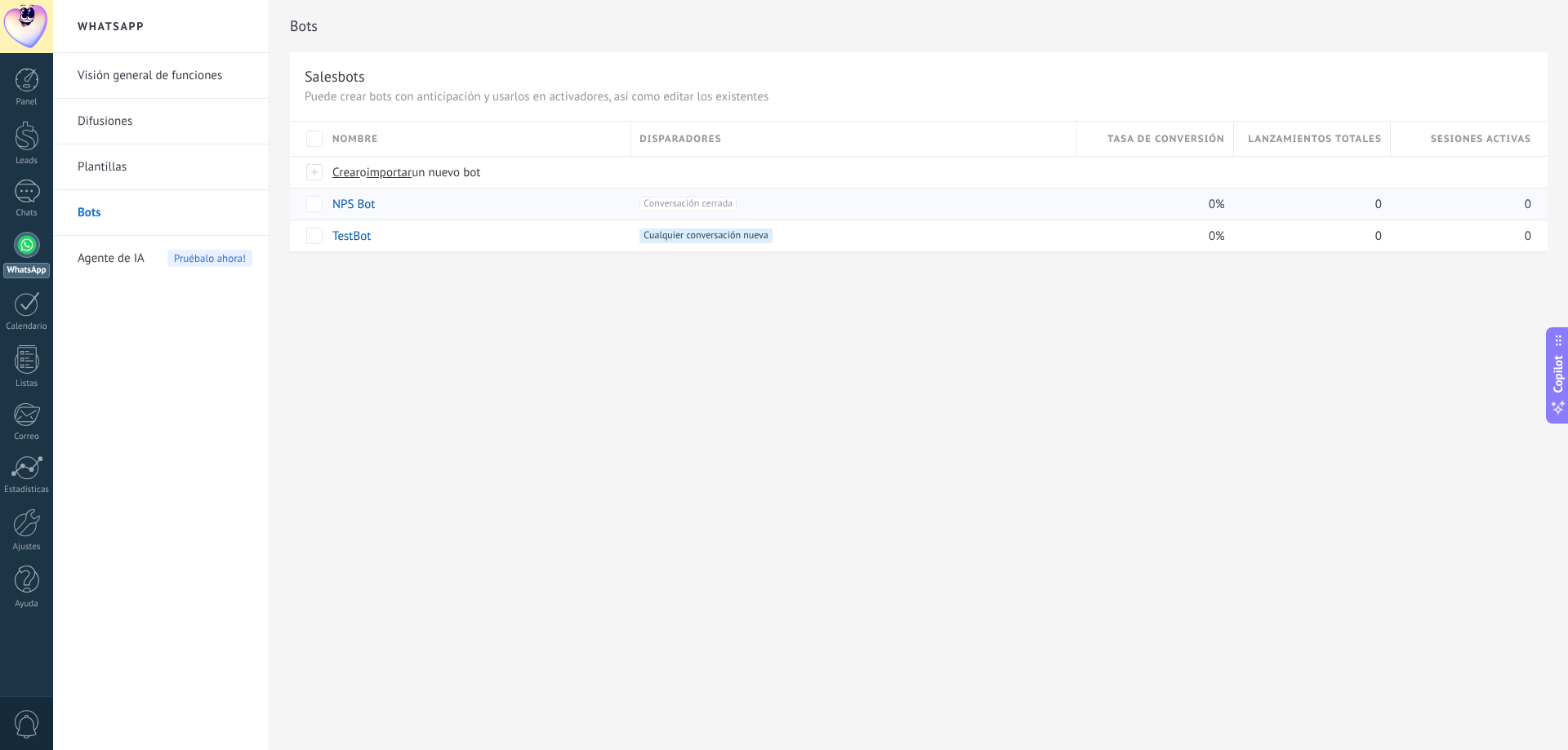
click at [671, 207] on span "Conversación cerrada +0" at bounding box center [688, 204] width 98 height 15
click at [553, 202] on div "NPS Bot" at bounding box center [474, 204] width 299 height 31
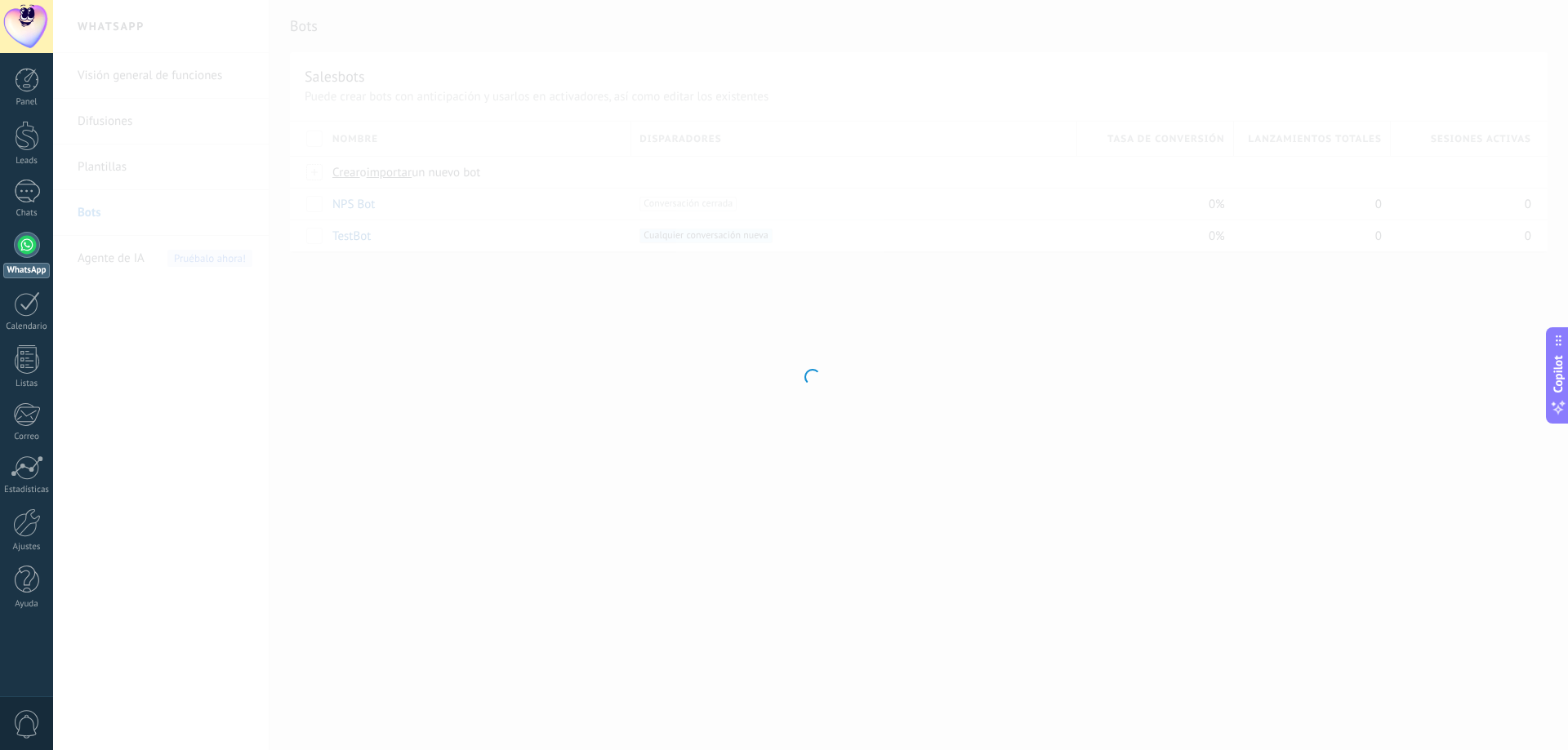
type input "*******"
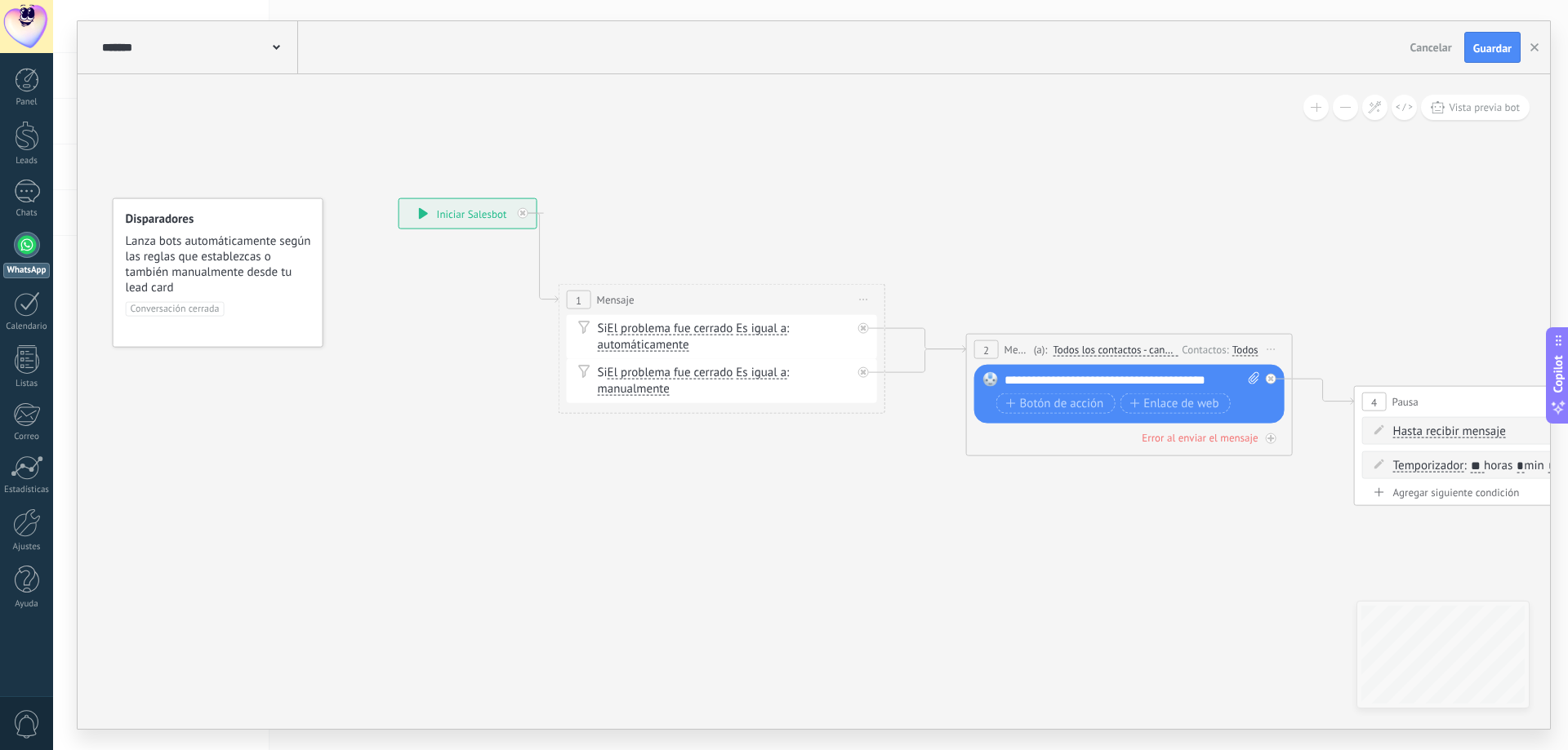
click at [277, 42] on span at bounding box center [276, 47] width 7 height 16
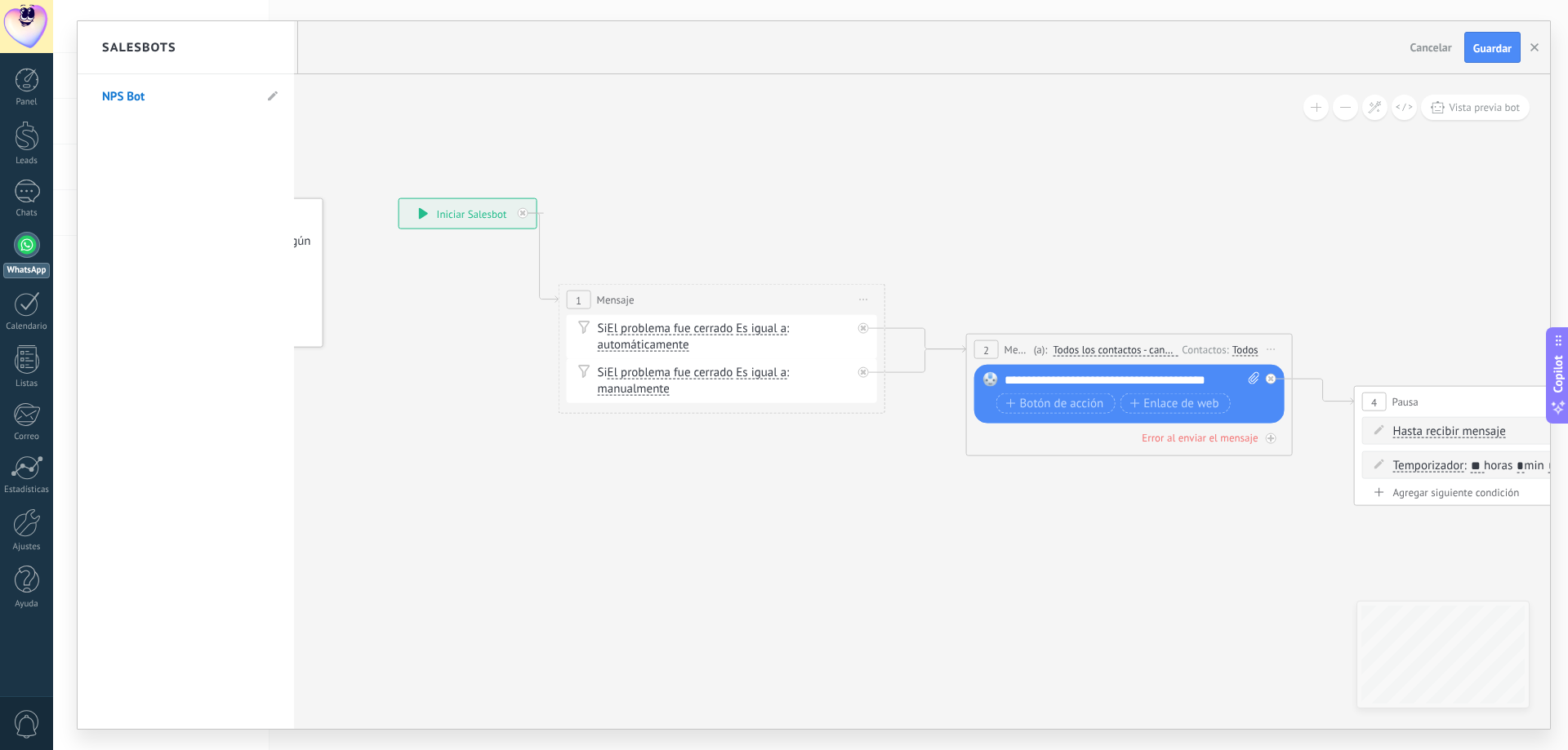
click at [472, 134] on div at bounding box center [813, 375] width 1472 height 708
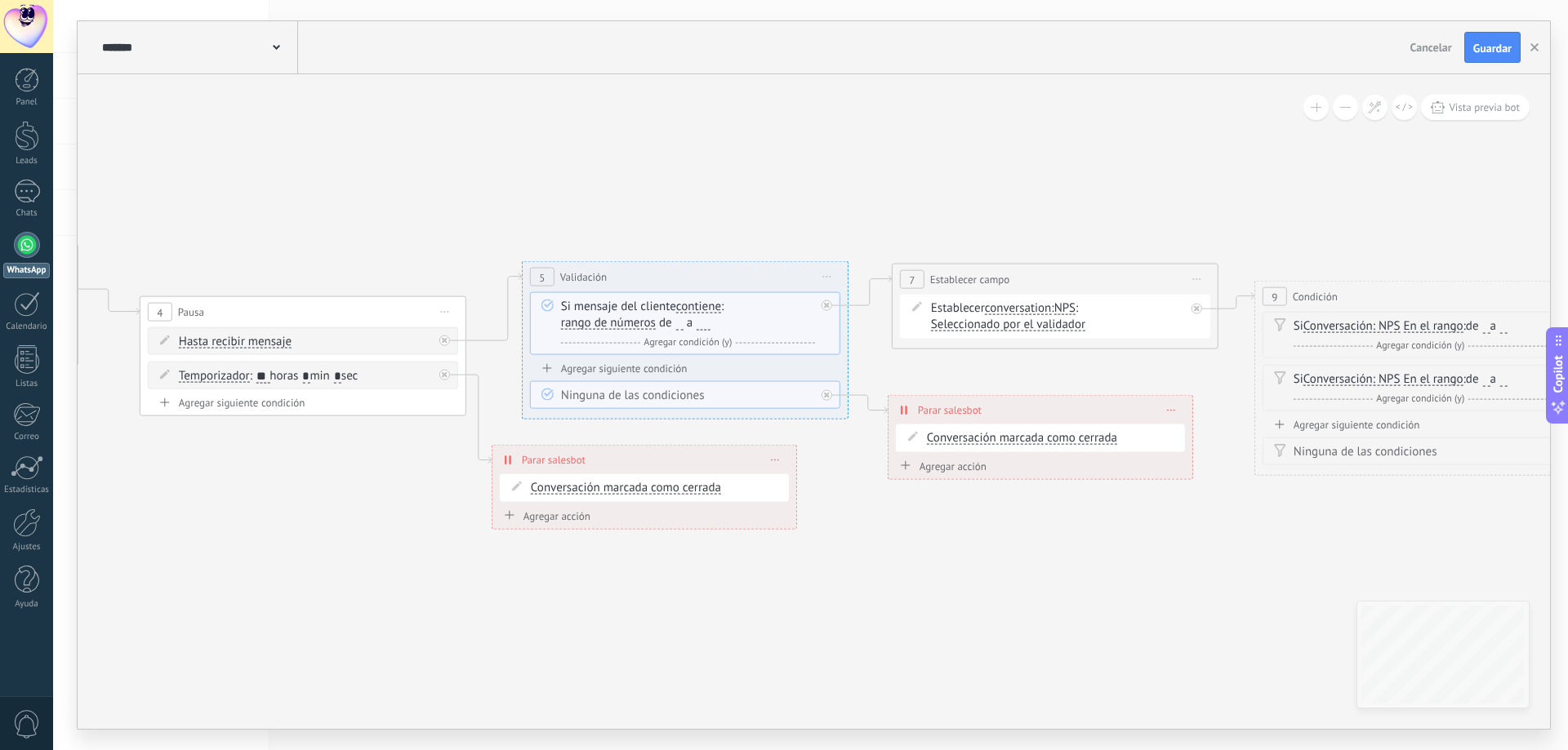
click at [972, 418] on span "Parar salesbot" at bounding box center [950, 411] width 63 height 16
click at [1028, 407] on div "**********" at bounding box center [1039, 410] width 303 height 29
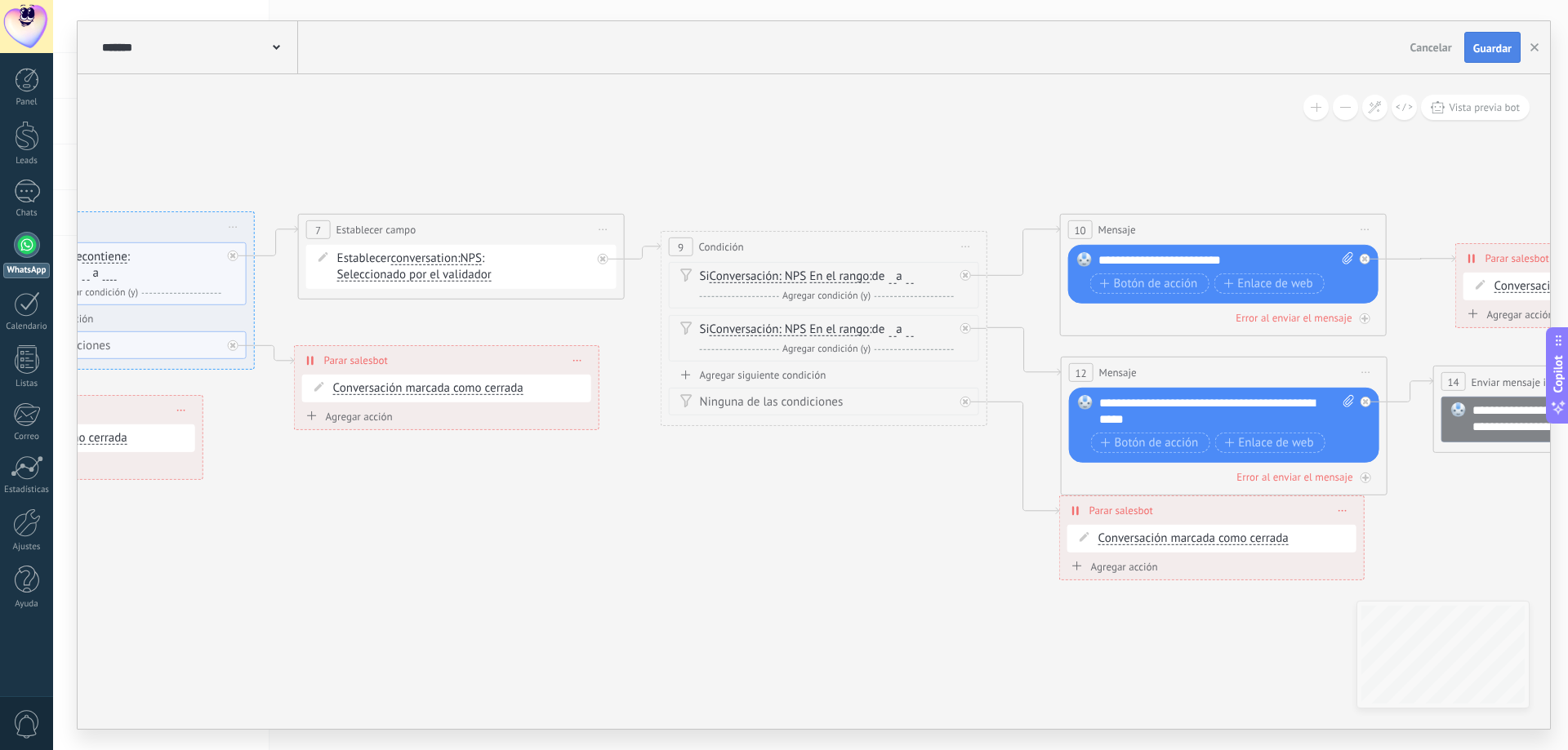
click at [1495, 50] on span "Guardar" at bounding box center [1492, 47] width 39 height 11
click at [1459, 110] on span "Vista previa bot" at bounding box center [1484, 107] width 71 height 14
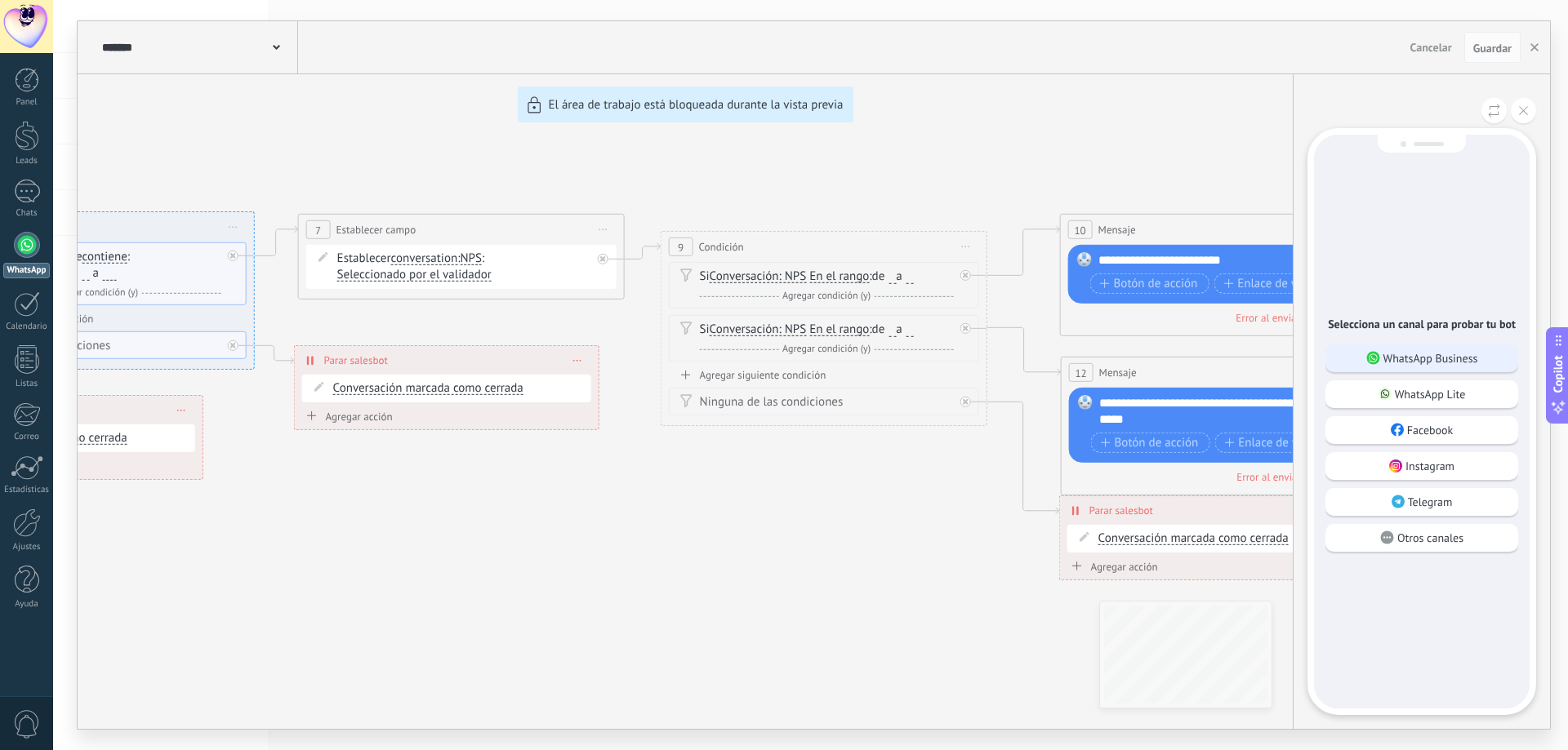
click at [1369, 370] on div "WhatsApp Business" at bounding box center [1421, 359] width 193 height 28
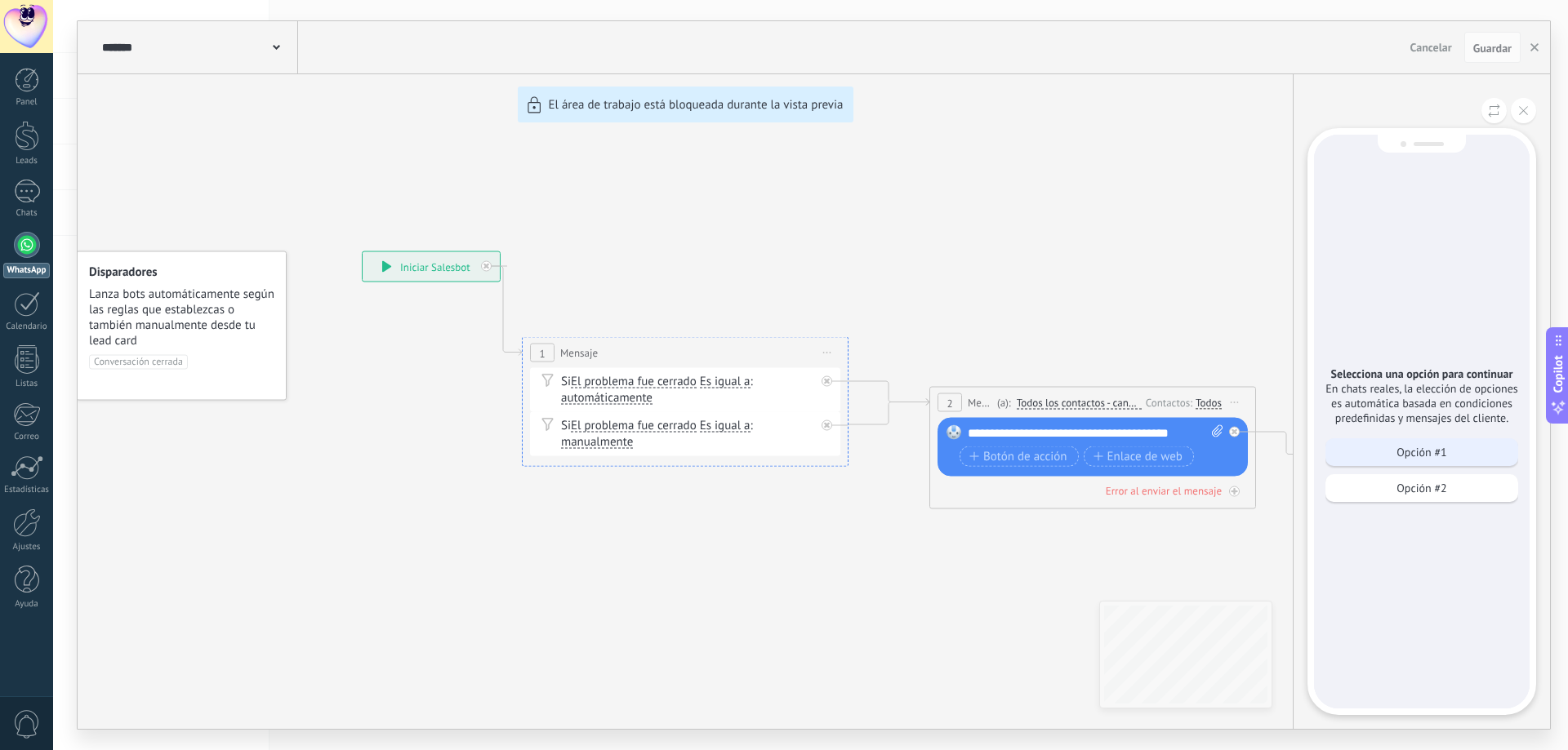
click at [1439, 448] on p "Opción #1" at bounding box center [1421, 452] width 50 height 15
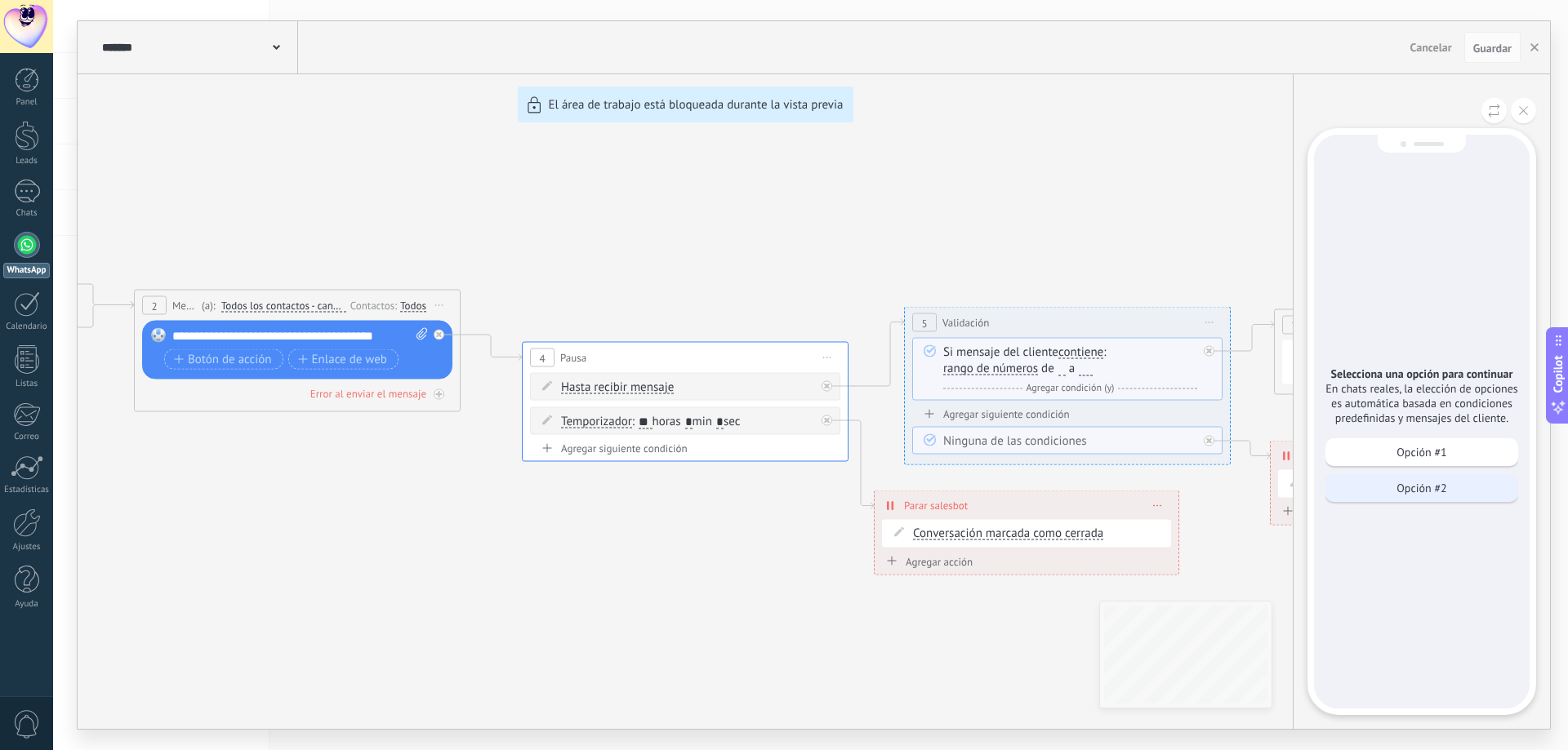
click at [1413, 485] on p "Opción #2" at bounding box center [1421, 488] width 50 height 15
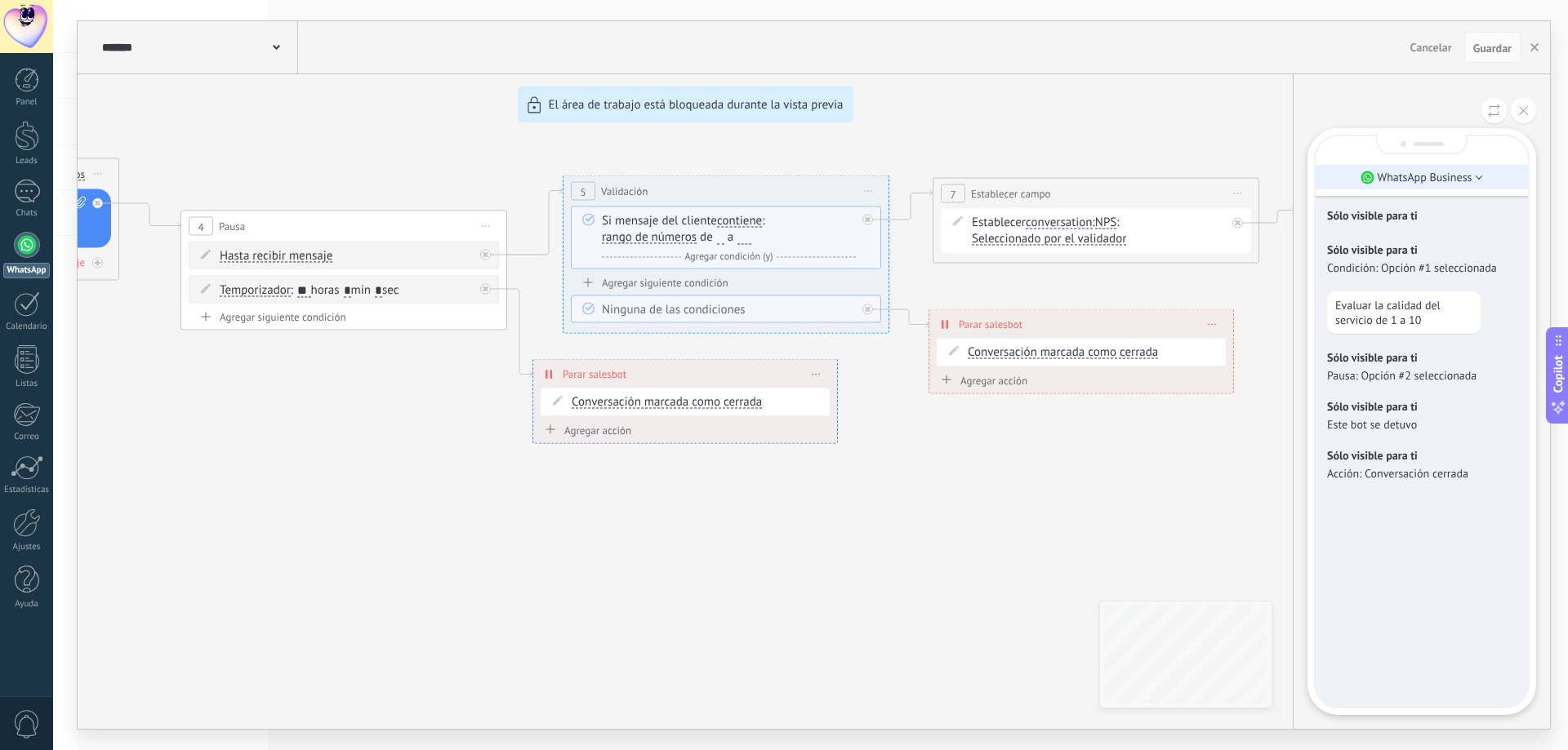
click at [1414, 183] on p "WhatsApp Business" at bounding box center [1426, 177] width 95 height 15
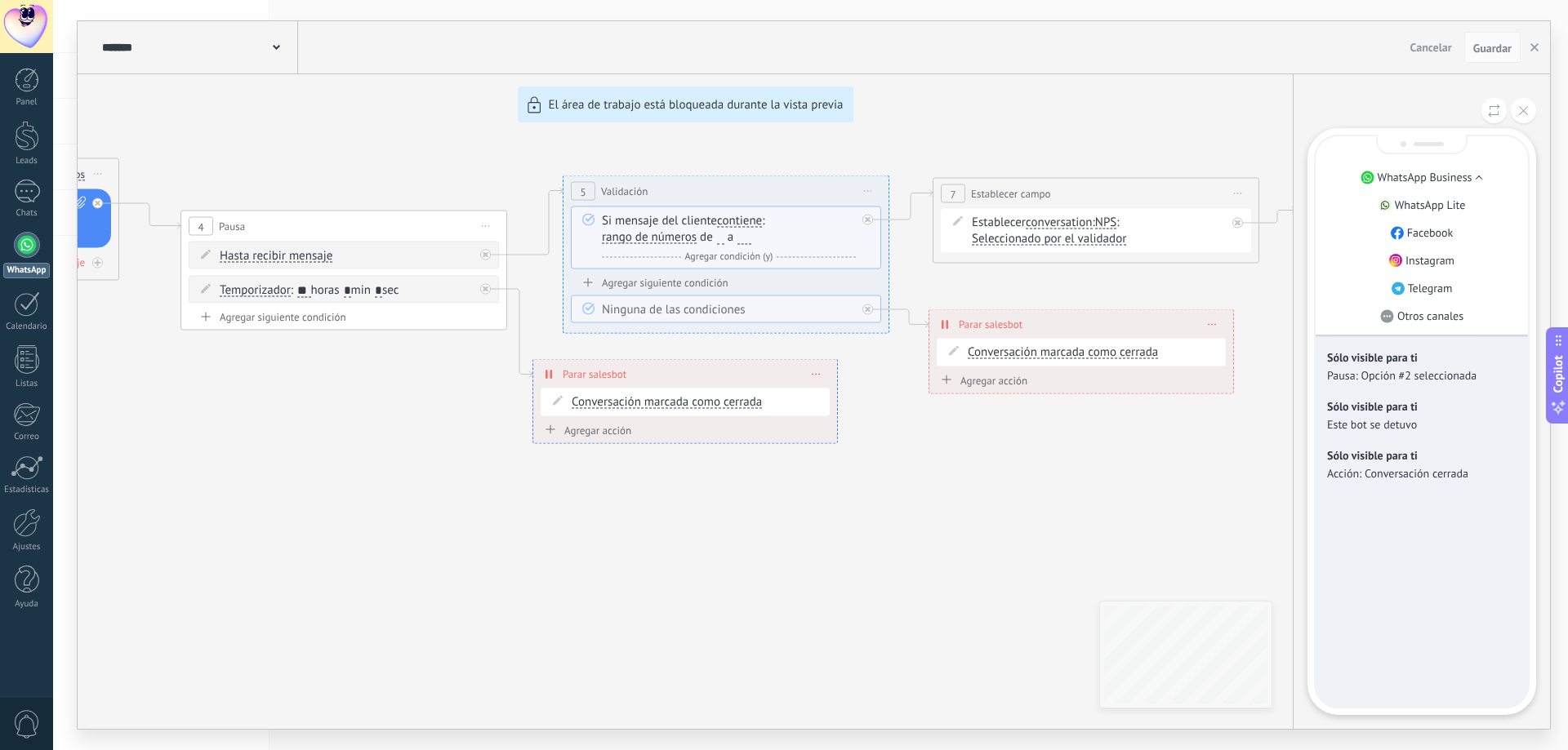
click at [1414, 183] on p "WhatsApp Business" at bounding box center [1426, 177] width 95 height 15
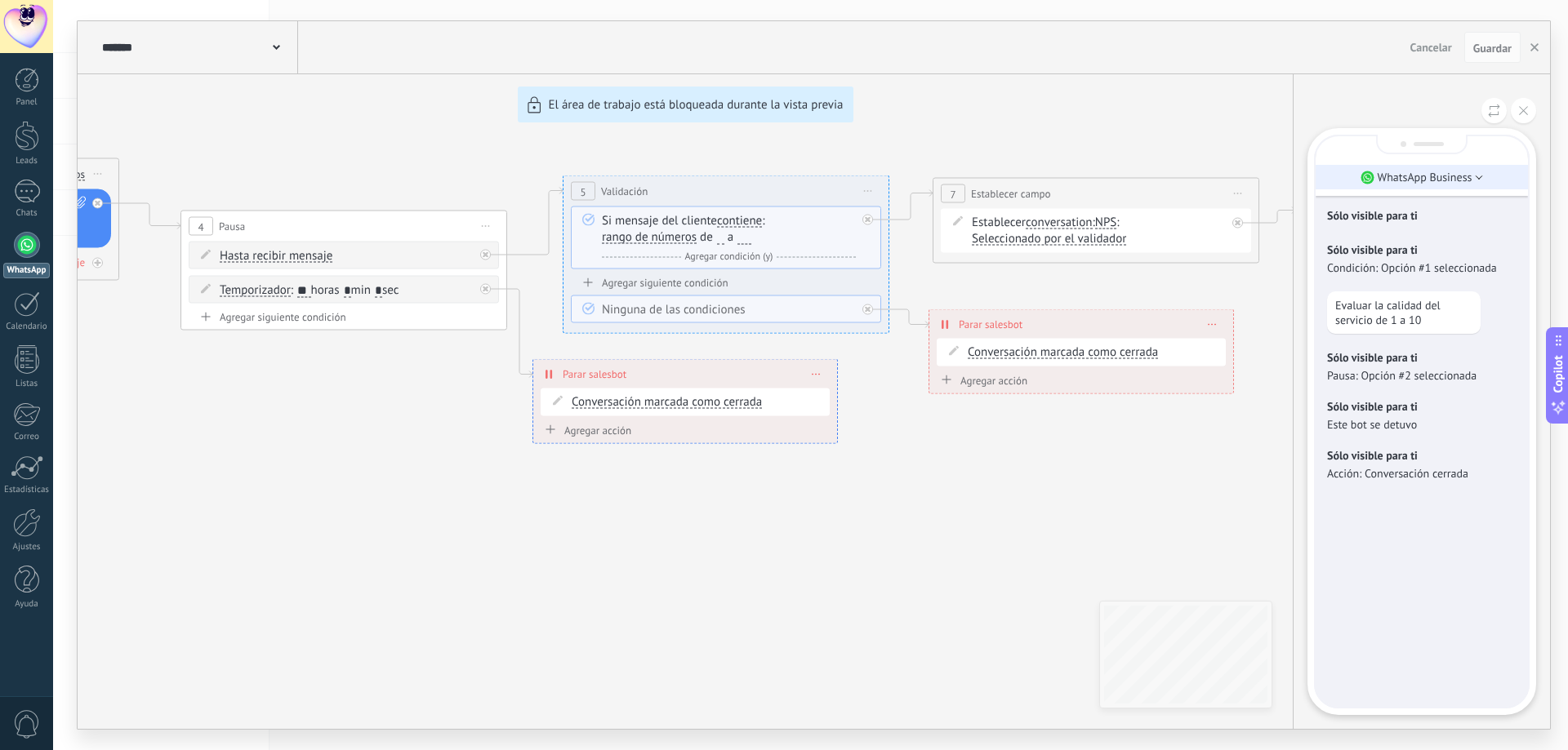
click at [1414, 185] on li "WhatsApp Business" at bounding box center [1421, 178] width 212 height 25
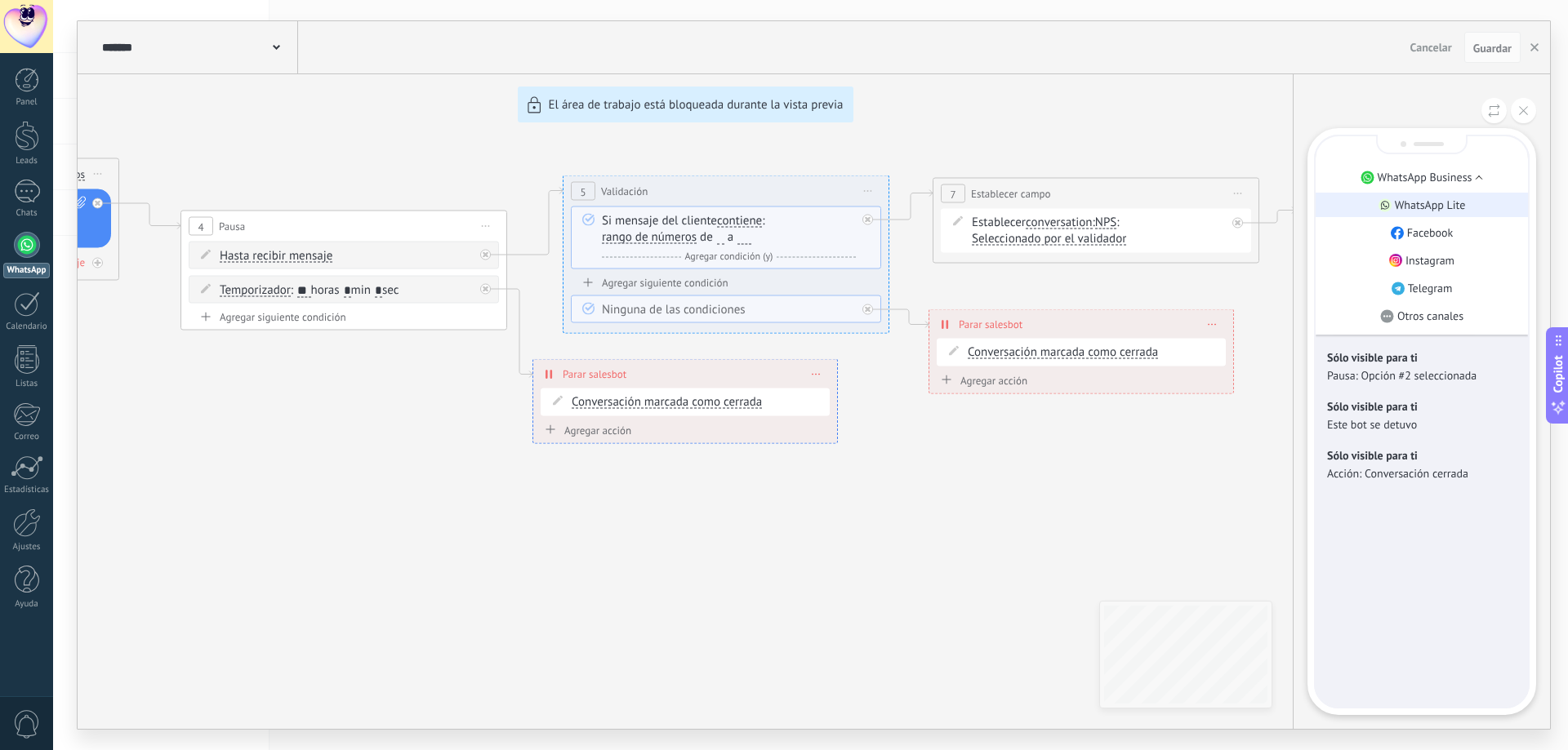
click at [1411, 200] on p "WhatsApp Lite" at bounding box center [1430, 205] width 71 height 15
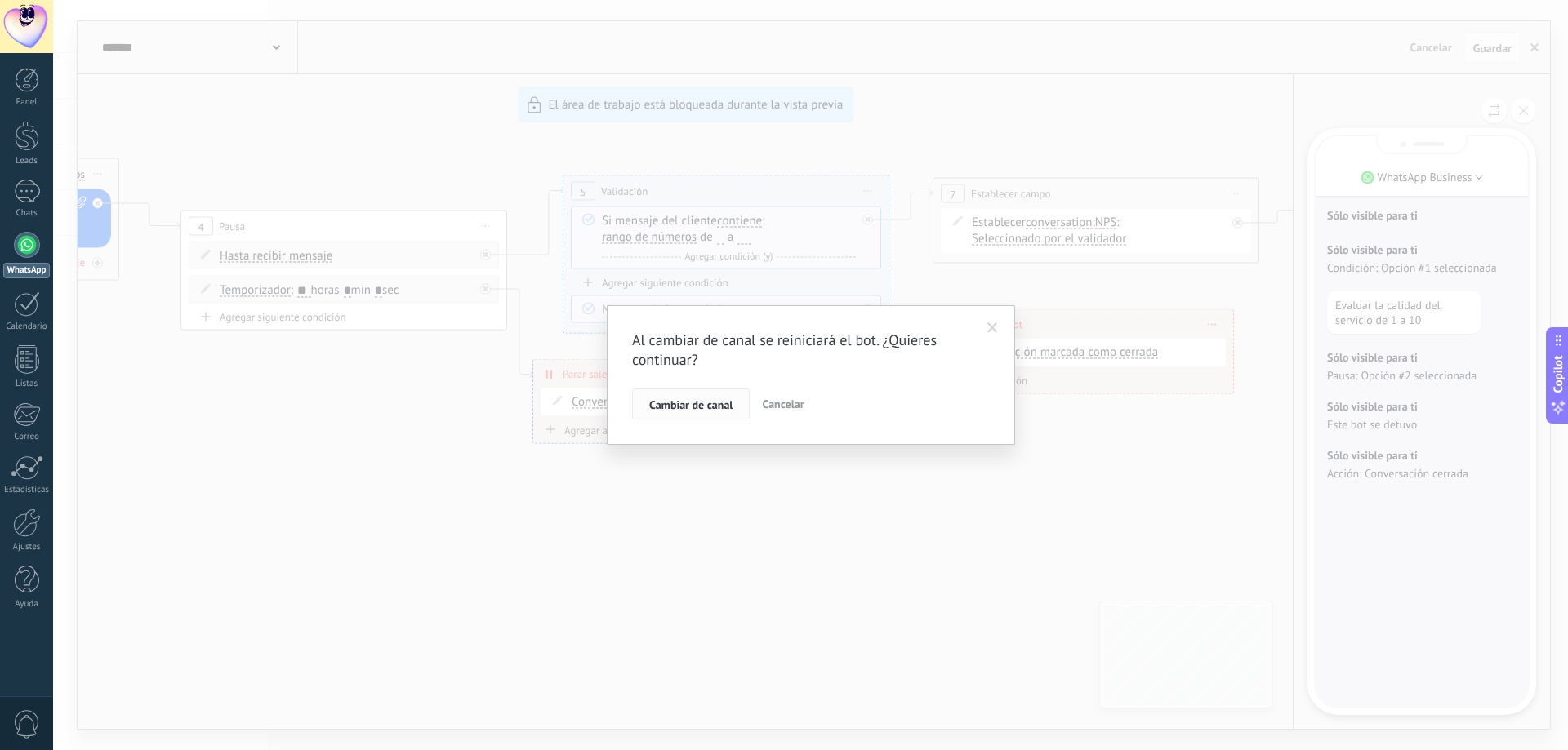
click at [653, 404] on span "Cambiar de canal" at bounding box center [690, 404] width 84 height 11
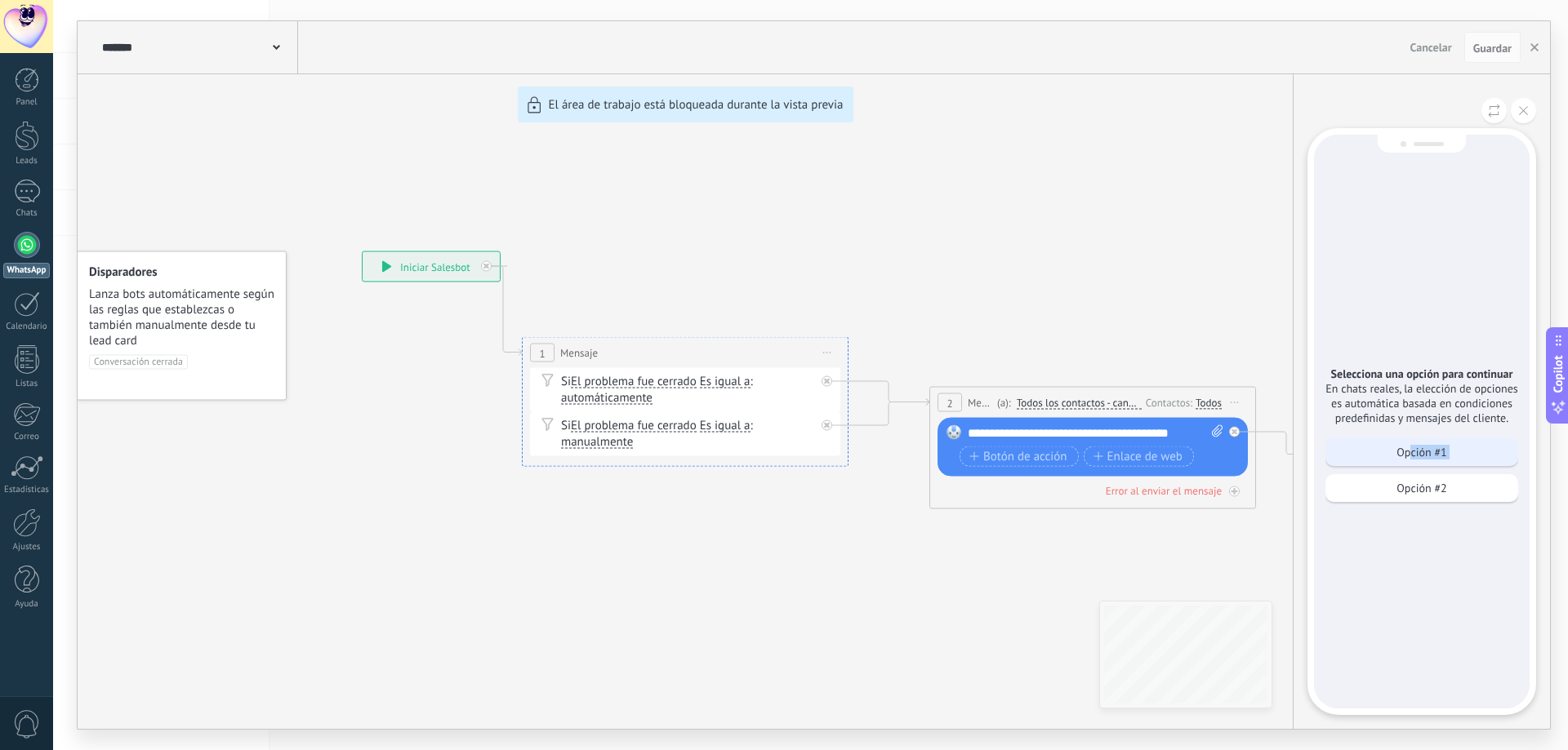
drag, startPoint x: 1398, startPoint y: 472, endPoint x: 1414, endPoint y: 452, distance: 25.6
click at [1414, 452] on div "Opción #1 Opción #2" at bounding box center [1421, 475] width 193 height 72
click at [1414, 452] on p "Opción #1" at bounding box center [1421, 452] width 50 height 15
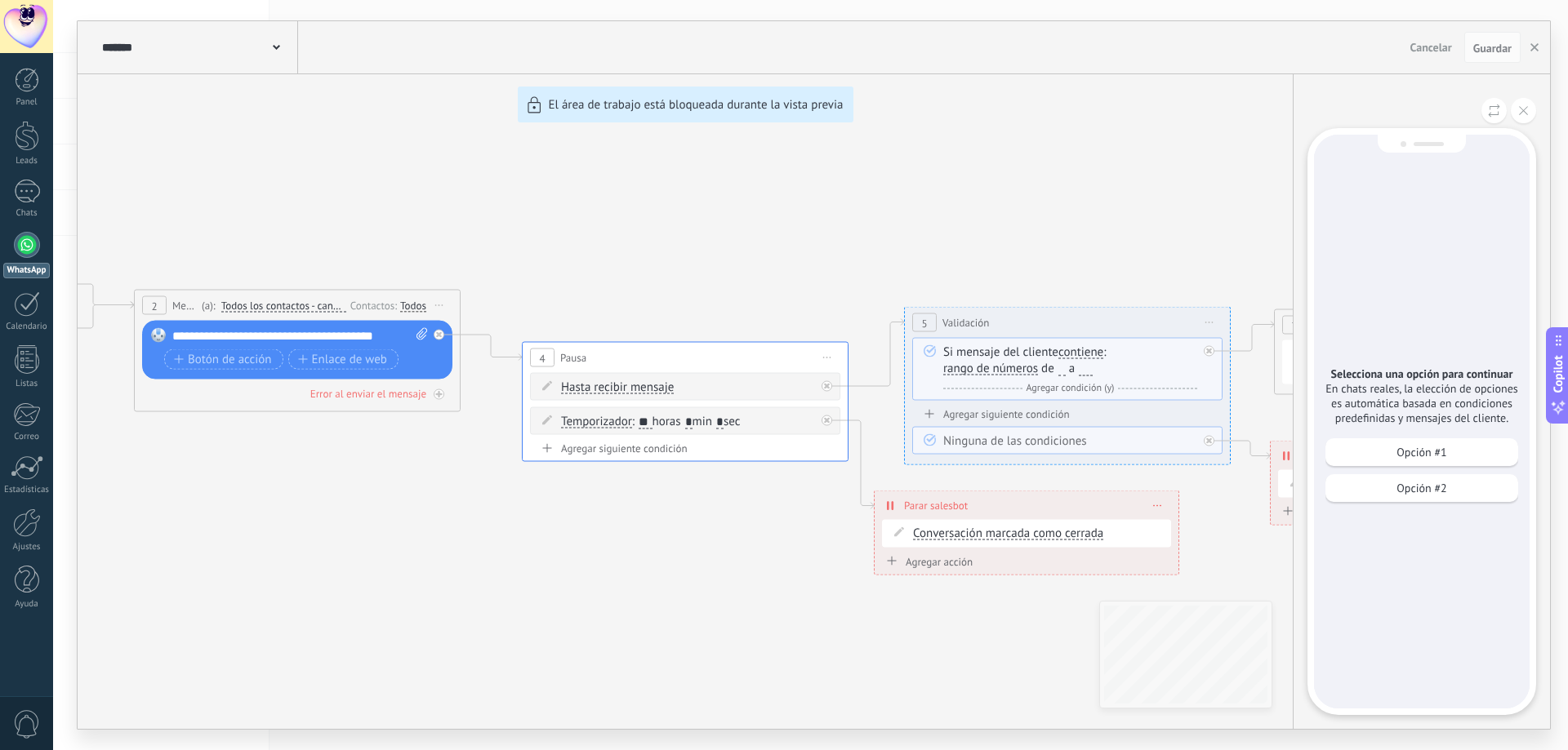
click at [1414, 452] on p "Opción #1" at bounding box center [1421, 452] width 50 height 15
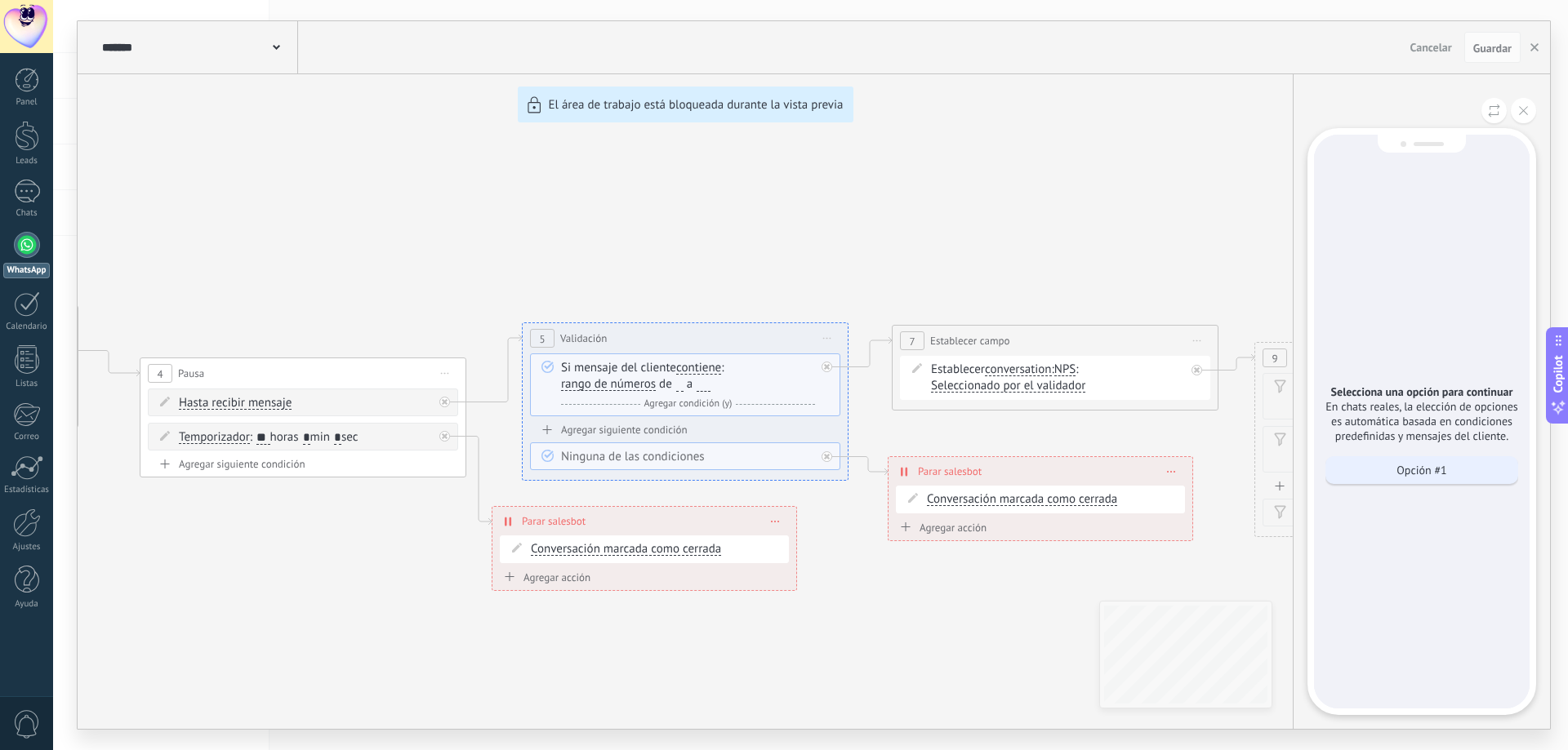
click at [1414, 466] on p "Opción #1" at bounding box center [1421, 470] width 50 height 15
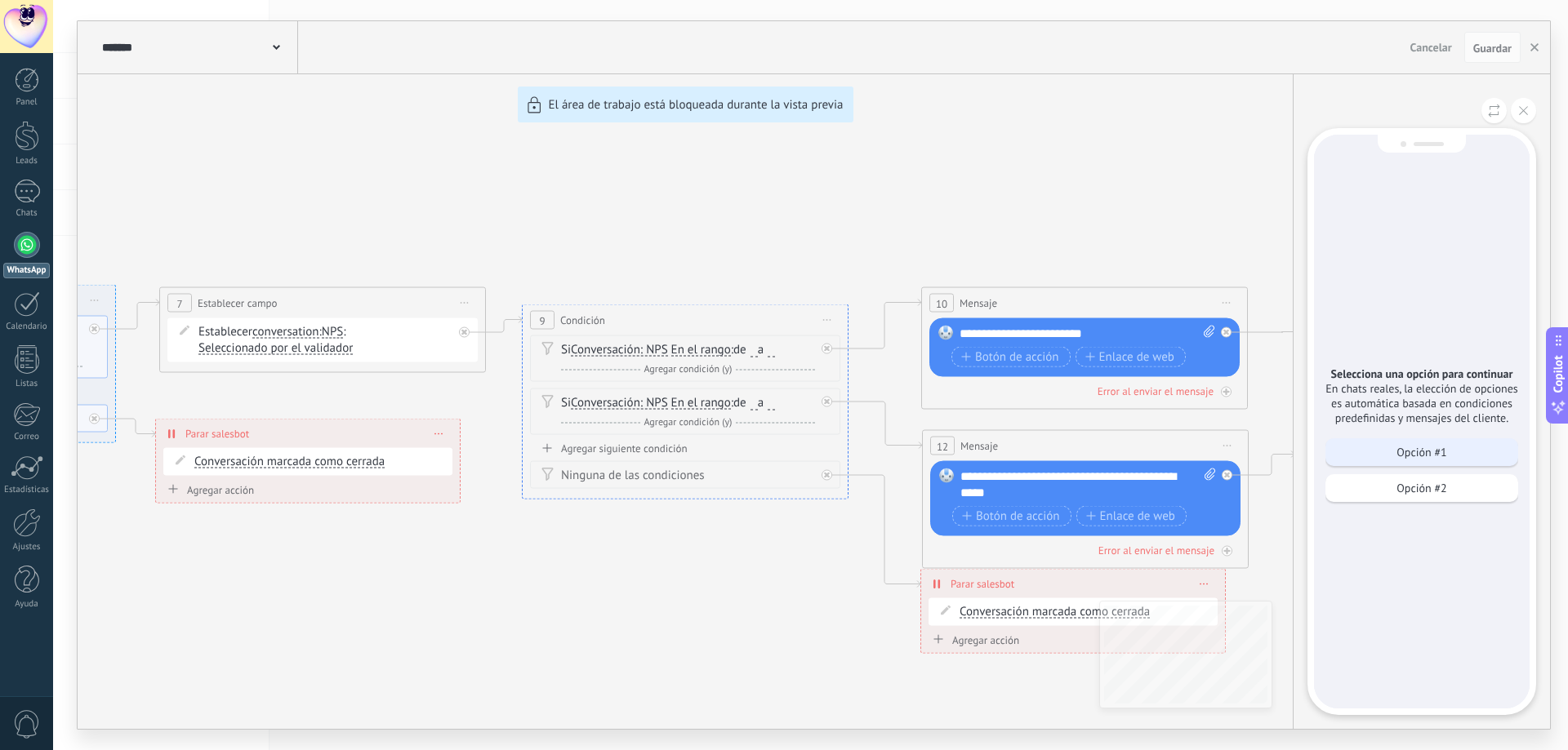
click at [1421, 452] on p "Opción #1" at bounding box center [1421, 452] width 50 height 15
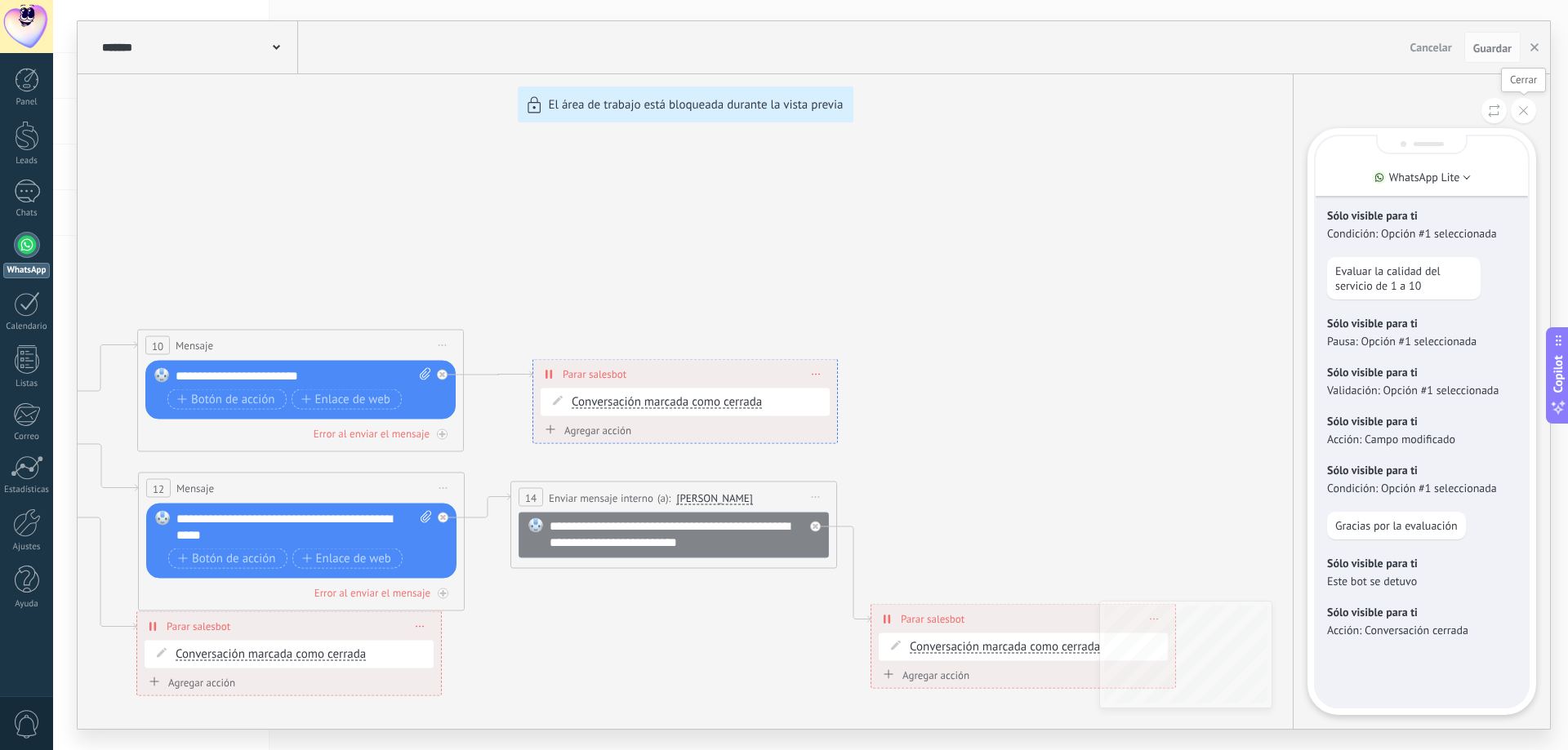
click at [1516, 119] on button at bounding box center [1523, 110] width 26 height 25
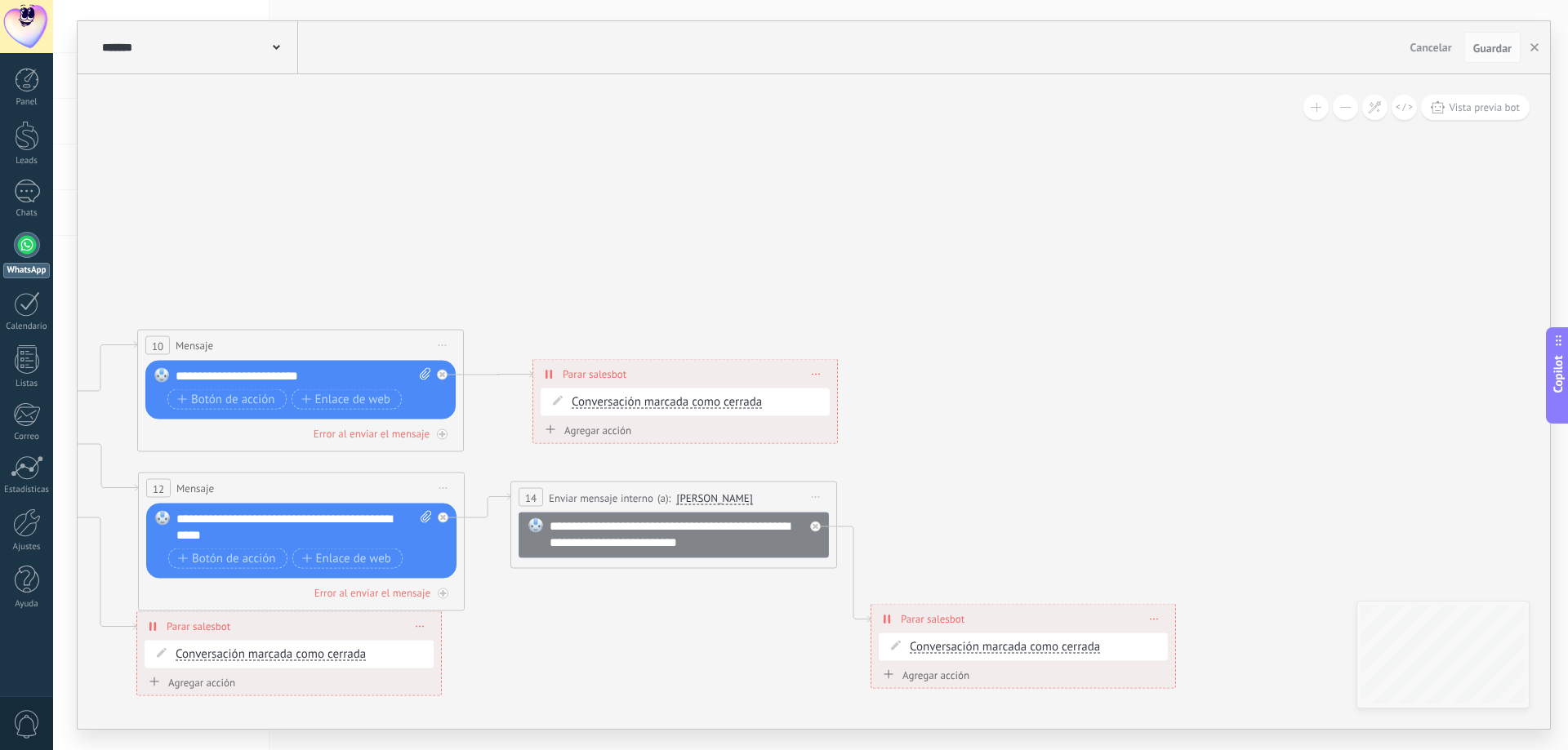
click at [280, 59] on div "******* NPS Bot" at bounding box center [198, 47] width 201 height 52
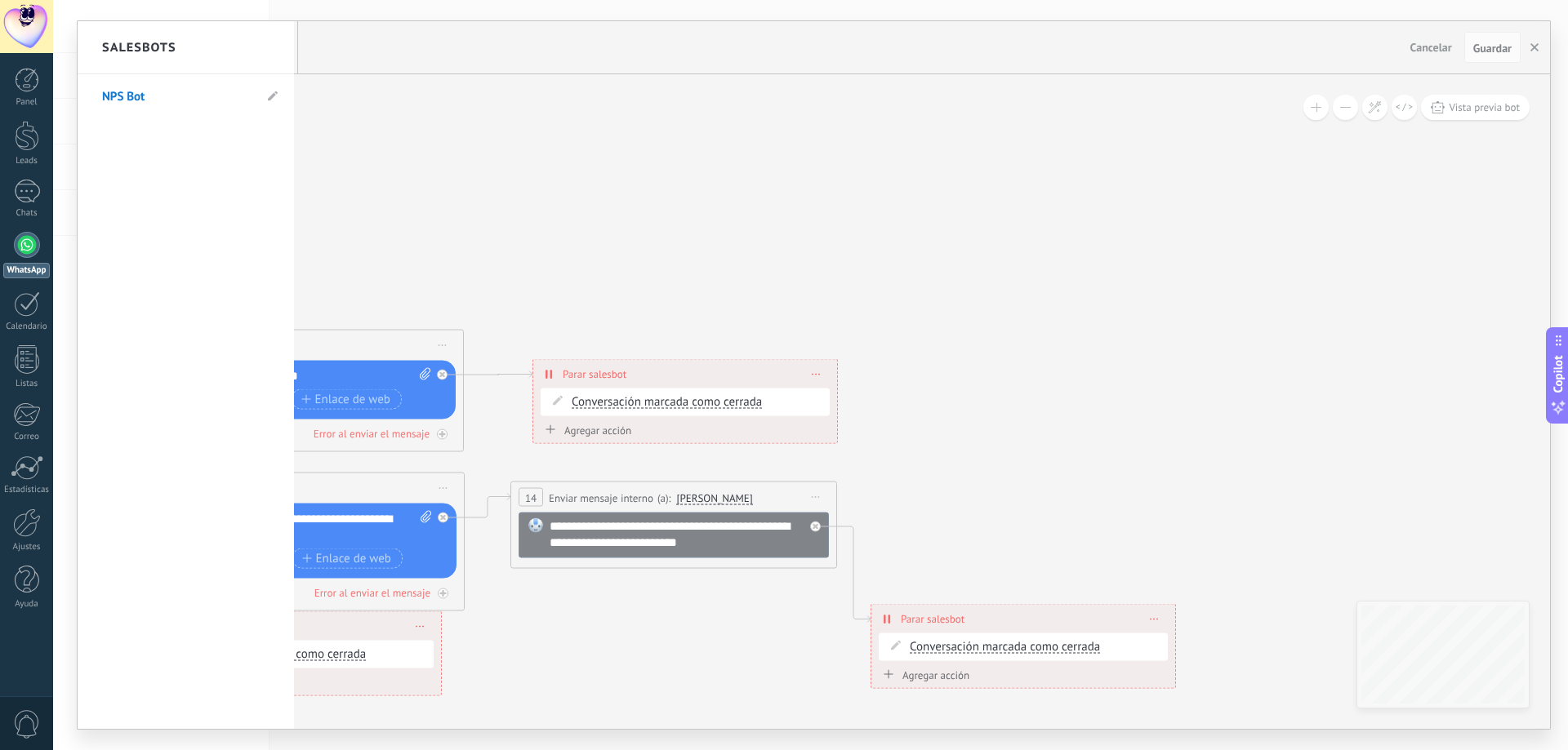
click at [280, 59] on div "Salesbots" at bounding box center [186, 47] width 216 height 53
click at [447, 63] on div at bounding box center [813, 375] width 1472 height 708
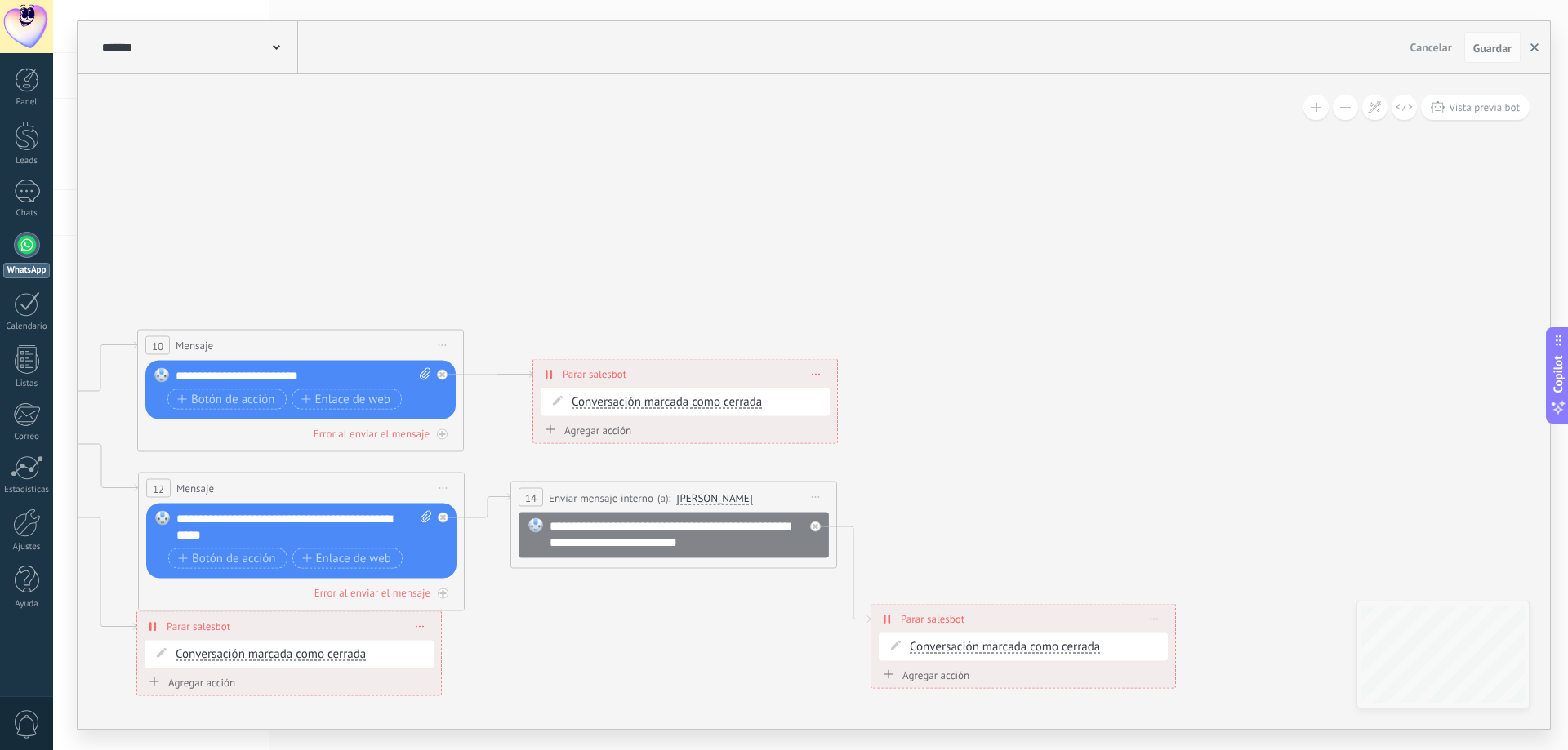
click at [1539, 40] on button "button" at bounding box center [1535, 47] width 25 height 31
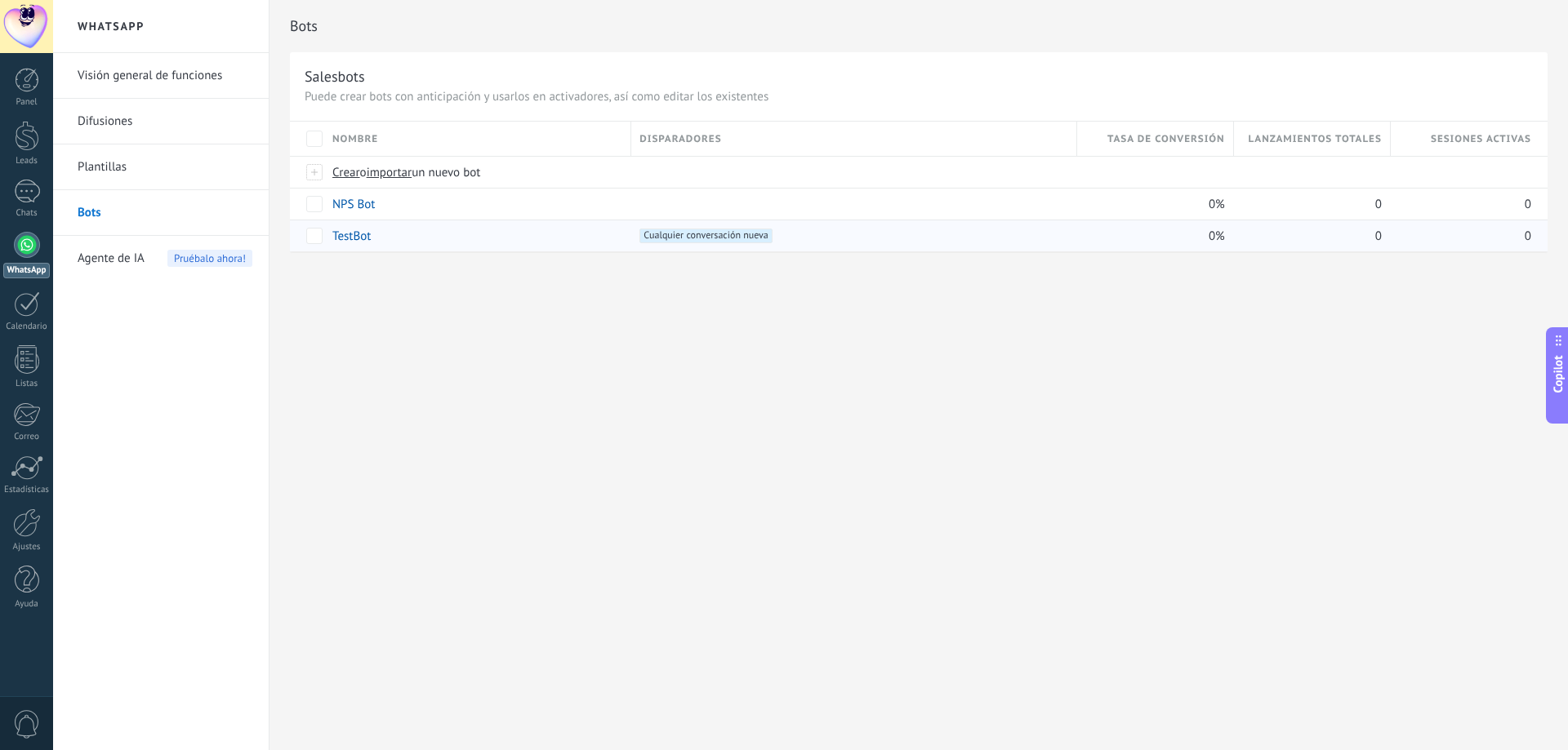
click at [349, 237] on link "TestBot" at bounding box center [352, 237] width 39 height 16
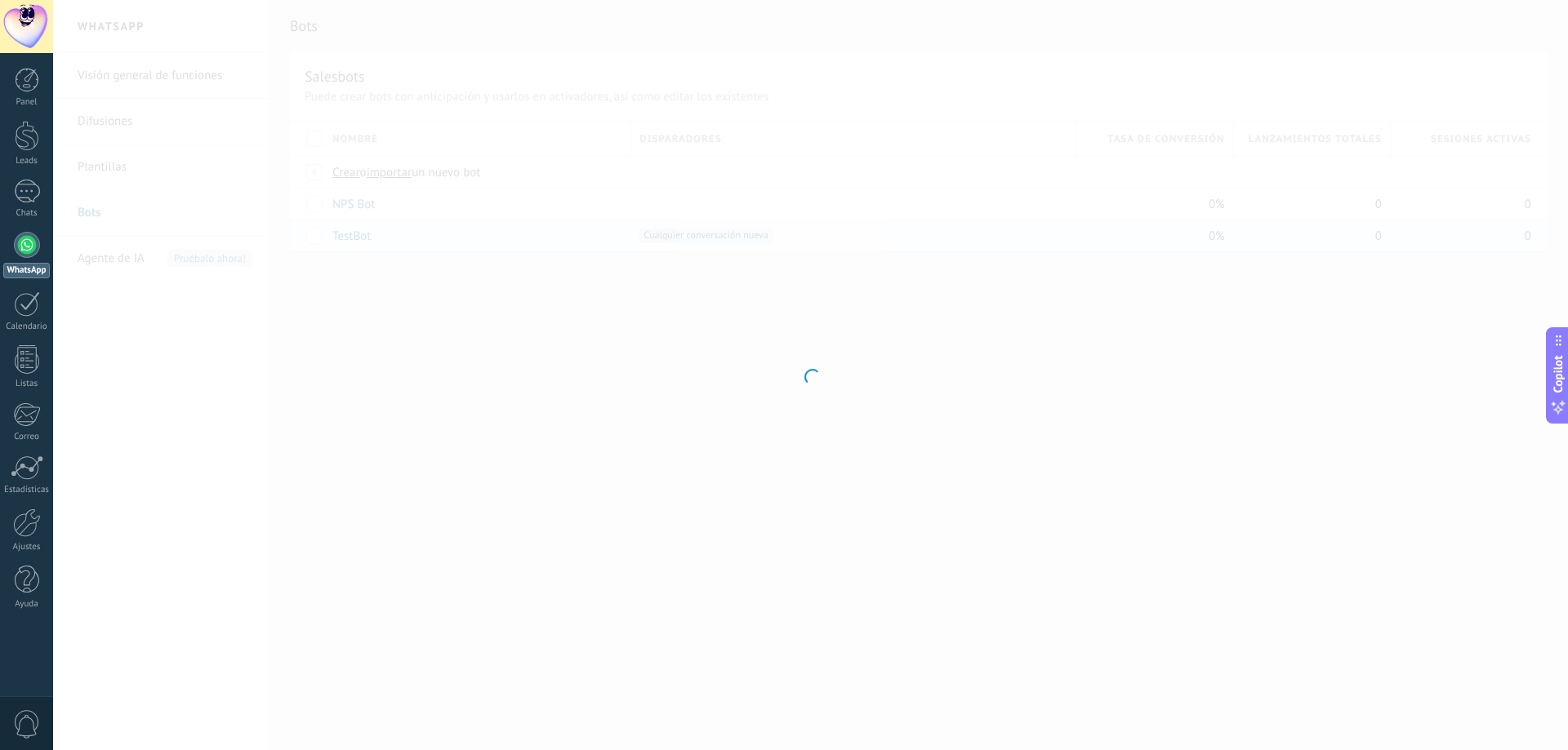
type input "*******"
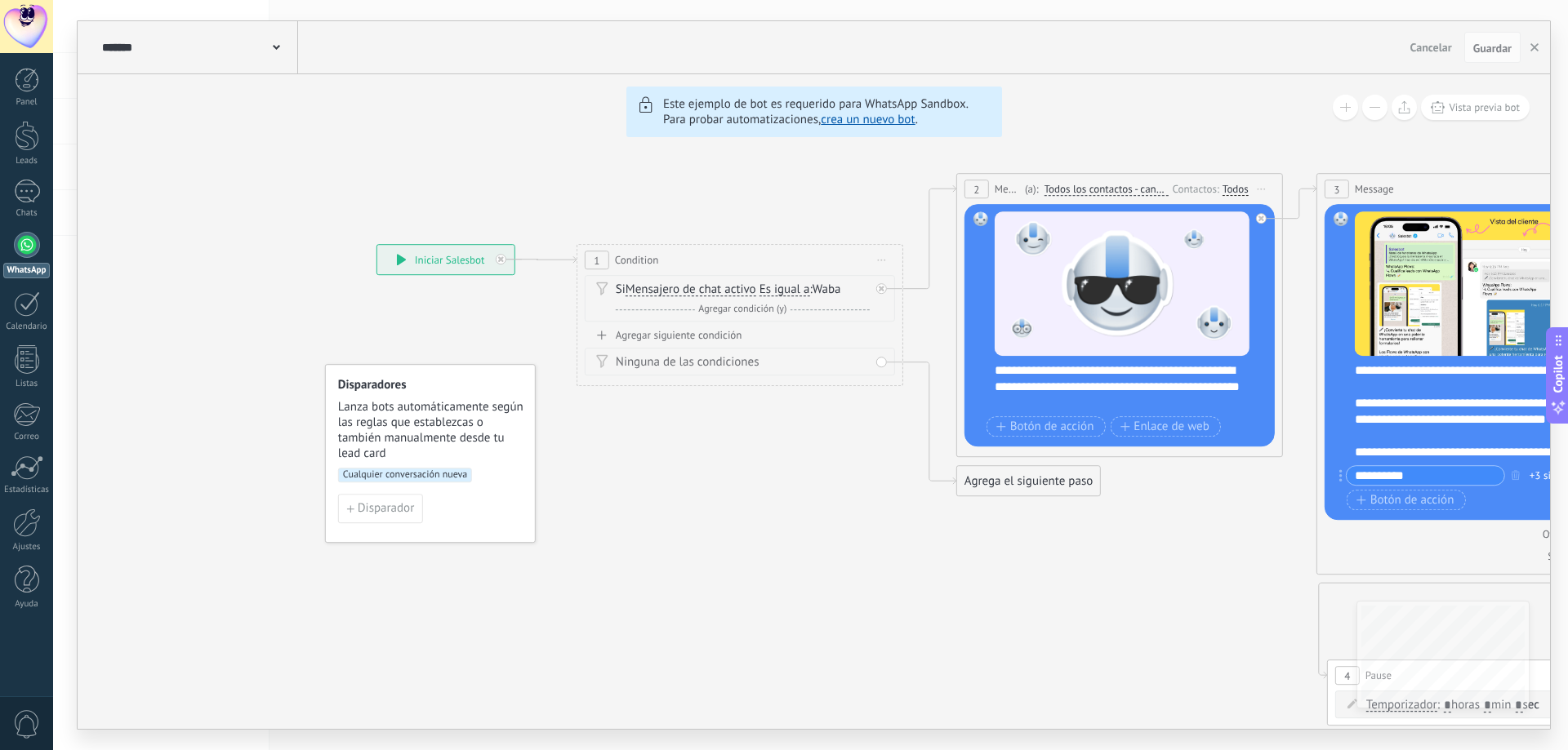
click at [1417, 44] on span "Cancelar" at bounding box center [1431, 47] width 41 height 15
